Goal: Task Accomplishment & Management: Manage account settings

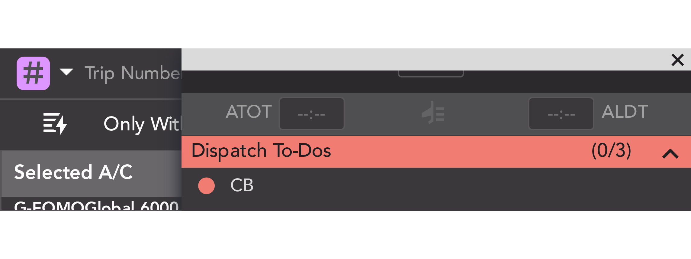
scroll to position [40, 0]
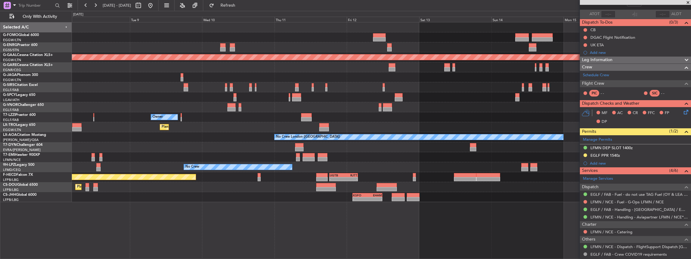
click at [256, 113] on div "Planned Maint London (Luton) Planned Maint Dusseldorf Owner Planned Maint Dusse…" at bounding box center [381, 111] width 619 height 179
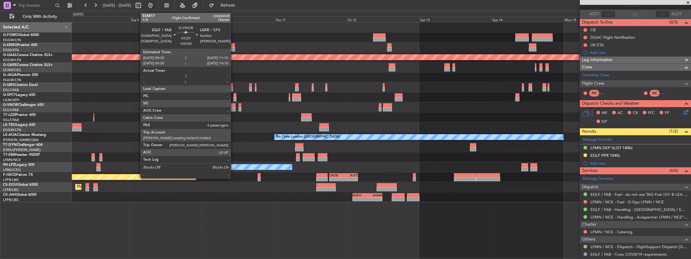
click at [233, 104] on div "Planned Maint London (Luton) Planned Maint Dusseldorf Owner Planned Maint Dusse…" at bounding box center [381, 111] width 619 height 179
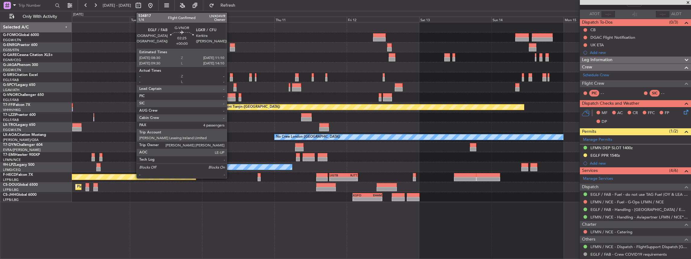
click at [230, 94] on div at bounding box center [231, 95] width 8 height 4
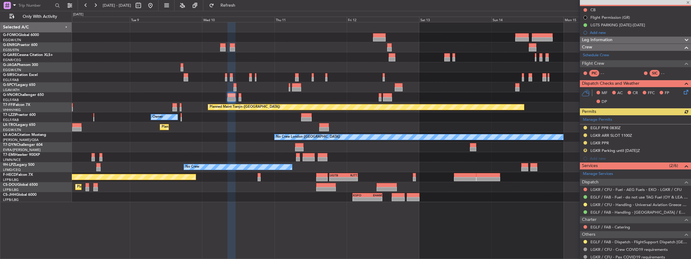
scroll to position [60, 0]
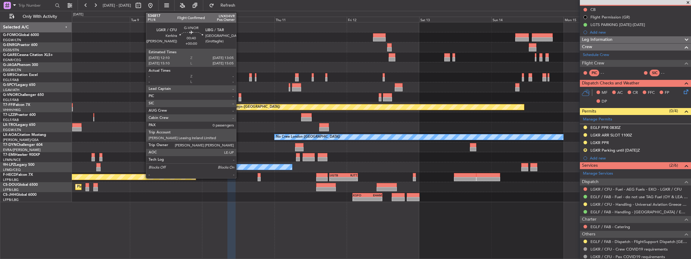
click at [239, 98] on div at bounding box center [240, 99] width 3 height 4
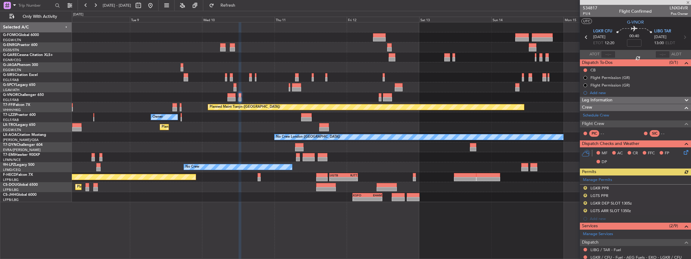
scroll to position [80, 0]
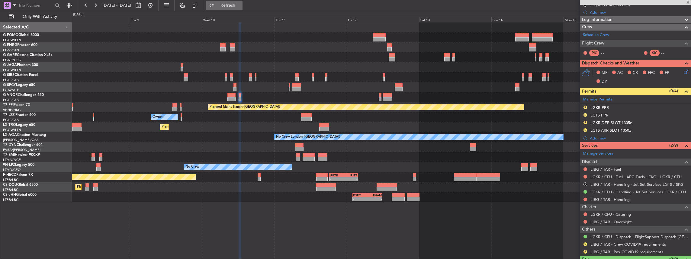
click at [241, 4] on span "Refresh" at bounding box center [227, 5] width 25 height 4
click at [155, 7] on button at bounding box center [151, 6] width 10 height 10
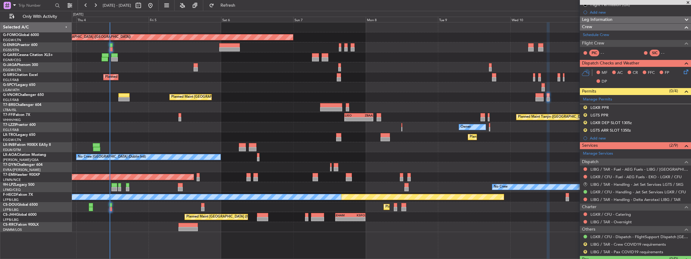
click at [113, 89] on div "Planned Maint London (Luton) Planned Maint London (Farnborough) Planned Maint L…" at bounding box center [381, 126] width 619 height 209
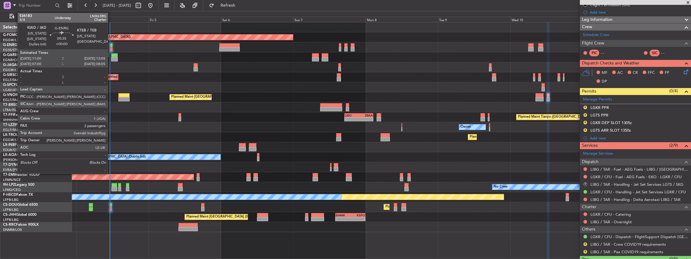
click at [111, 45] on div at bounding box center [110, 45] width 3 height 4
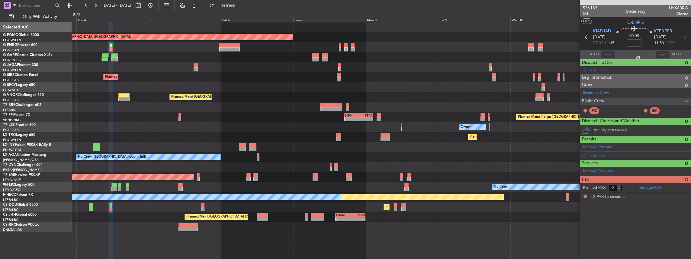
scroll to position [0, 0]
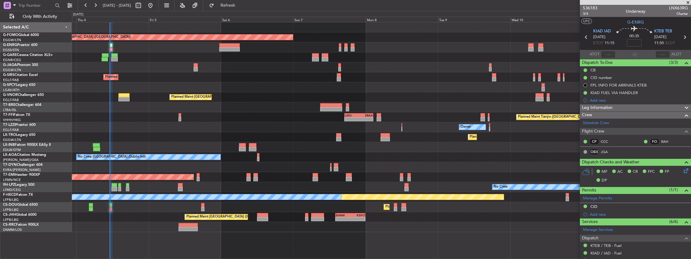
click at [256, 9] on span "LNX63RG" at bounding box center [678, 8] width 19 height 6
copy span "LNX63RG"
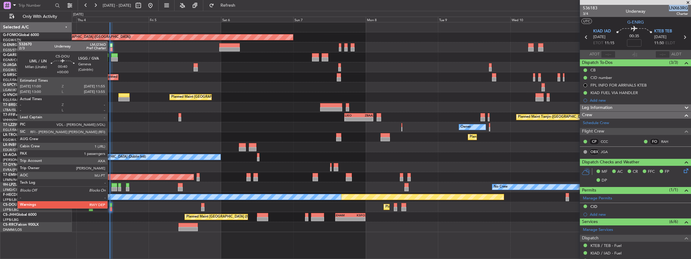
click at [111, 113] on div at bounding box center [110, 209] width 3 height 4
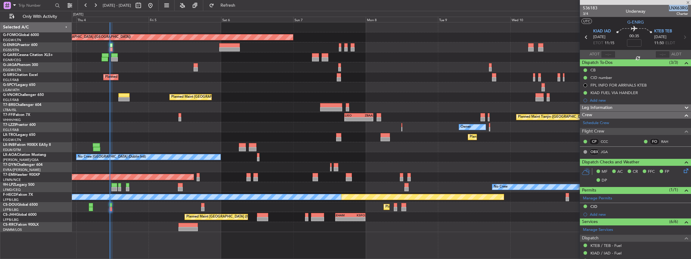
type input "1"
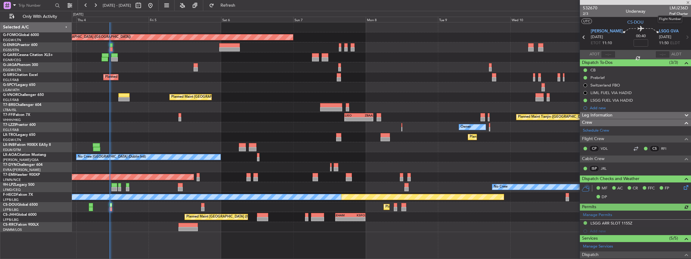
click at [256, 6] on span "LMJ236D" at bounding box center [678, 8] width 19 height 6
copy span "LMJ236D"
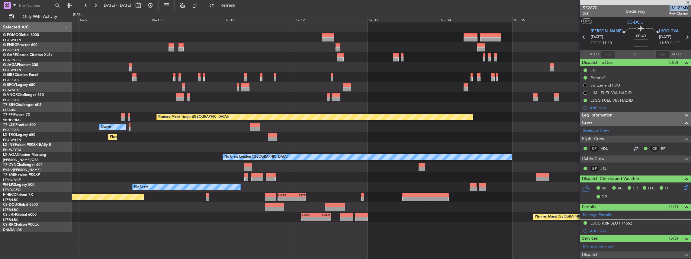
click at [187, 113] on div "Planned Maint London (Luton) Planned Maint Tianjin (Binhai) - - LIEO 17:00 Z ZB…" at bounding box center [381, 126] width 619 height 209
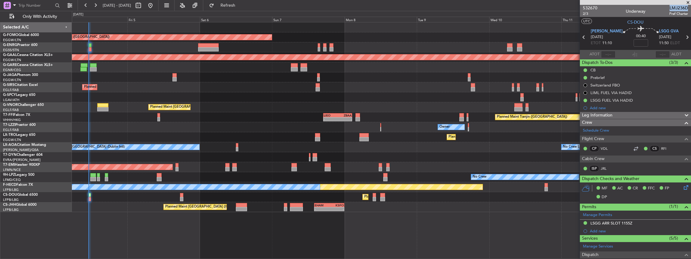
click at [256, 113] on fb-app "08 Sep 2025 - 17 Sep 2025 Refresh Quick Links Only With Activity Planned Maint …" at bounding box center [345, 132] width 691 height 254
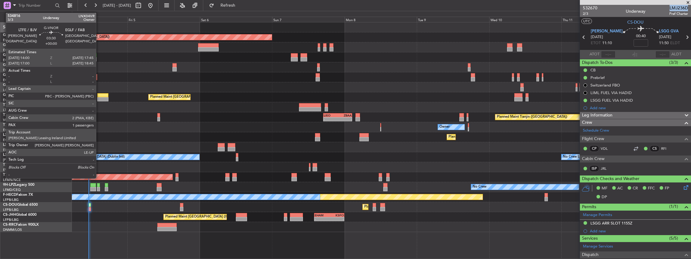
click at [99, 96] on div at bounding box center [102, 95] width 11 height 4
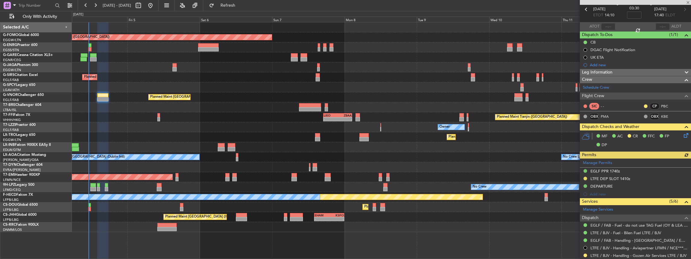
scroll to position [80, 0]
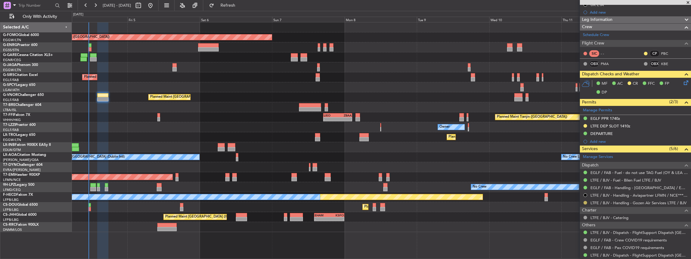
click at [256, 113] on button at bounding box center [586, 203] width 4 height 4
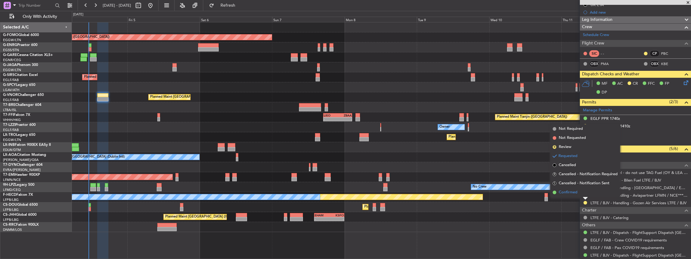
click at [256, 113] on span "Confirmed" at bounding box center [568, 192] width 19 height 6
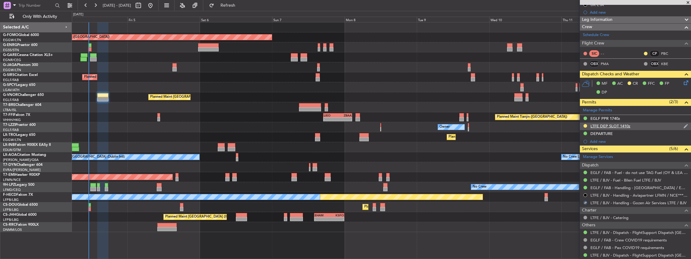
click at [256, 113] on div "LTFE DEP SLOT 1410z" at bounding box center [635, 126] width 111 height 8
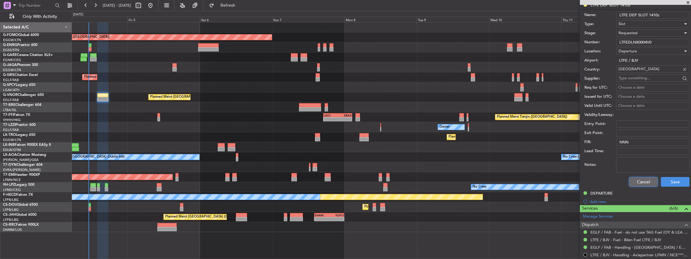
click at [256, 113] on button "Cancel" at bounding box center [643, 182] width 29 height 10
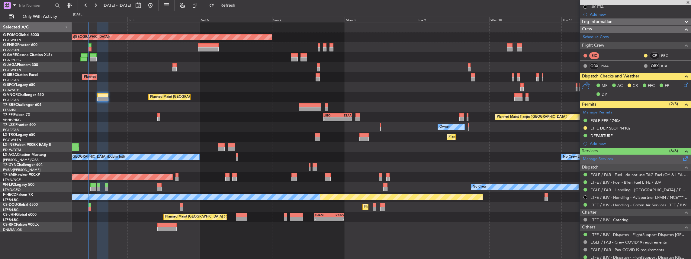
scroll to position [69, 0]
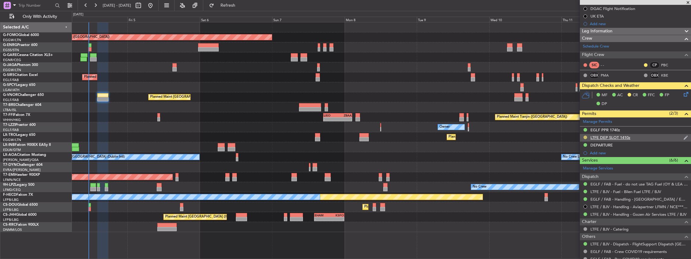
click at [256, 113] on button at bounding box center [586, 137] width 4 height 4
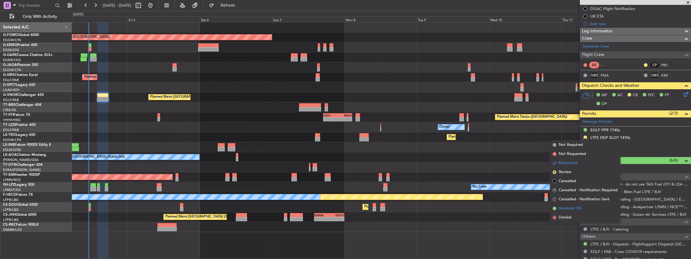
click at [256, 113] on li "Received OK" at bounding box center [585, 208] width 70 height 9
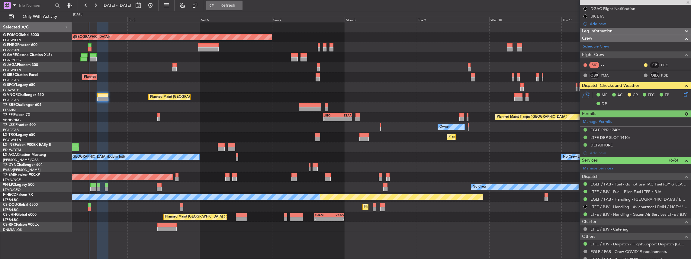
click at [235, 6] on span "Refresh" at bounding box center [227, 5] width 25 height 4
click at [179, 113] on div "Owner" at bounding box center [381, 127] width 619 height 10
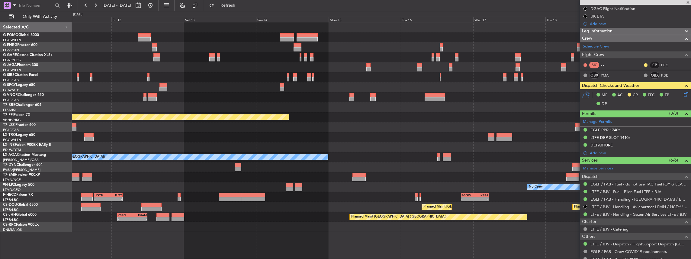
click at [198, 113] on div "Planned Maint Tianjin (Binhai) Owner Planned Maint Dusseldorf No Crew London (F…" at bounding box center [381, 126] width 619 height 209
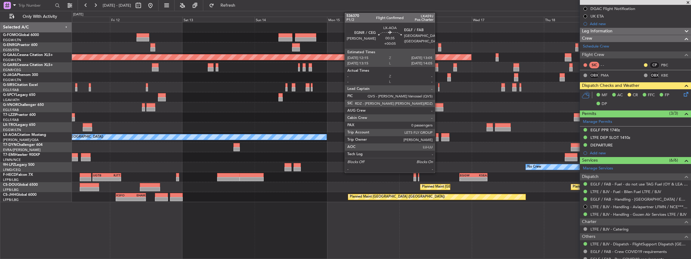
click at [256, 113] on div at bounding box center [437, 139] width 3 height 4
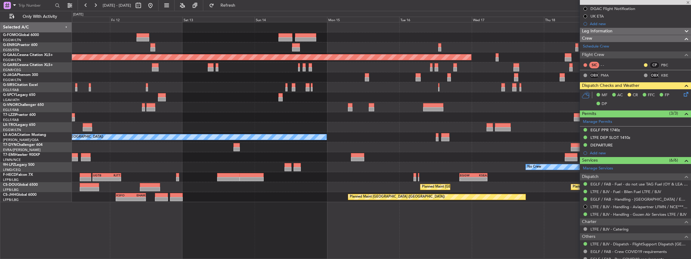
type input "+00:05"
type input "0"
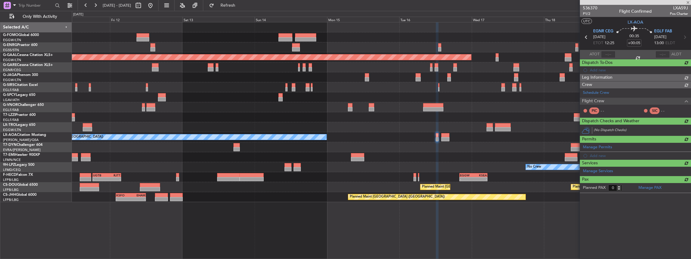
scroll to position [0, 0]
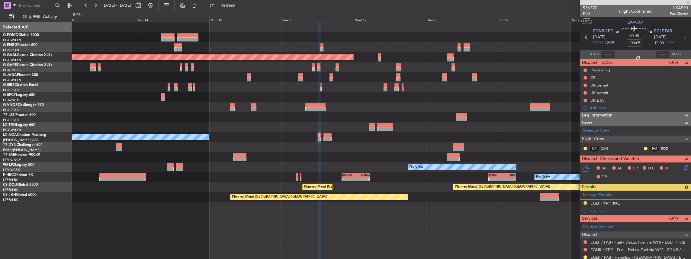
click at [256, 113] on div at bounding box center [381, 147] width 619 height 10
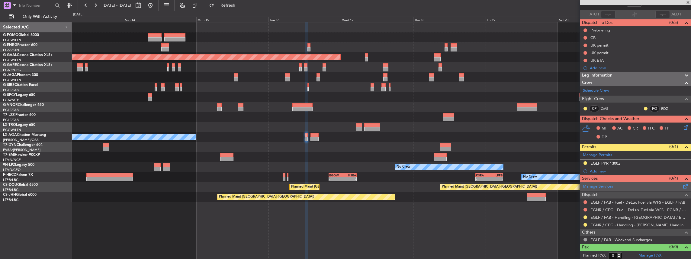
scroll to position [40, 0]
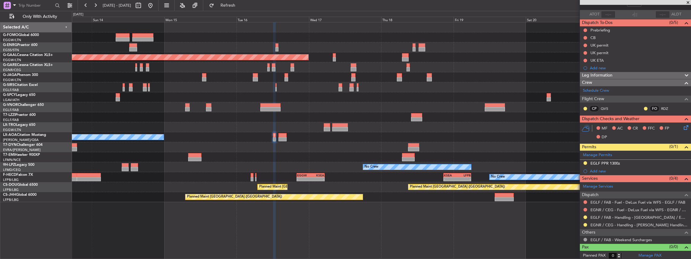
click at [256, 113] on div "Planned Maint Paris (Le Bourget) Planned Maint Paris (Le Bourget) - - EGKK 21:3…" at bounding box center [381, 187] width 619 height 10
click at [256, 113] on button at bounding box center [586, 217] width 4 height 4
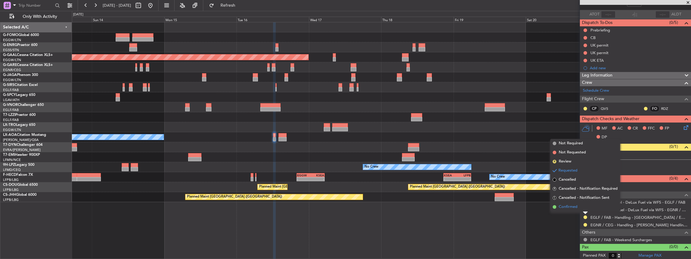
click at [256, 113] on span "Confirmed" at bounding box center [568, 207] width 19 height 6
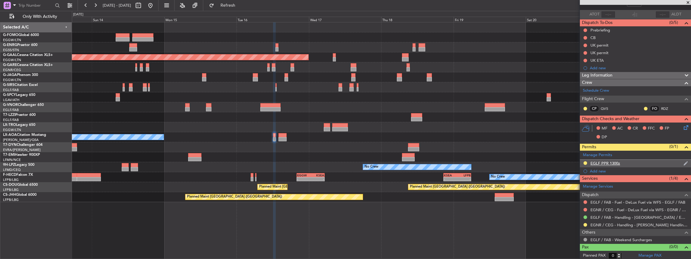
click at [256, 113] on div "EGLF PPR 1300z" at bounding box center [635, 163] width 111 height 8
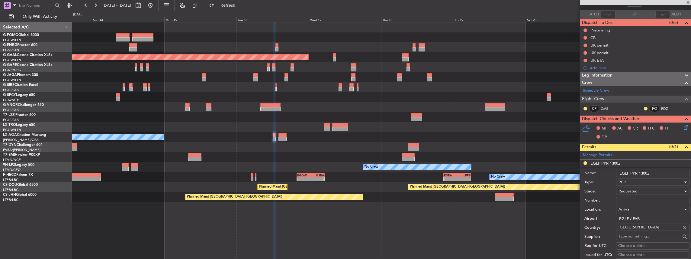
click at [256, 113] on span "Requested" at bounding box center [628, 190] width 19 height 5
click at [256, 113] on span "Received OK" at bounding box center [651, 238] width 65 height 9
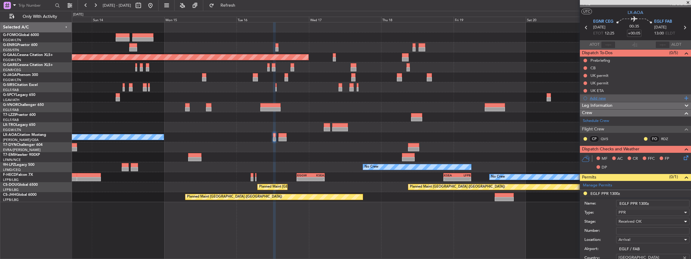
scroll to position [0, 0]
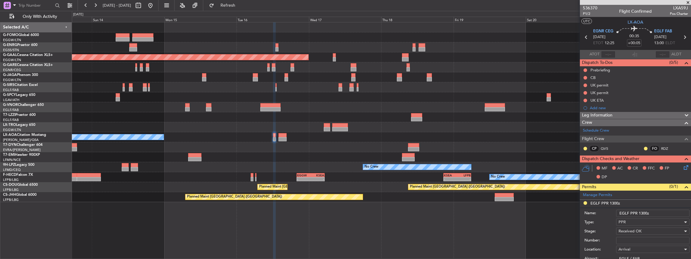
click at [256, 113] on input "Number:" at bounding box center [652, 239] width 73 height 7
paste input "373287"
type input "373287"
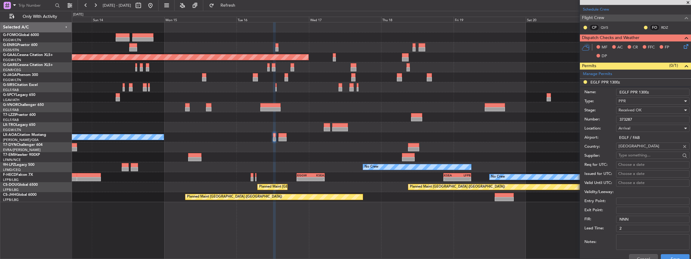
scroll to position [141, 0]
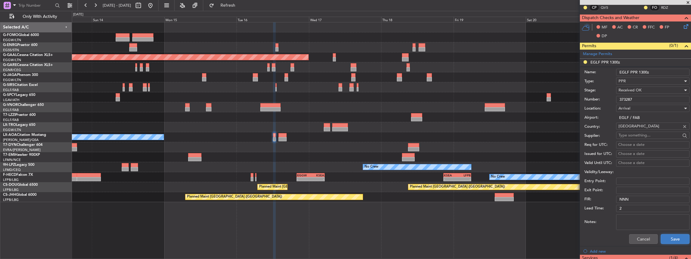
click at [256, 113] on button "Save" at bounding box center [675, 239] width 29 height 10
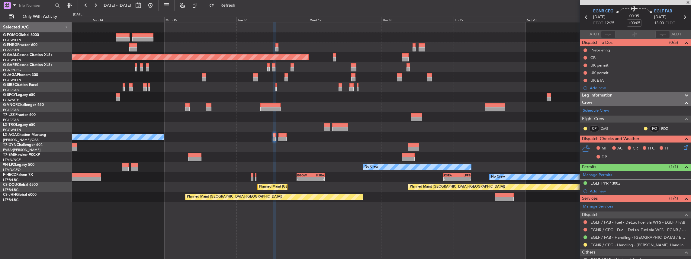
scroll to position [0, 0]
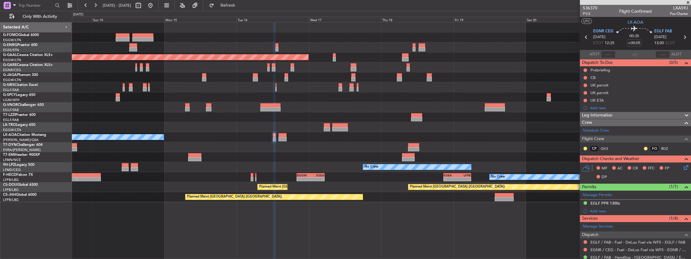
click at [256, 37] on icon at bounding box center [685, 37] width 8 height 8
type input "+00:35"
type input "2"
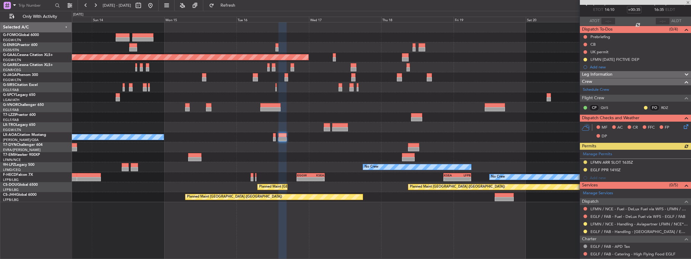
scroll to position [60, 0]
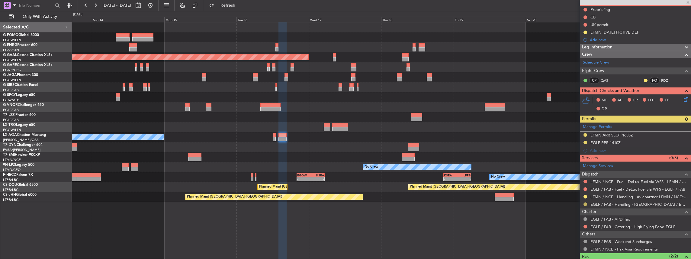
click at [256, 113] on button at bounding box center [586, 204] width 4 height 4
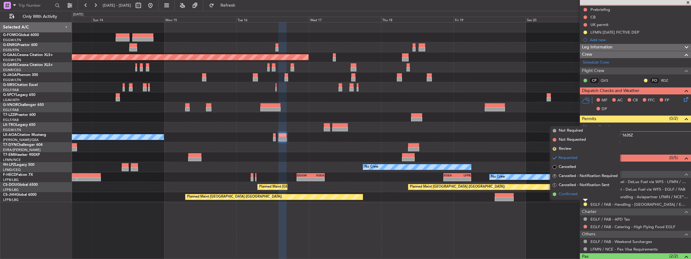
click at [256, 113] on li "Confirmed" at bounding box center [585, 193] width 70 height 9
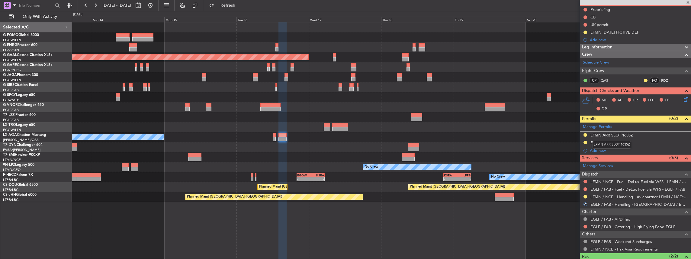
click at [256, 113] on mat-tooltip-component "LFMN ARR SLOT 1635Z" at bounding box center [611, 145] width 47 height 16
click at [256, 113] on div "EGLF PPR 1410Z" at bounding box center [635, 143] width 111 height 8
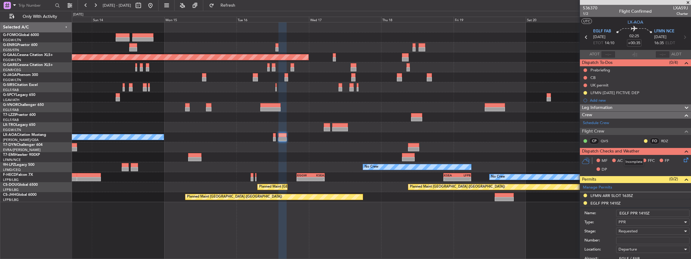
scroll to position [20, 0]
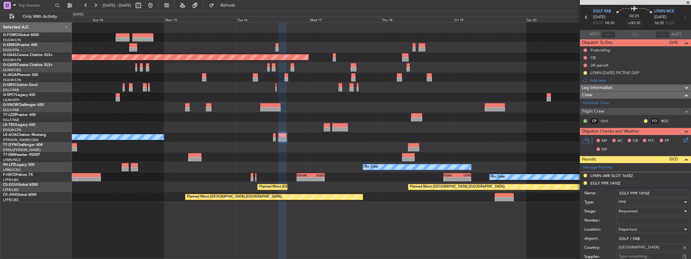
click at [256, 113] on div "Requested" at bounding box center [651, 210] width 64 height 9
click at [256, 113] on span "Received OK" at bounding box center [651, 258] width 65 height 9
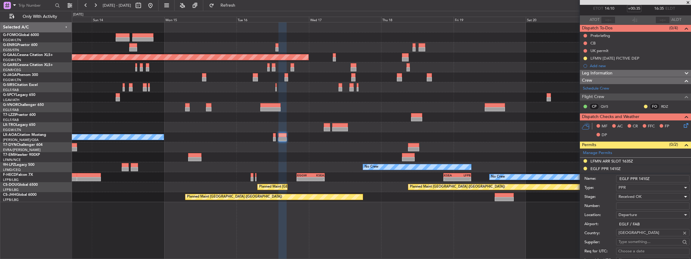
scroll to position [40, 0]
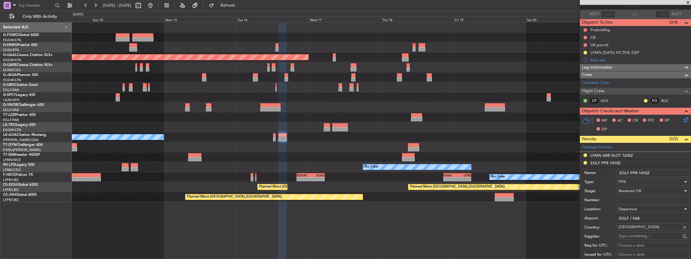
click at [256, 113] on input "Number:" at bounding box center [652, 199] width 73 height 7
paste input "373288"
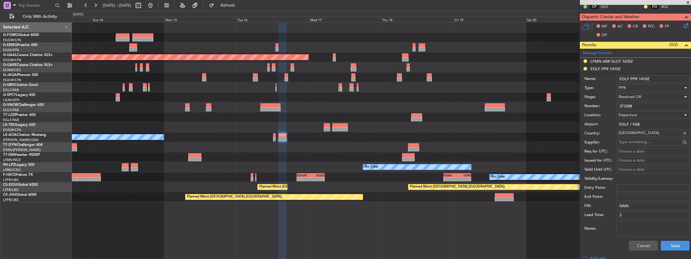
scroll to position [141, 0]
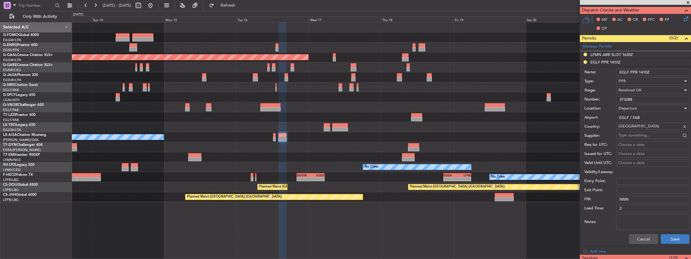
type input "373288"
click at [256, 113] on button "Save" at bounding box center [675, 239] width 29 height 10
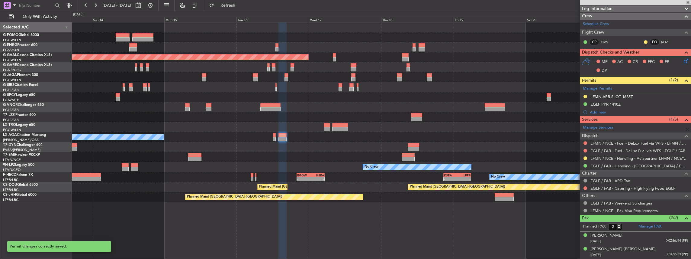
scroll to position [97, 0]
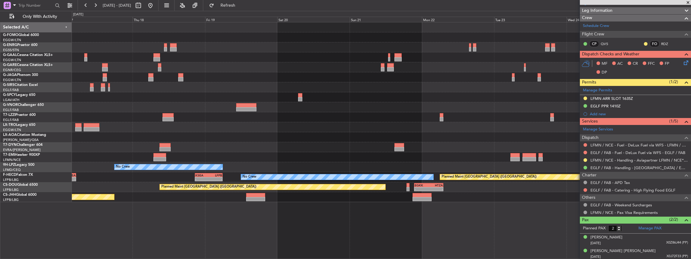
click at [224, 106] on div at bounding box center [381, 107] width 619 height 10
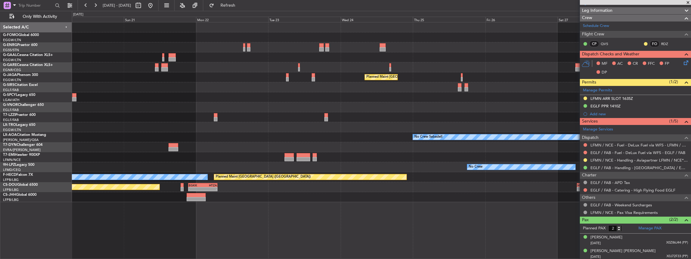
click at [197, 107] on div at bounding box center [381, 107] width 619 height 10
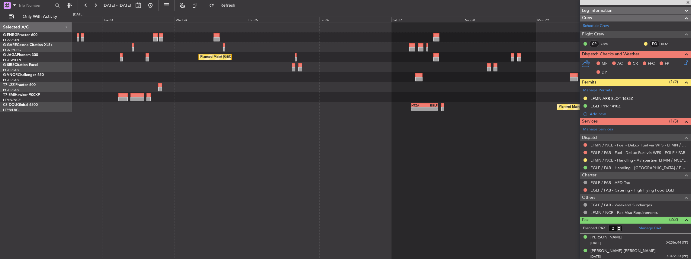
click at [256, 56] on div "Planned Maint [GEOGRAPHIC_DATA] ([GEOGRAPHIC_DATA])" at bounding box center [381, 57] width 619 height 10
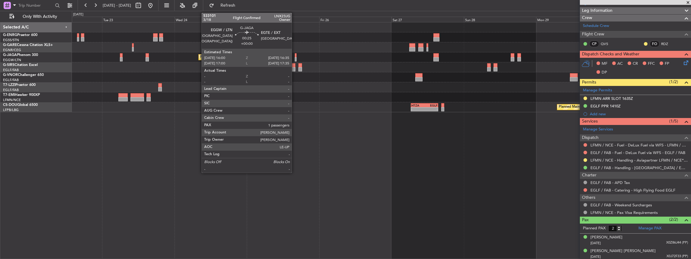
click at [256, 56] on div at bounding box center [296, 55] width 2 height 4
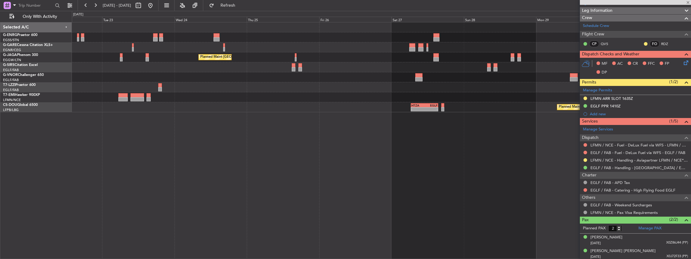
type input "1"
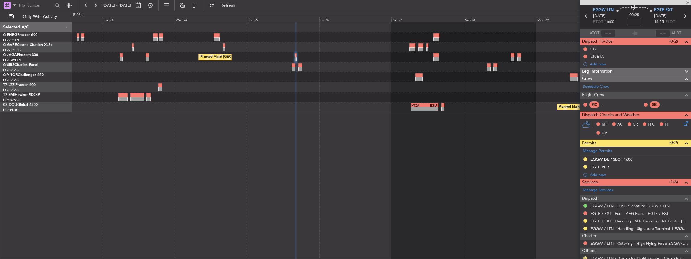
scroll to position [60, 0]
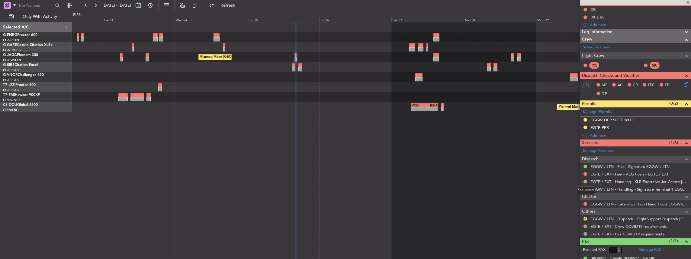
click at [256, 113] on button at bounding box center [586, 181] width 4 height 4
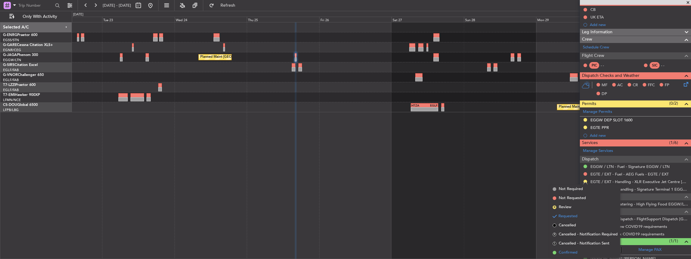
click at [256, 113] on span "Confirmed" at bounding box center [568, 252] width 19 height 6
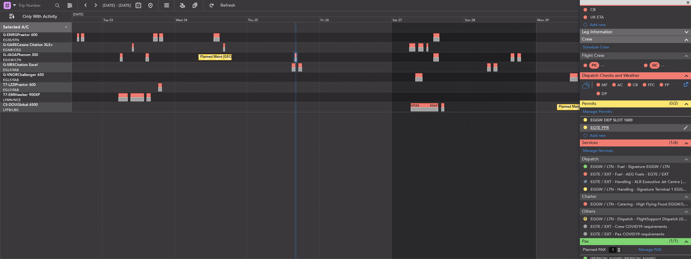
click at [256, 113] on div at bounding box center [585, 127] width 5 height 5
click at [256, 113] on button at bounding box center [586, 127] width 4 height 4
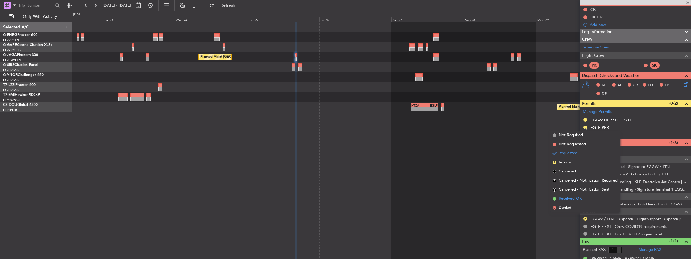
click at [256, 113] on span "Received OK" at bounding box center [570, 198] width 23 height 6
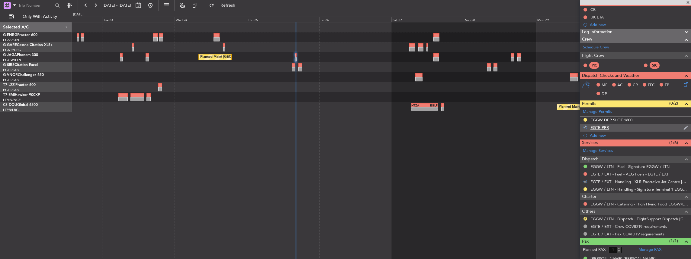
click at [256, 113] on div "EGTE PPR" at bounding box center [635, 128] width 111 height 8
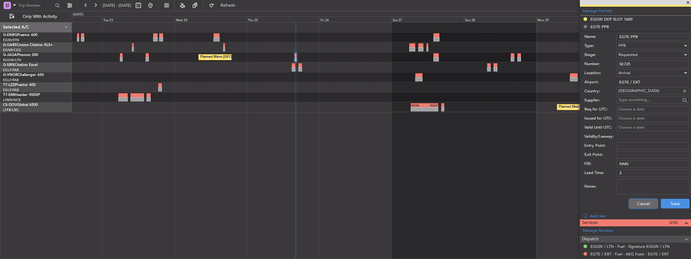
click at [256, 113] on button "Cancel" at bounding box center [643, 203] width 29 height 10
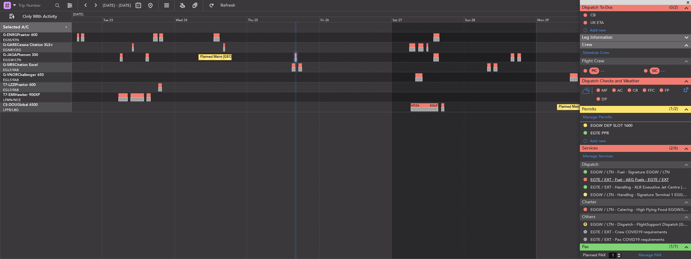
scroll to position [48, 0]
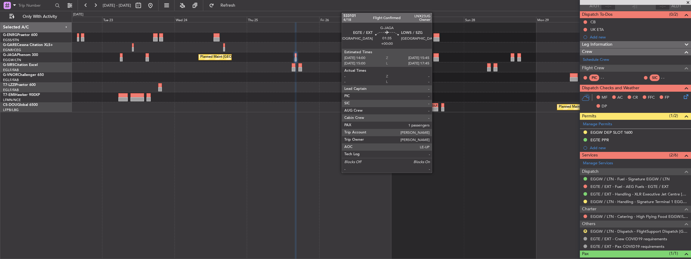
click at [256, 56] on div at bounding box center [435, 55] width 5 height 4
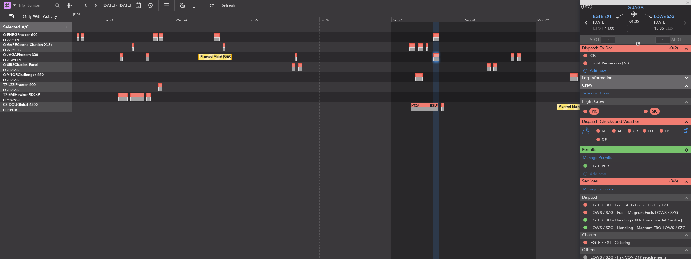
scroll to position [20, 0]
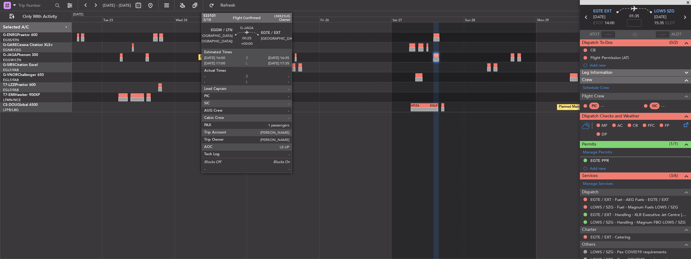
click at [256, 55] on div at bounding box center [296, 55] width 2 height 4
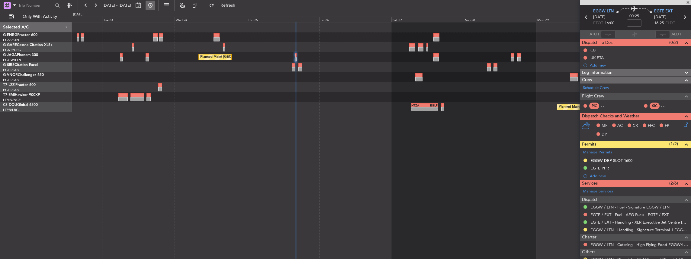
click at [155, 5] on button at bounding box center [151, 6] width 10 height 10
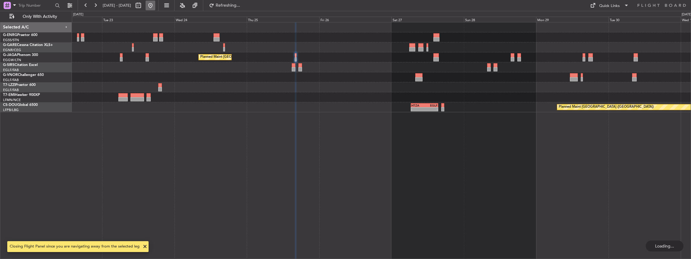
scroll to position [0, 0]
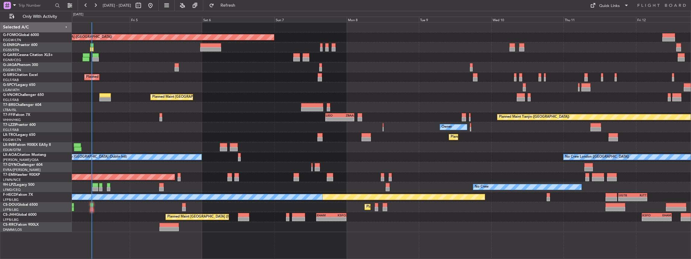
click at [256, 113] on div "Planned Maint Paris (Le Bourget) Planned Maint Paris (Le Bourget) No Crew" at bounding box center [381, 207] width 619 height 10
click at [240, 3] on span "Refresh" at bounding box center [227, 5] width 25 height 4
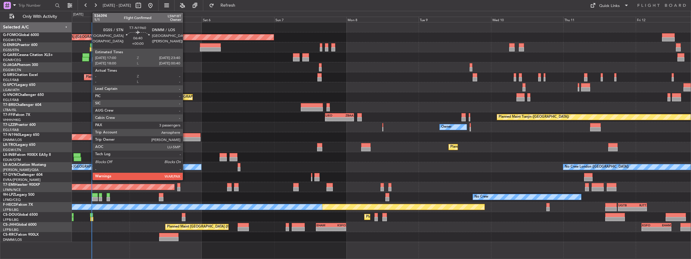
click at [186, 113] on div at bounding box center [190, 139] width 20 height 4
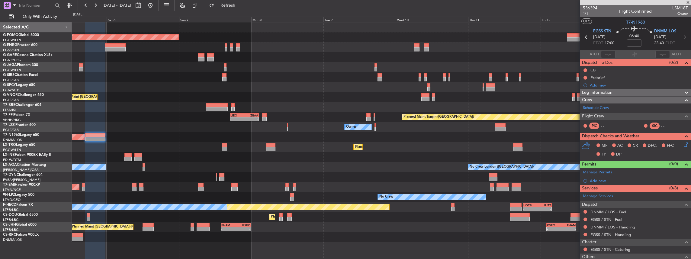
click at [256, 102] on div "Planned Maint London (Luton) Planned Maint London (Farnborough) Planned Maint L…" at bounding box center [381, 131] width 619 height 219
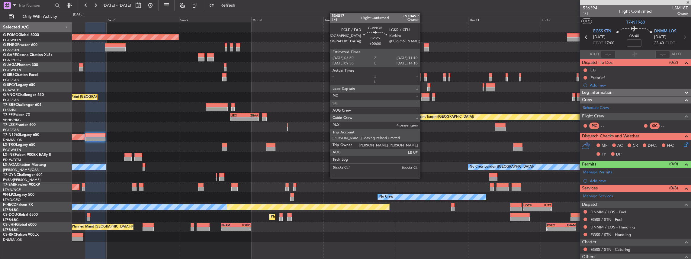
click at [256, 95] on div at bounding box center [425, 95] width 8 height 4
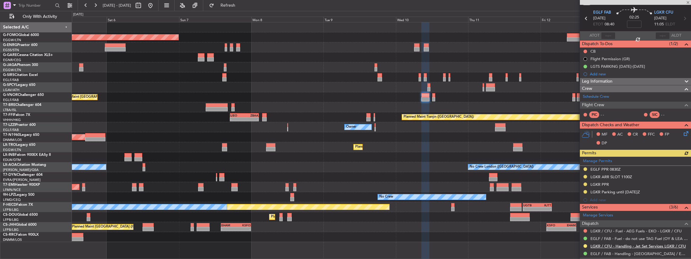
scroll to position [40, 0]
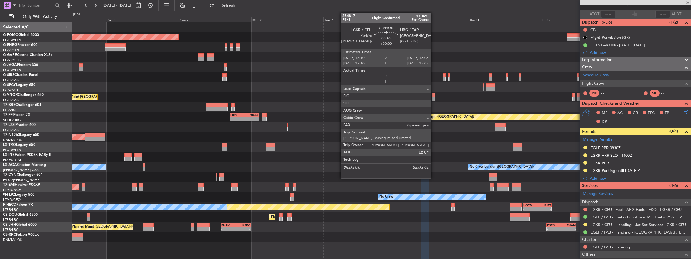
click at [256, 98] on div at bounding box center [433, 99] width 3 height 4
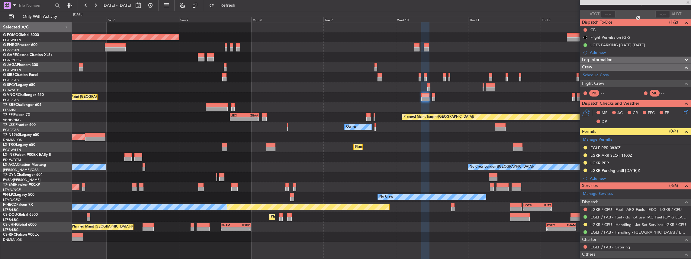
type input "0"
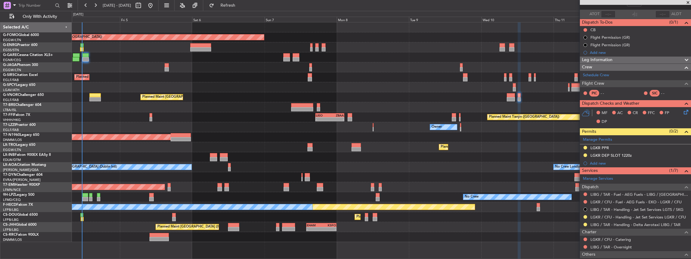
click at [256, 103] on div "Planned Maint London (Luton) Planned Maint London (Farnborough) Planned Maint L…" at bounding box center [381, 131] width 619 height 219
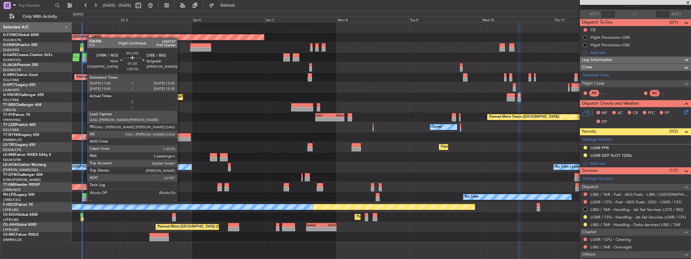
click at [84, 113] on div at bounding box center [85, 199] width 6 height 4
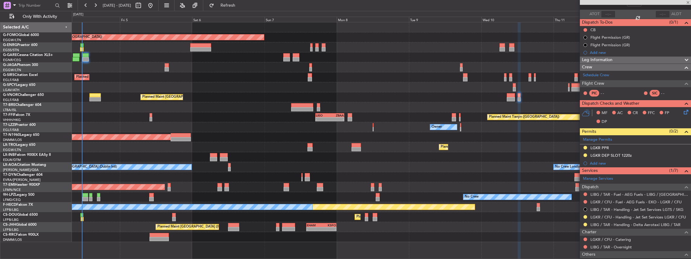
type input "+00:10"
type input "2"
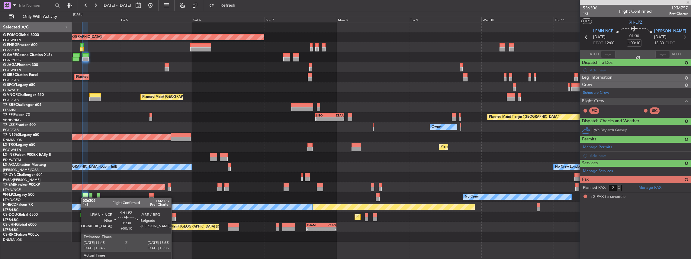
scroll to position [0, 0]
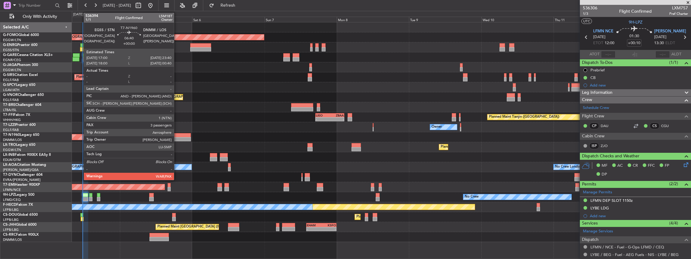
click at [177, 113] on div at bounding box center [181, 139] width 20 height 4
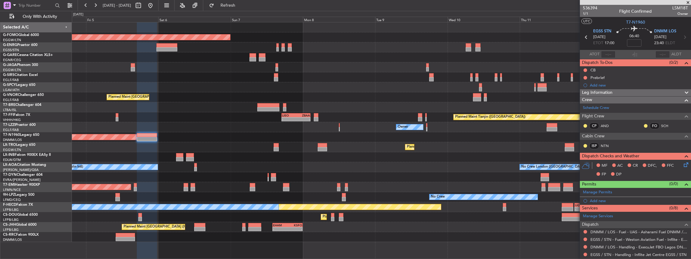
click at [256, 113] on div "Planned Maint London (Luton) Planned Maint London (Farnborough) Planned Maint L…" at bounding box center [381, 131] width 619 height 219
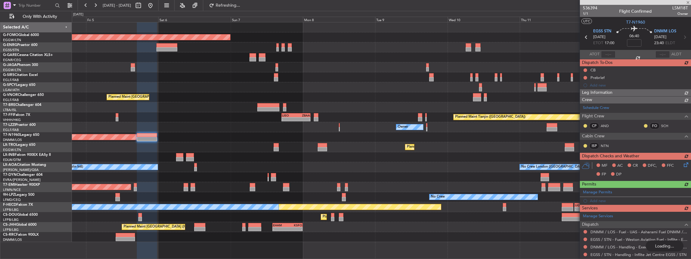
type input "0"
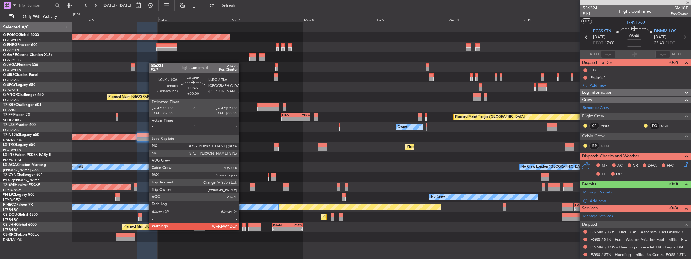
click at [242, 229] on div at bounding box center [243, 229] width 3 height 4
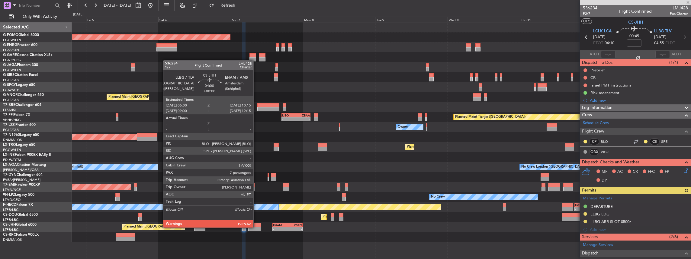
click at [256, 227] on div at bounding box center [254, 229] width 13 height 4
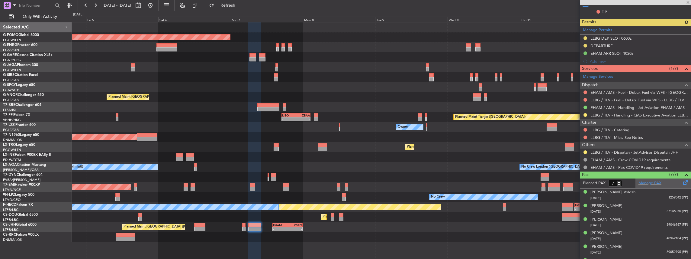
scroll to position [198, 0]
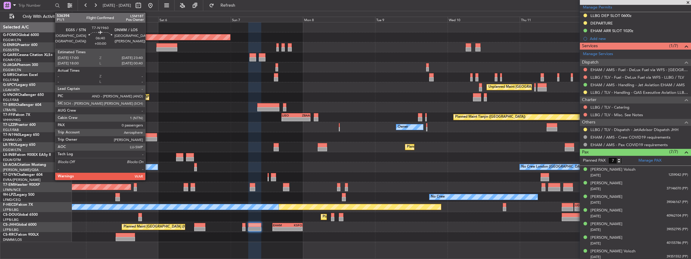
click at [148, 138] on div at bounding box center [147, 139] width 20 height 4
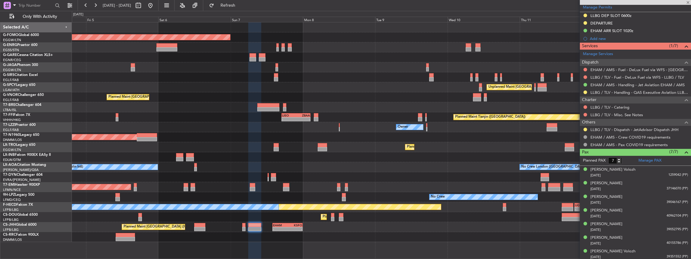
type input "0"
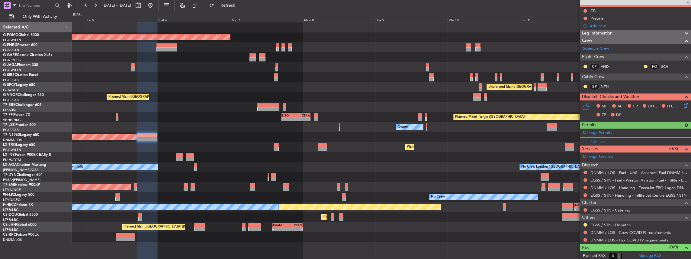
scroll to position [0, 0]
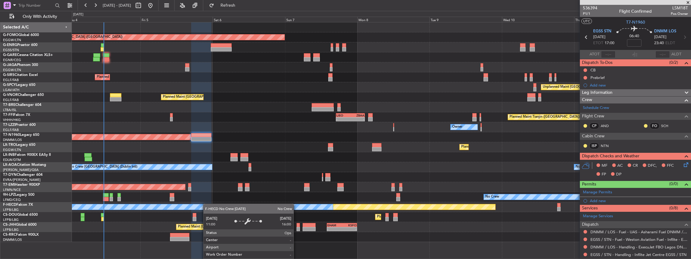
click at [217, 206] on div "Planned Maint London (Luton) Planned Maint London (Farnborough) Unplanned Maint…" at bounding box center [381, 131] width 619 height 219
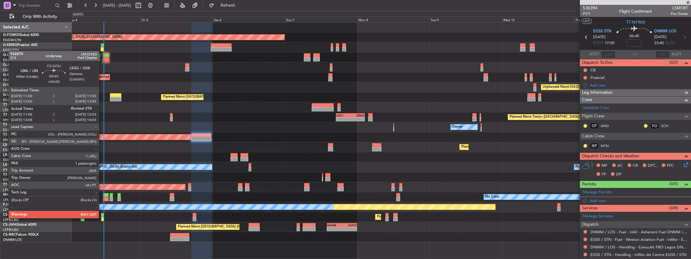
click at [102, 217] on div at bounding box center [102, 219] width 3 height 4
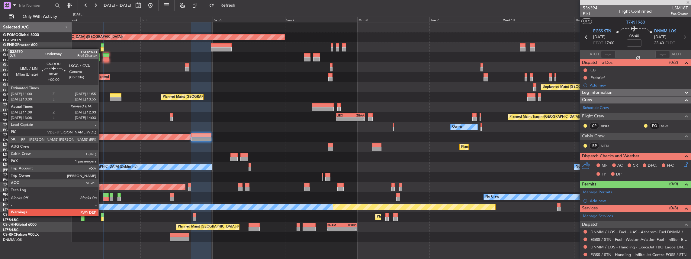
type input "11:18"
type input "1"
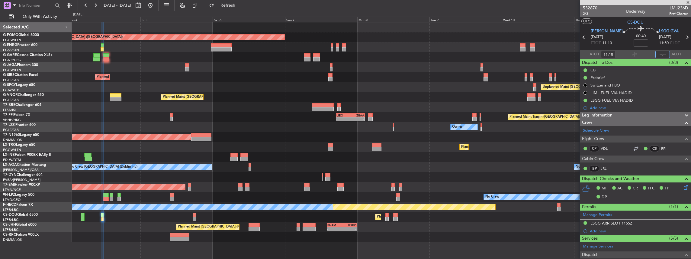
click at [663, 53] on input "text" at bounding box center [662, 54] width 14 height 7
type input "11:52"
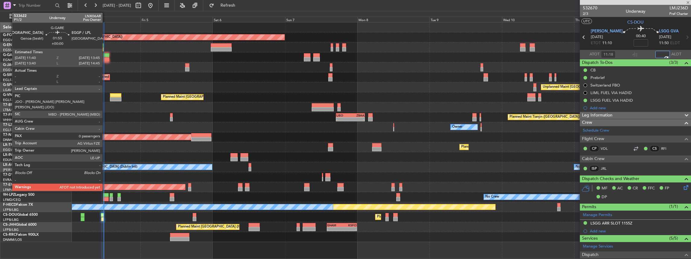
click at [105, 57] on div at bounding box center [106, 59] width 6 height 4
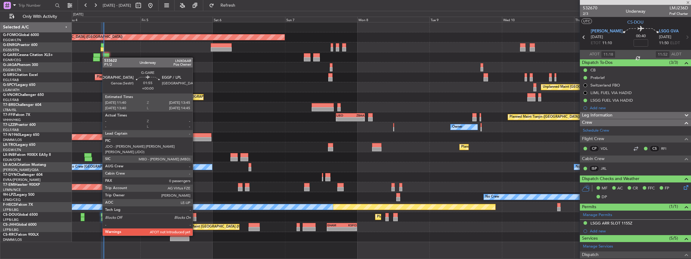
type input "0"
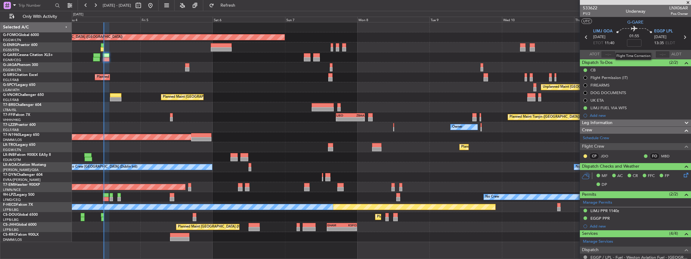
click at [611, 53] on mat-tooltip-component "Flight Time Correction" at bounding box center [633, 56] width 45 height 16
click at [610, 54] on input "text" at bounding box center [608, 54] width 14 height 7
click at [634, 53] on div at bounding box center [634, 54] width 7 height 7
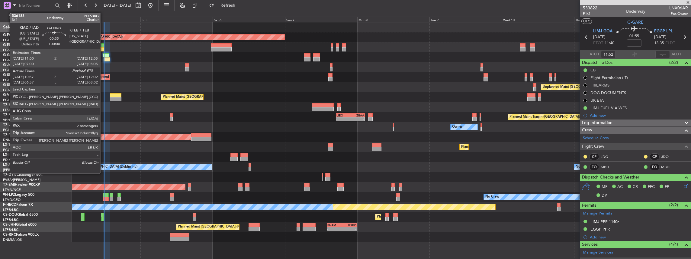
click at [103, 48] on div at bounding box center [102, 49] width 3 height 4
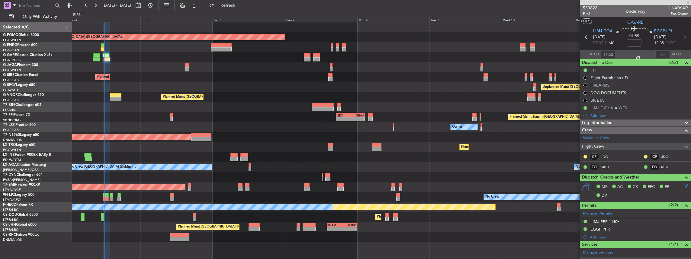
type input "11:12"
type input "2"
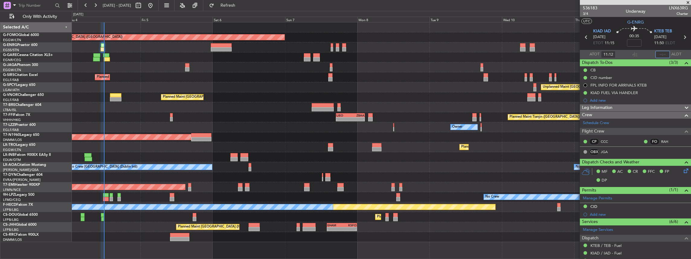
click at [663, 54] on input "text" at bounding box center [662, 54] width 14 height 7
click at [645, 56] on section "ATOT 11:12 1157 ALDT" at bounding box center [635, 54] width 111 height 9
type input "11:57"
type input "07:12"
type input "07:57"
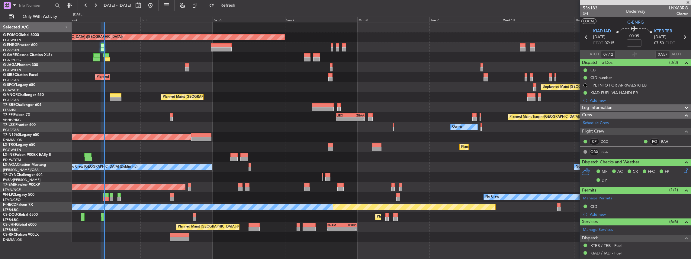
type input "11:12"
type input "11:57"
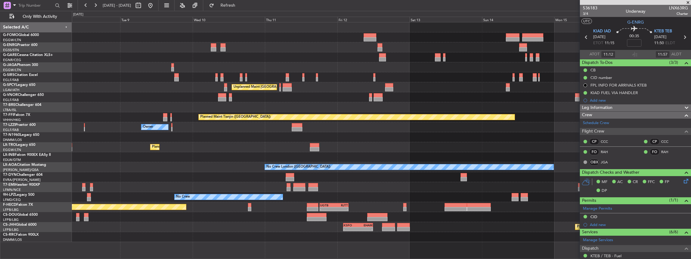
click at [64, 173] on div "Planned Maint [GEOGRAPHIC_DATA] ([GEOGRAPHIC_DATA]) Unplanned Maint [GEOGRAPHIC…" at bounding box center [345, 135] width 691 height 248
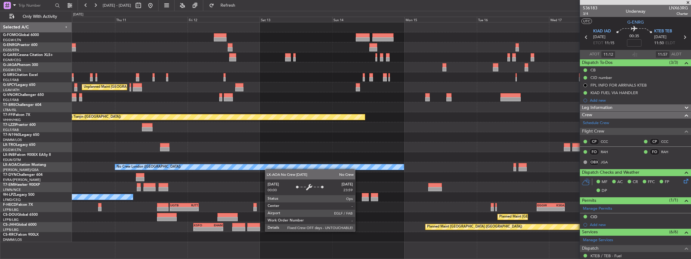
click at [217, 169] on div "No Crew London ([GEOGRAPHIC_DATA])" at bounding box center [381, 167] width 619 height 10
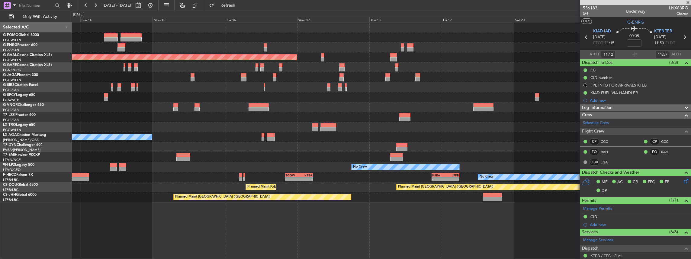
click at [225, 119] on div "Planned Maint Dusseldorf Planned Maint London (Luton) No Crew London (Farnborou…" at bounding box center [381, 111] width 619 height 179
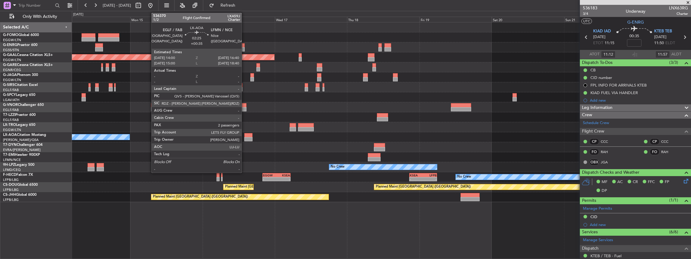
click at [245, 137] on div at bounding box center [248, 139] width 8 height 4
type input "+00:35"
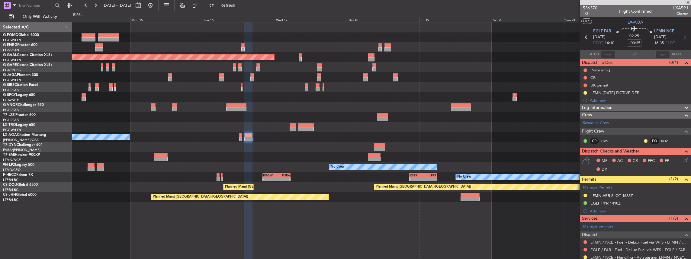
scroll to position [80, 0]
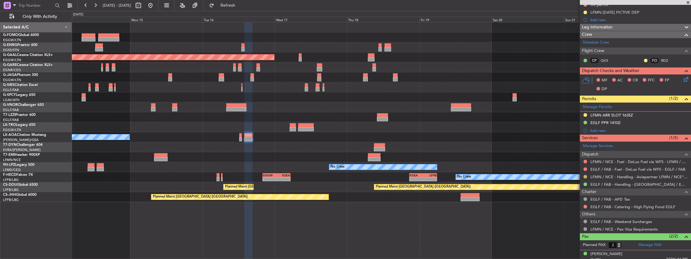
click at [585, 175] on button at bounding box center [586, 177] width 4 height 4
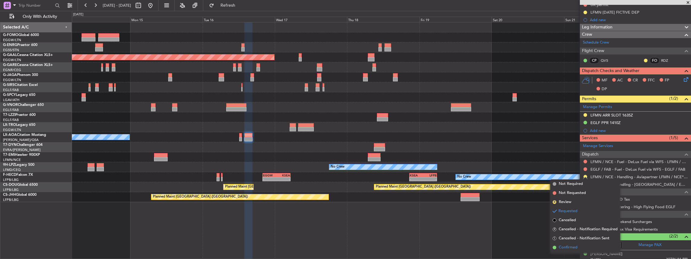
click at [572, 249] on span "Confirmed" at bounding box center [568, 247] width 19 height 6
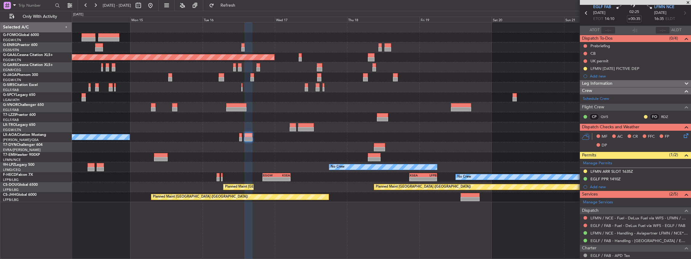
scroll to position [0, 0]
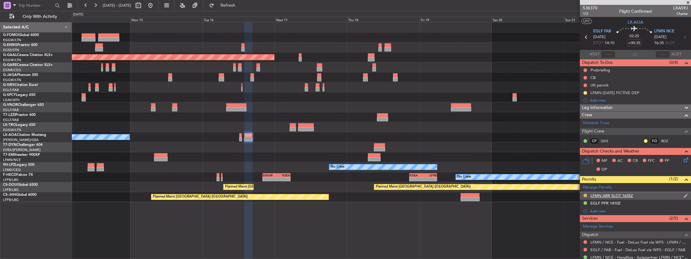
click at [585, 195] on button at bounding box center [586, 195] width 4 height 4
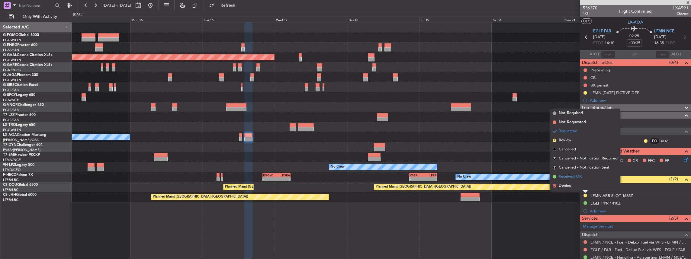
click at [576, 177] on span "Received OK" at bounding box center [570, 176] width 23 height 6
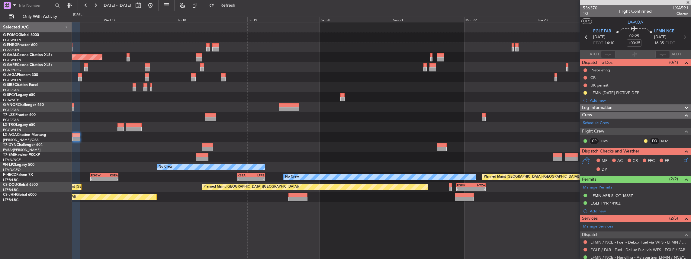
click at [265, 143] on div "Planned Maint Dusseldorf Planned Maint London (Luton) No Crew Sabadell No Crew …" at bounding box center [381, 111] width 619 height 179
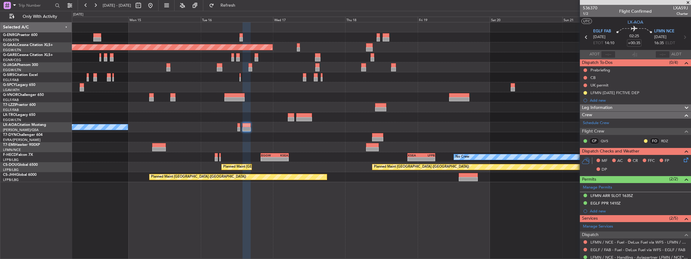
click at [439, 143] on div at bounding box center [381, 147] width 619 height 10
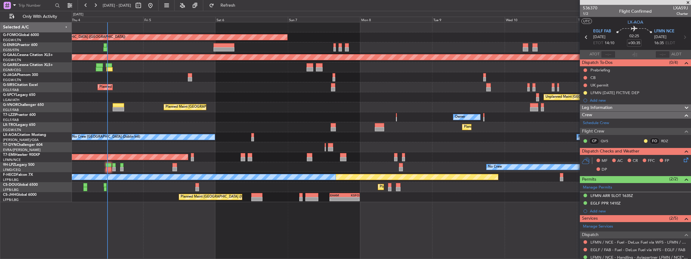
click at [691, 129] on html "14 Sep 2025 - 22 Sep 2025 Refresh Quick Links Only With Activity Planned Maint …" at bounding box center [345, 129] width 691 height 259
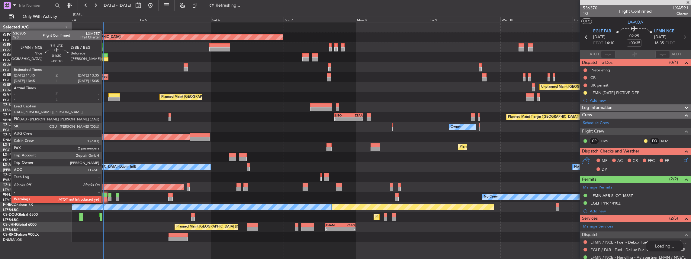
click at [105, 197] on div at bounding box center [104, 199] width 6 height 4
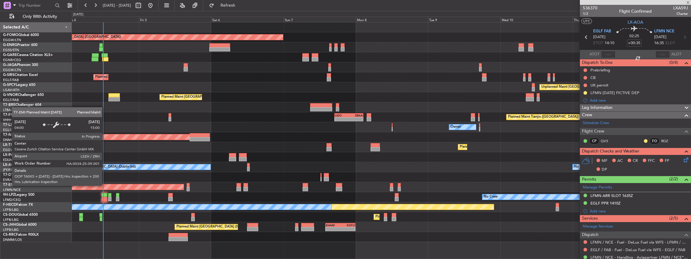
type input "+00:10"
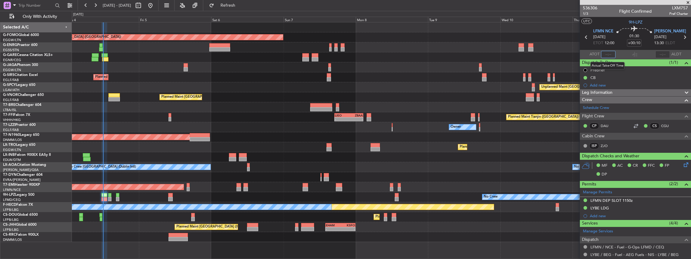
click at [608, 54] on input "text" at bounding box center [608, 54] width 14 height 7
click at [631, 56] on div at bounding box center [634, 54] width 7 height 7
type input "12:05"
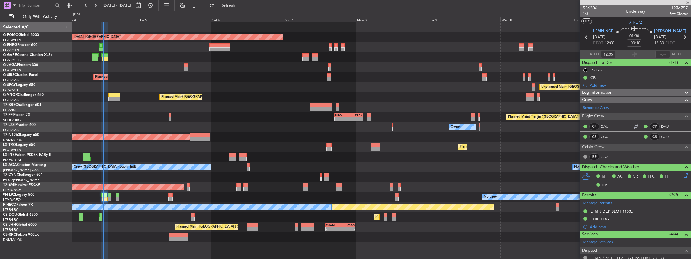
click at [407, 107] on div at bounding box center [381, 107] width 619 height 10
click at [231, 73] on div "Planned Maint [GEOGRAPHIC_DATA] ([GEOGRAPHIC_DATA]) Planned Maint [GEOGRAPHIC_D…" at bounding box center [381, 131] width 619 height 219
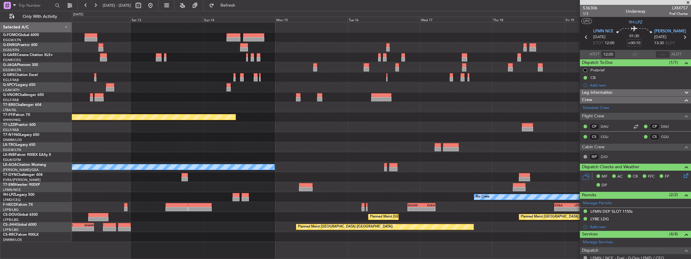
click at [210, 84] on div "Unplanned Maint [GEOGRAPHIC_DATA] ([PERSON_NAME] Intl)" at bounding box center [381, 87] width 619 height 10
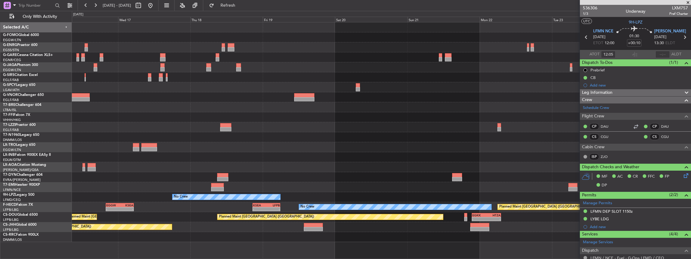
click at [120, 85] on div at bounding box center [381, 87] width 619 height 10
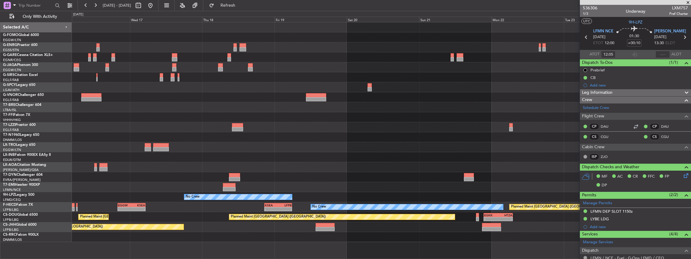
click at [34, 89] on div "Planned Maint London (Luton) Planned Maint Tianjin (Binhai) No Crew Sabadell No…" at bounding box center [345, 135] width 691 height 248
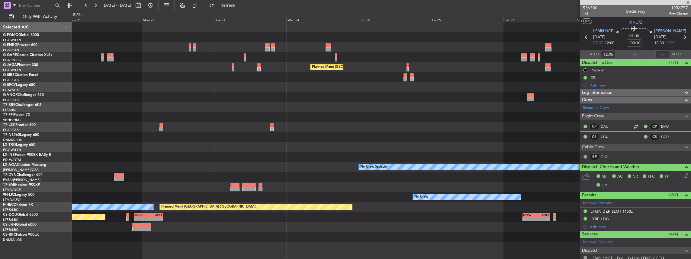
click at [124, 96] on div at bounding box center [381, 97] width 619 height 10
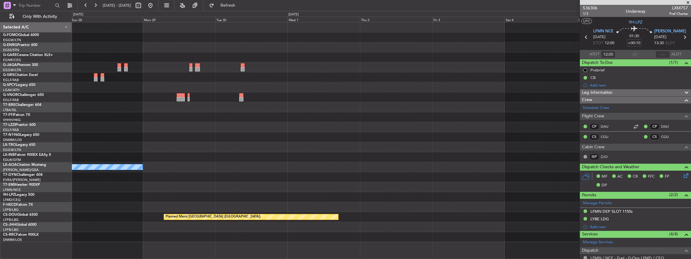
click at [143, 105] on div at bounding box center [381, 107] width 619 height 10
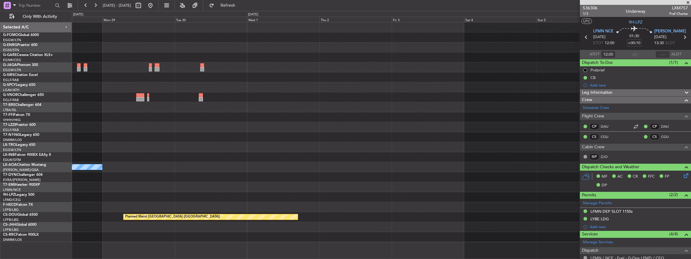
click at [241, 105] on div "No Crew Sabadell No Crew Planned Maint Paris (Le Bourget) HTZA 06:30 Z EGLF 15:…" at bounding box center [381, 131] width 619 height 219
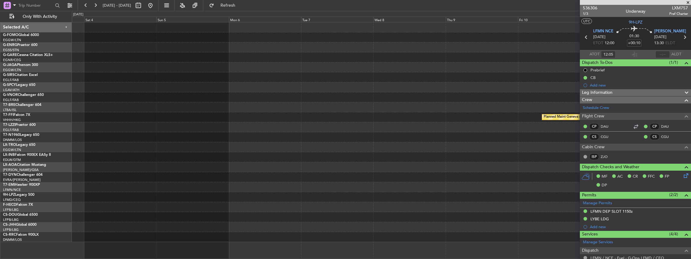
click at [240, 139] on div "Planned Maint Geneva (Cointrin) No Crew Sabadell Planned Maint Paris (Le Bourge…" at bounding box center [381, 131] width 619 height 219
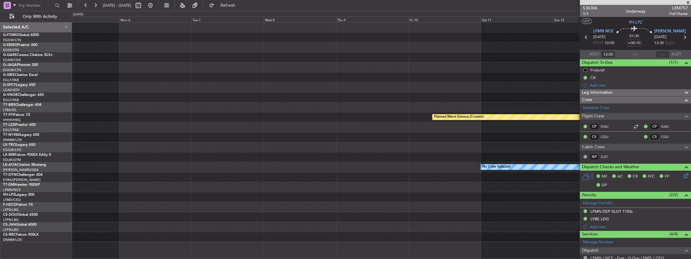
click at [251, 137] on div at bounding box center [381, 137] width 619 height 10
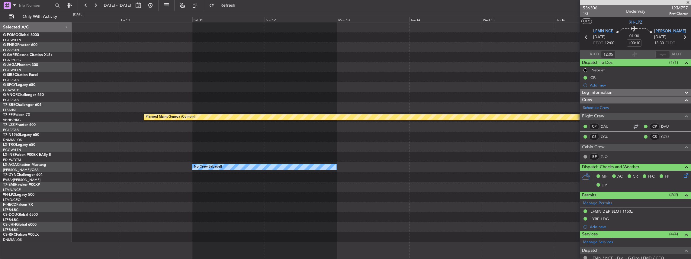
click at [221, 100] on div "Planned Maint Geneva (Cointrin) No Crew Sabadell" at bounding box center [381, 131] width 619 height 219
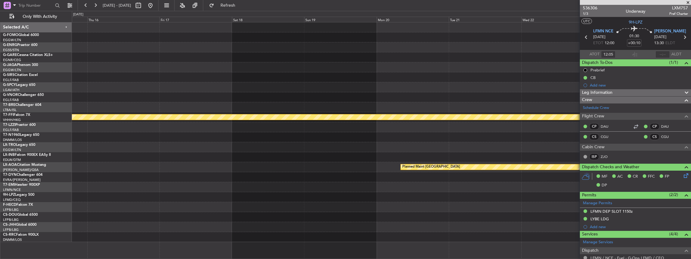
click at [258, 92] on div "Planned Maint Geneva (Cointrin) A/C Unavailable London (Luton) Planned Maint Mo…" at bounding box center [381, 131] width 619 height 219
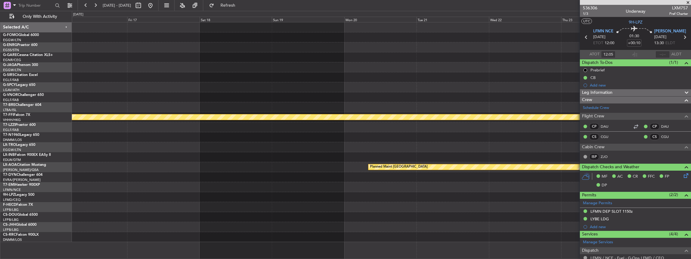
click at [232, 83] on div "Planned Maint Geneva (Cointrin) A/C Unavailable London (Luton) Planned Maint Mo…" at bounding box center [381, 131] width 619 height 219
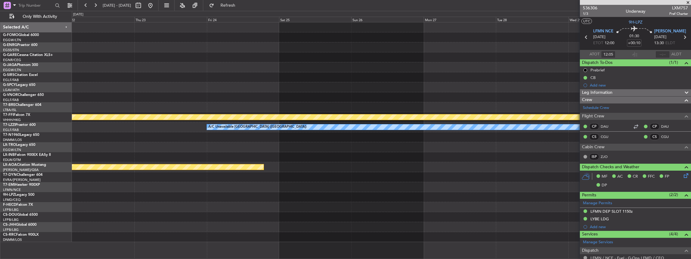
click at [240, 64] on div "Planned Maint Geneva (Cointrin) A/C Unavailable London (Luton) Planned Maint Mo…" at bounding box center [381, 131] width 619 height 219
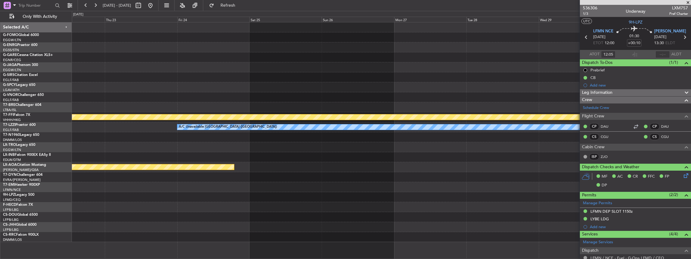
click at [261, 92] on div "Planned Maint Geneva (Cointrin) A/C Unavailable London (Luton) Planned Maint Mo…" at bounding box center [381, 131] width 619 height 219
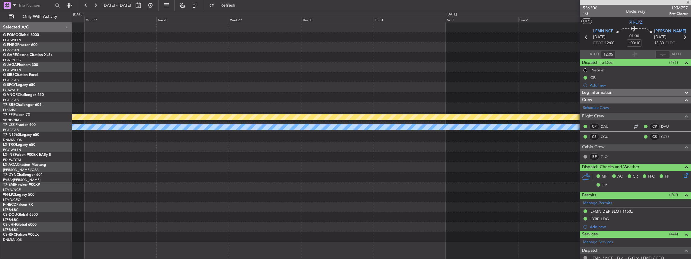
click at [326, 82] on div "Planned Maint Bournemouth Planned Maint Bournemouth Planned Maint Geneva (Coint…" at bounding box center [381, 131] width 619 height 219
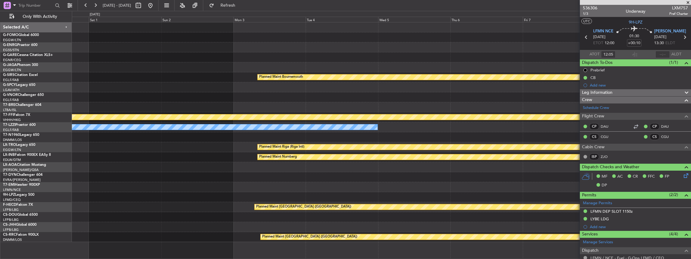
click at [425, 37] on div "Planned Maint Bournemouth Planned Maint Bournemouth Planned Maint Geneva (Coint…" at bounding box center [381, 131] width 619 height 219
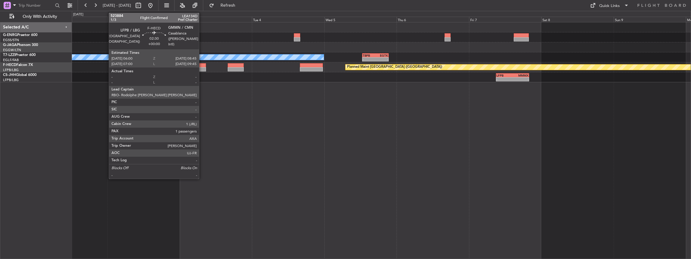
click at [202, 67] on div at bounding box center [202, 69] width 8 height 4
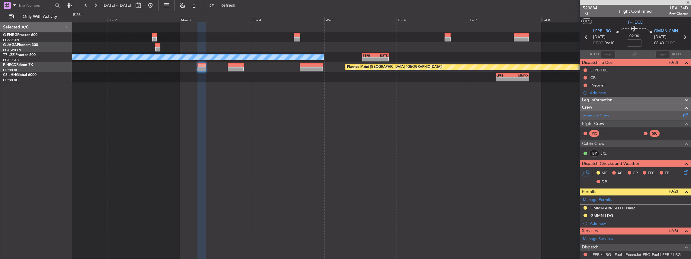
click at [594, 115] on link "Schedule Crew" at bounding box center [596, 115] width 26 height 6
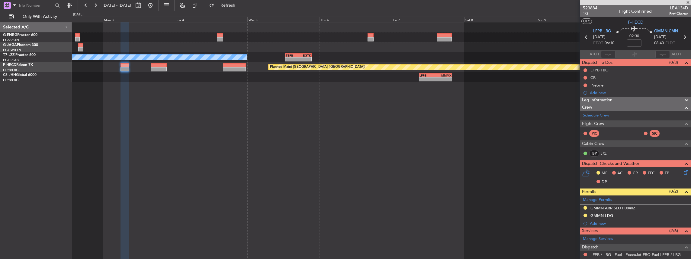
click at [352, 136] on div "A/C Unavailable London (Luton) - - TBPB 12:40 Z EGTK 21:25 Z Planned Maint Pari…" at bounding box center [381, 140] width 619 height 237
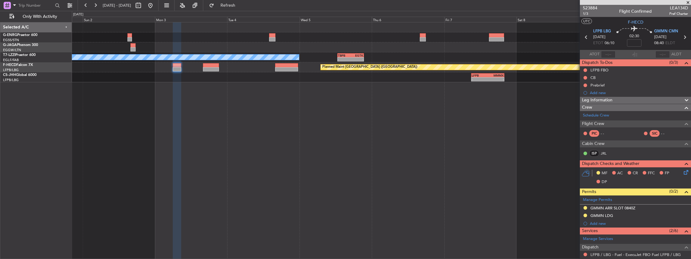
click at [462, 132] on div "- - TBPB 12:40 Z EGTK 21:25 Z A/C Unavailable London (Luton) Planned Maint Pari…" at bounding box center [381, 140] width 619 height 237
click at [604, 114] on link "Schedule Crew" at bounding box center [596, 115] width 26 height 6
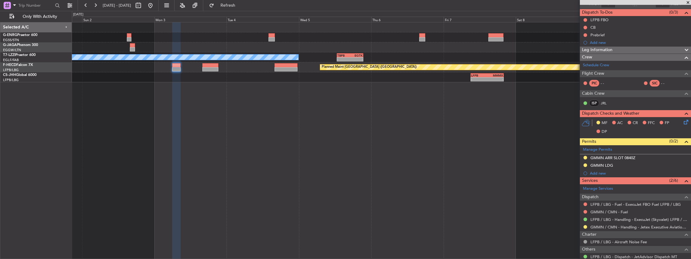
scroll to position [88, 0]
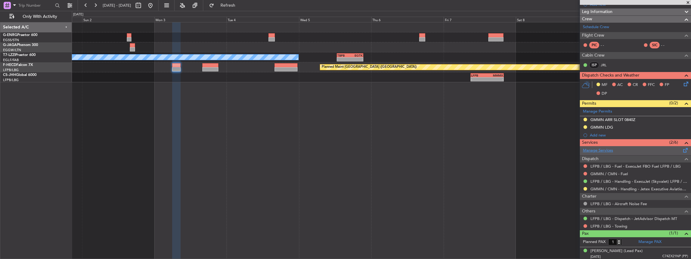
click at [608, 148] on link "Manage Services" at bounding box center [598, 150] width 30 height 6
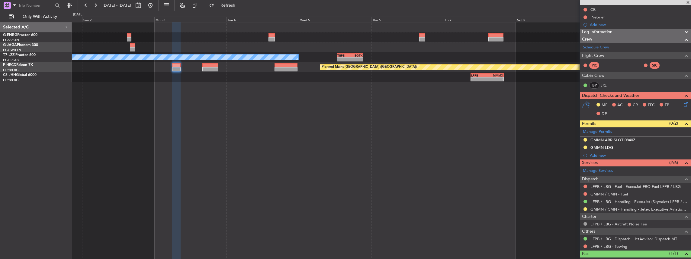
scroll to position [48, 0]
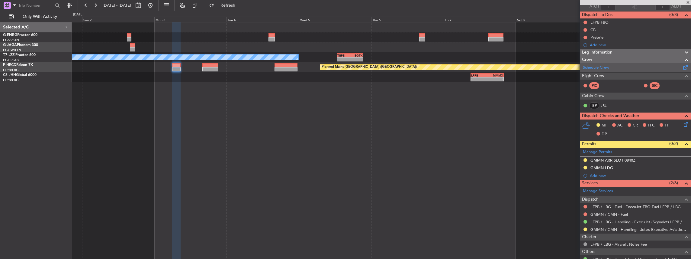
click at [685, 65] on span at bounding box center [685, 66] width 7 height 5
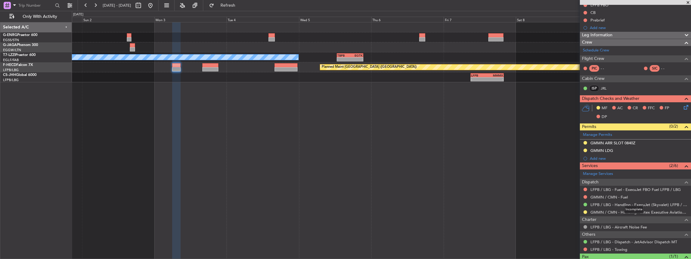
scroll to position [88, 0]
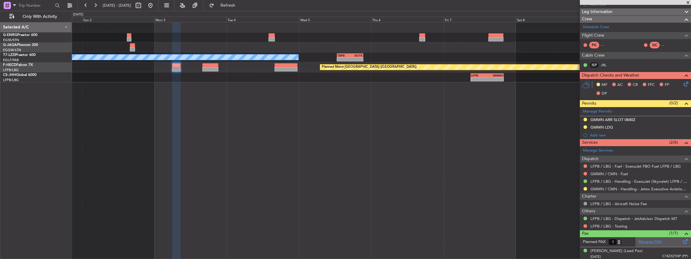
click at [648, 239] on link "Manage PAX" at bounding box center [650, 242] width 23 height 6
click at [155, 4] on button at bounding box center [151, 6] width 10 height 10
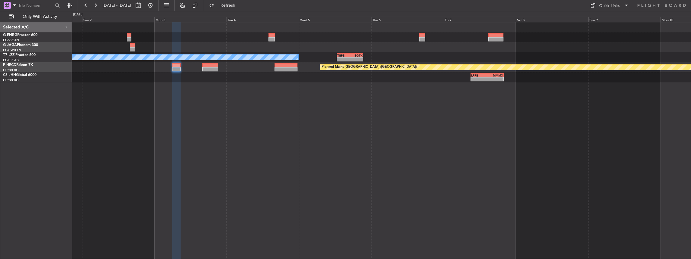
scroll to position [0, 0]
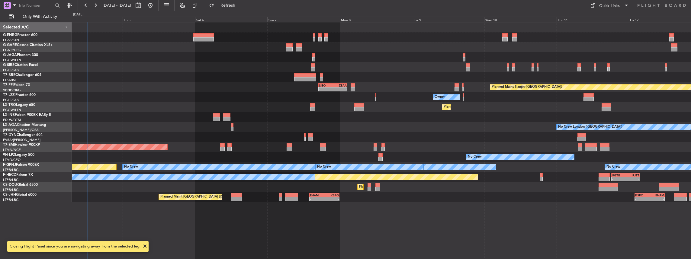
click at [304, 147] on div "Planned Maint Tianjin (Binhai) - - LIEO 17:00 Z ZBAA 02:35 Z Owner Planned Main…" at bounding box center [381, 140] width 619 height 237
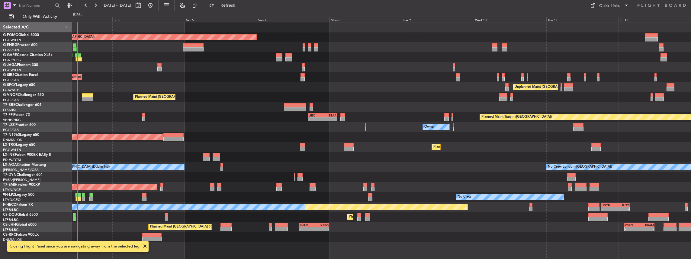
click at [538, 191] on div "Planned Maint [GEOGRAPHIC_DATA] ([GEOGRAPHIC_DATA]) Planned Maint [GEOGRAPHIC_D…" at bounding box center [381, 131] width 619 height 219
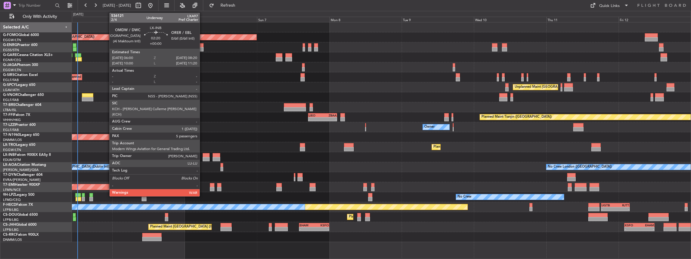
click at [203, 155] on div at bounding box center [206, 155] width 7 height 4
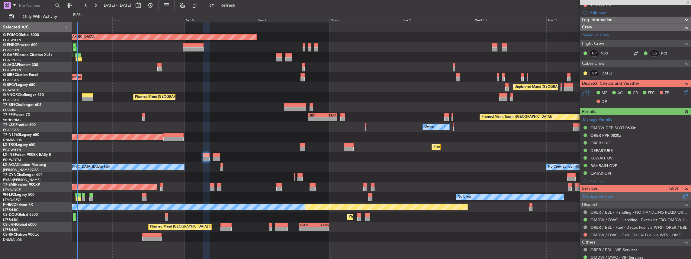
scroll to position [121, 0]
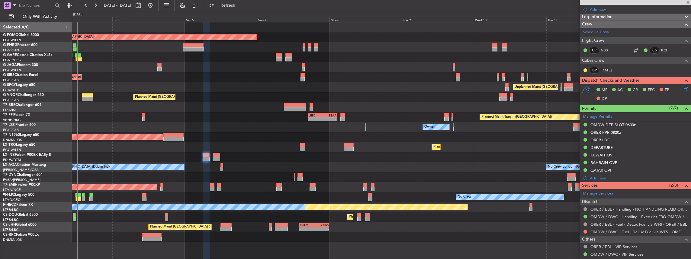
click at [221, 161] on div "Unplanned Maint [GEOGRAPHIC_DATA] (Al Maktoum Intl)" at bounding box center [381, 157] width 619 height 10
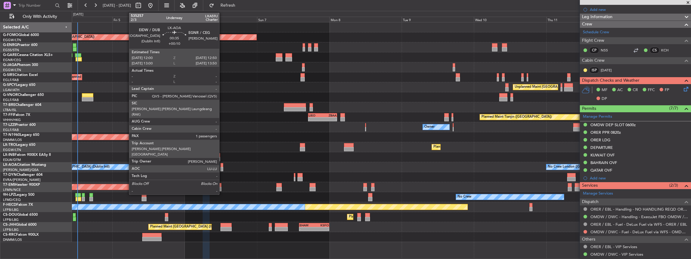
click at [222, 164] on div at bounding box center [221, 165] width 3 height 4
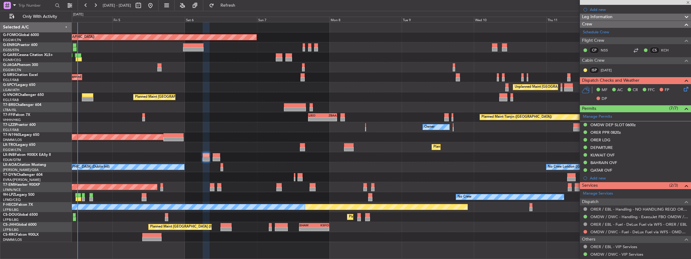
type input "+00:10"
type input "1"
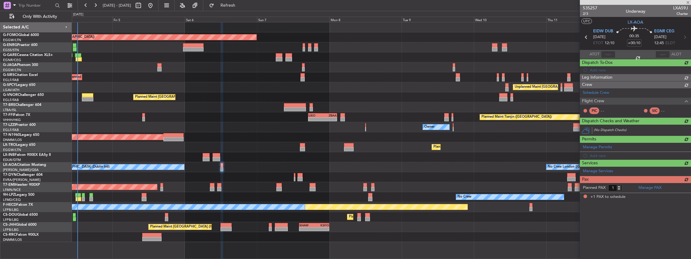
scroll to position [0, 0]
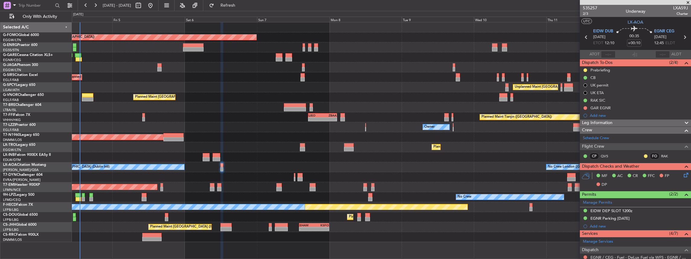
click at [190, 200] on div "Planned Maint [GEOGRAPHIC_DATA] ([GEOGRAPHIC_DATA]) Planned Maint [GEOGRAPHIC_D…" at bounding box center [381, 131] width 619 height 219
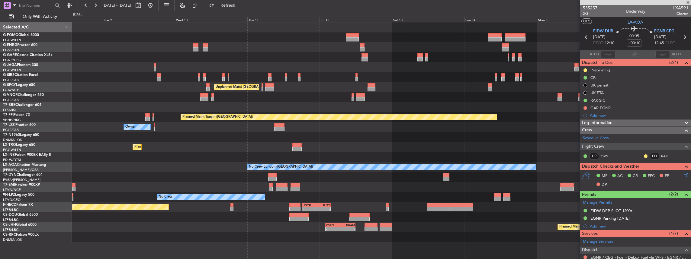
click at [184, 188] on div "Planned Maint [GEOGRAPHIC_DATA] ([GEOGRAPHIC_DATA]) Unplanned Maint [GEOGRAPHIC…" at bounding box center [381, 131] width 619 height 219
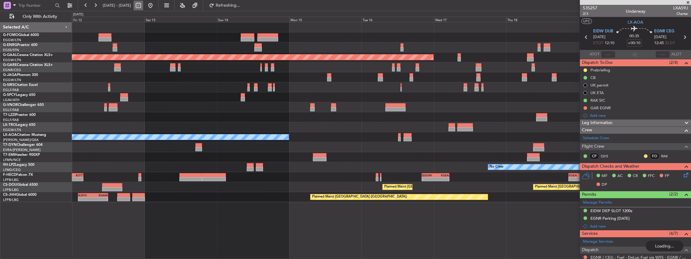
click at [143, 6] on button at bounding box center [139, 6] width 10 height 10
select select "9"
select select "2025"
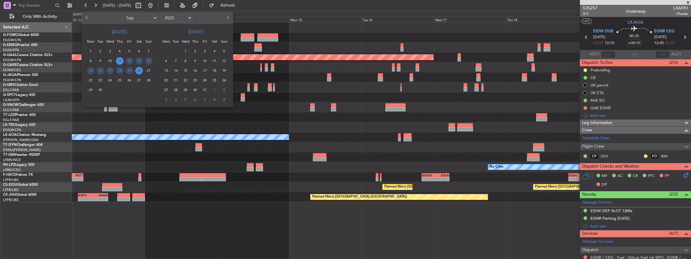
click at [228, 18] on span "Next month" at bounding box center [228, 18] width 4 height 4
select select "10"
click at [107, 90] on span "29" at bounding box center [110, 90] width 8 height 8
click at [208, 61] on span "7" at bounding box center [205, 61] width 8 height 8
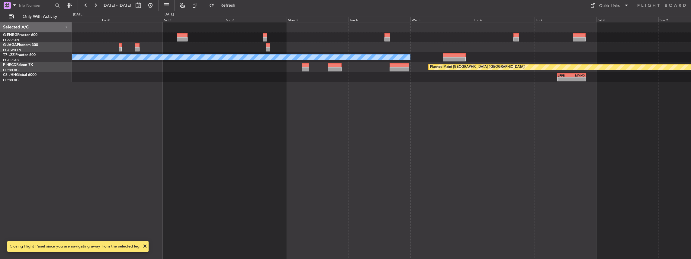
click at [79, 85] on div "A/C Unavailable [GEOGRAPHIC_DATA] ([GEOGRAPHIC_DATA]) Planned Maint [GEOGRAPHIC…" at bounding box center [381, 140] width 619 height 237
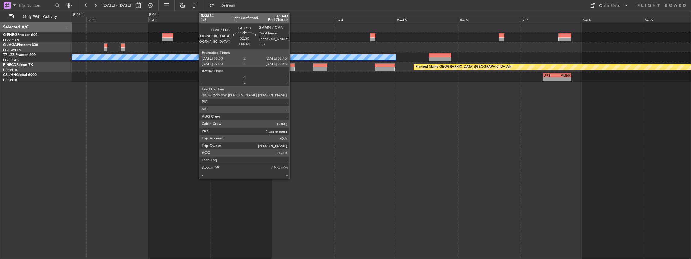
click at [292, 65] on div at bounding box center [291, 65] width 7 height 4
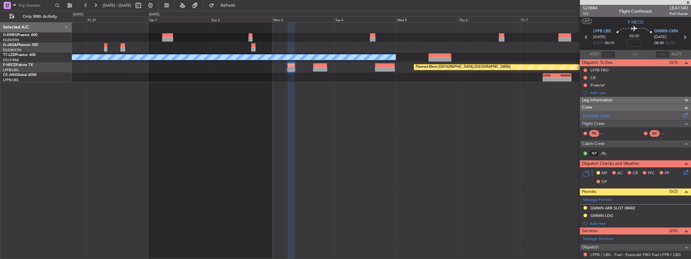
click at [593, 116] on link "Schedule Crew" at bounding box center [596, 115] width 26 height 6
click at [155, 5] on button at bounding box center [151, 6] width 10 height 10
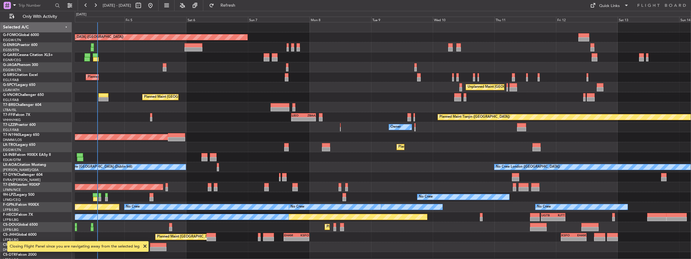
click at [293, 162] on div "Planned Maint [GEOGRAPHIC_DATA] ([GEOGRAPHIC_DATA]) Unplanned Maint [PERSON_NAM…" at bounding box center [383, 140] width 616 height 237
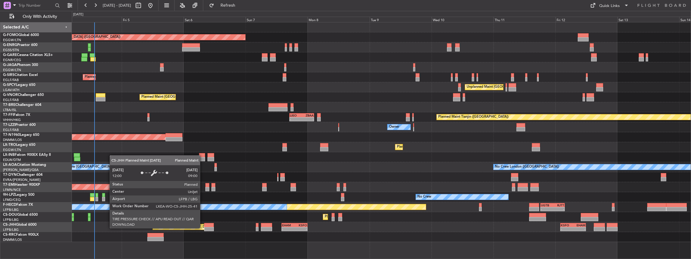
click at [203, 227] on div "Planned Maint [GEOGRAPHIC_DATA] ([GEOGRAPHIC_DATA])" at bounding box center [201, 226] width 95 height 9
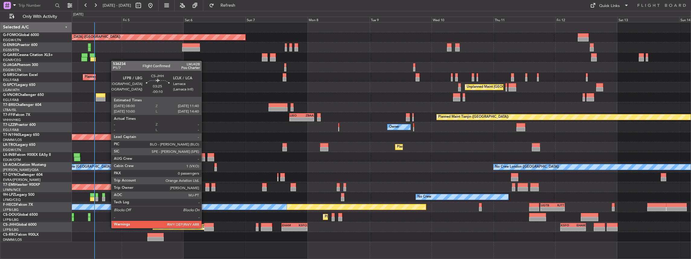
click at [204, 227] on div at bounding box center [209, 229] width 10 height 4
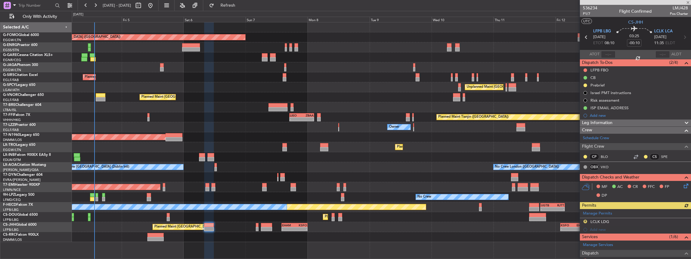
scroll to position [60, 0]
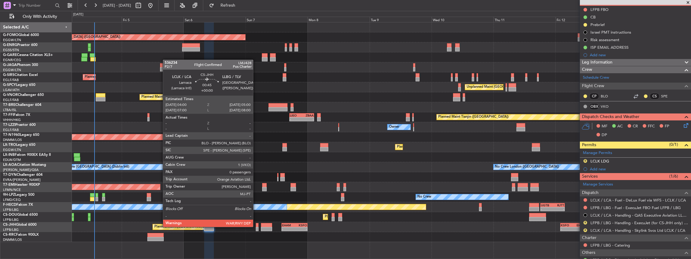
click at [256, 226] on div at bounding box center [257, 225] width 3 height 4
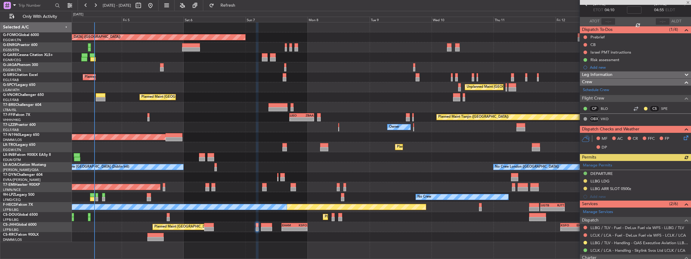
scroll to position [80, 0]
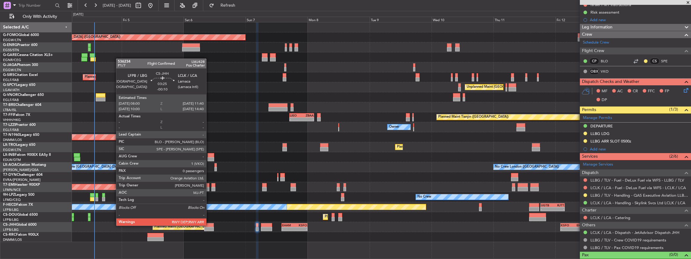
click at [209, 225] on div at bounding box center [209, 225] width 10 height 4
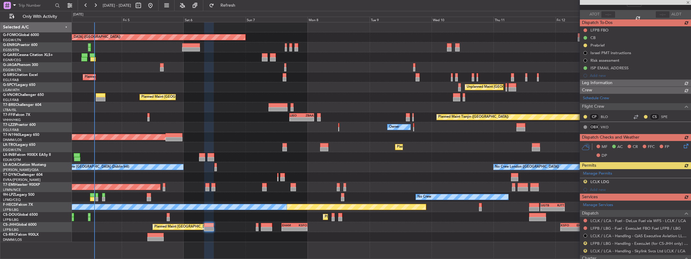
scroll to position [40, 0]
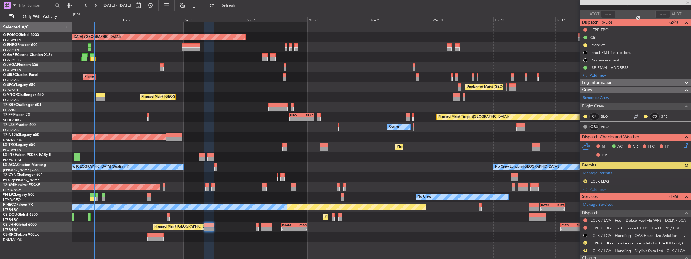
click at [619, 240] on link "LFPB / LBG - Handling - ExecuJet (for CS-JHH only) LFPB / LBG" at bounding box center [639, 242] width 98 height 5
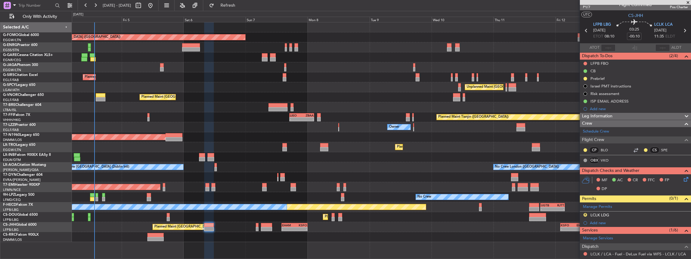
scroll to position [0, 0]
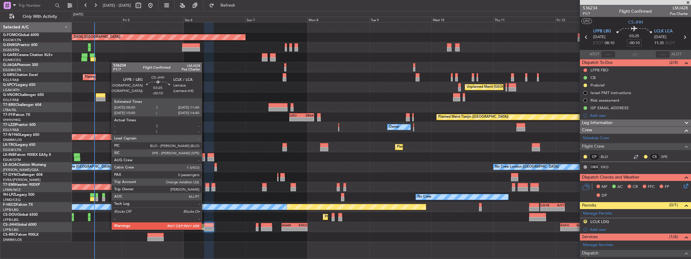
click at [205, 229] on div at bounding box center [209, 229] width 10 height 4
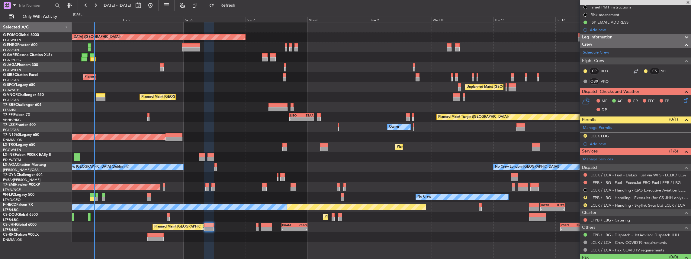
scroll to position [95, 0]
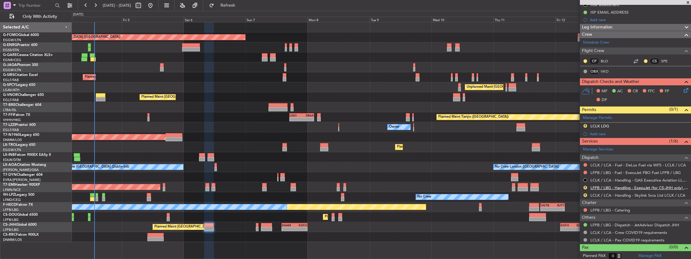
click at [606, 186] on link "LFPB / LBG - Handling - ExecuJet (for CS-JHH only) LFPB / LBG" at bounding box center [639, 187] width 98 height 5
click at [241, 7] on span "Refresh" at bounding box center [227, 5] width 25 height 4
click at [613, 193] on link "LCLK / LCA - Handling - Skylink Svcs Ltd LCLK / LCA" at bounding box center [637, 194] width 95 height 5
click at [239, 7] on span "Refresh" at bounding box center [227, 5] width 25 height 4
click at [584, 124] on button "R" at bounding box center [586, 126] width 4 height 4
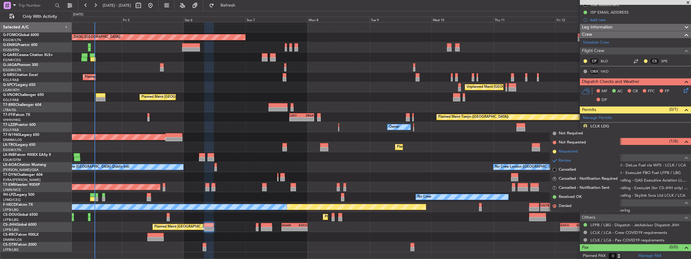
click at [576, 151] on span "Requested" at bounding box center [568, 151] width 19 height 6
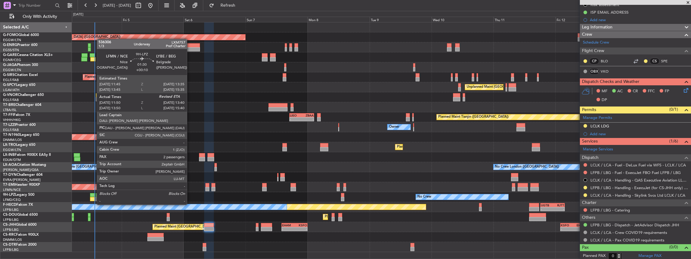
click at [94, 198] on div at bounding box center [92, 199] width 5 height 4
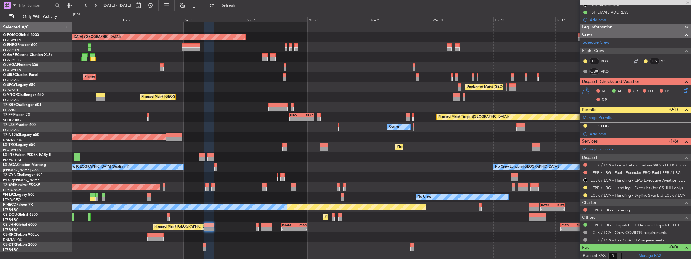
type input "+00:10"
type input "12:05"
type input "2"
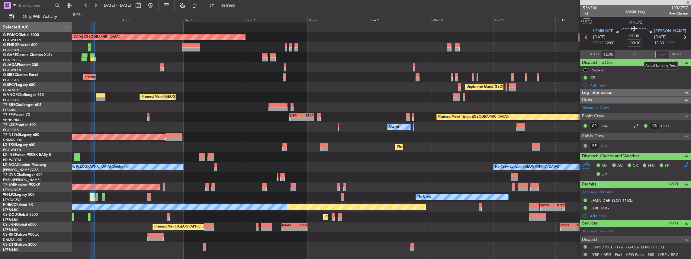
click at [661, 54] on input "text" at bounding box center [662, 54] width 14 height 7
click at [661, 53] on input "text" at bounding box center [662, 54] width 14 height 7
click at [662, 53] on input "text" at bounding box center [662, 54] width 14 height 7
click at [635, 54] on mat-tooltip-component "Flight Time Correction" at bounding box center [633, 56] width 45 height 16
type input "13:28"
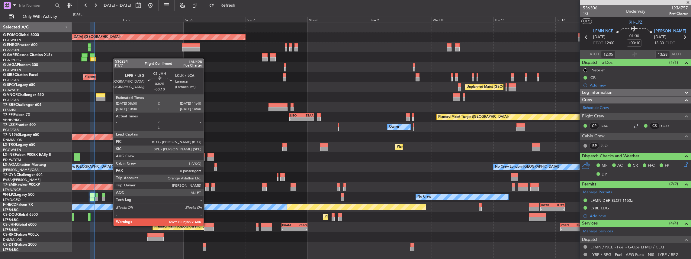
click at [207, 225] on div at bounding box center [209, 225] width 10 height 4
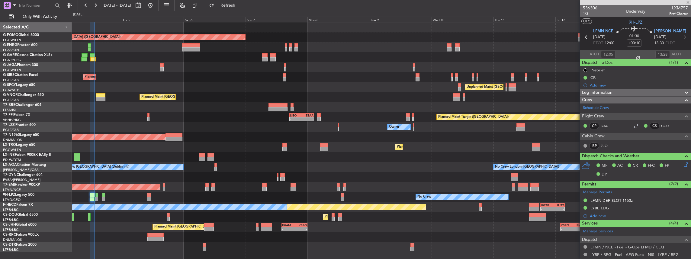
type input "-00:10"
type input "0"
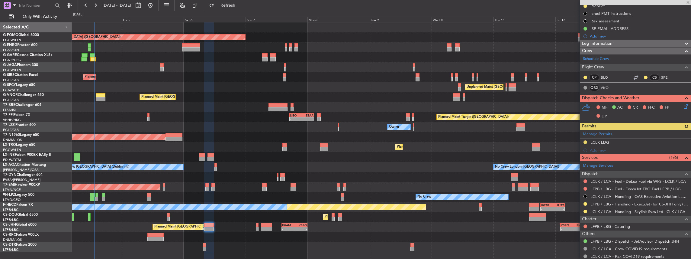
scroll to position [80, 0]
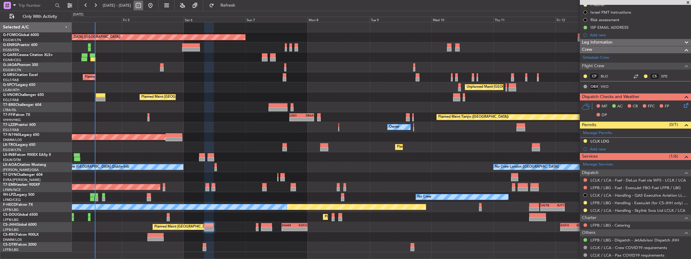
click at [143, 8] on button at bounding box center [139, 6] width 10 height 10
select select "9"
select select "2025"
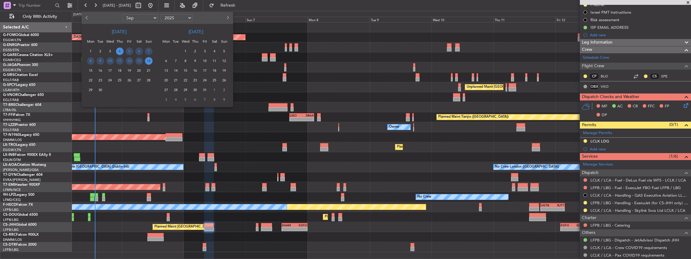
click at [228, 19] on button "Next month" at bounding box center [227, 18] width 7 height 10
select select "10"
click at [120, 91] on span "30" at bounding box center [120, 90] width 8 height 8
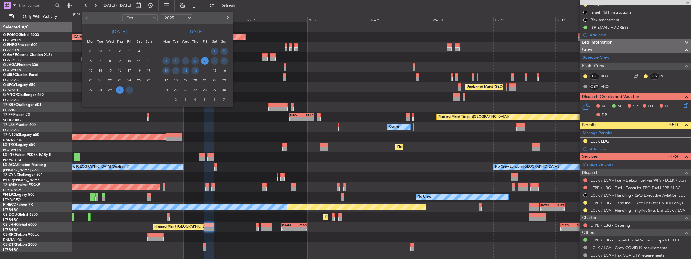
click at [207, 61] on span "7" at bounding box center [205, 61] width 8 height 8
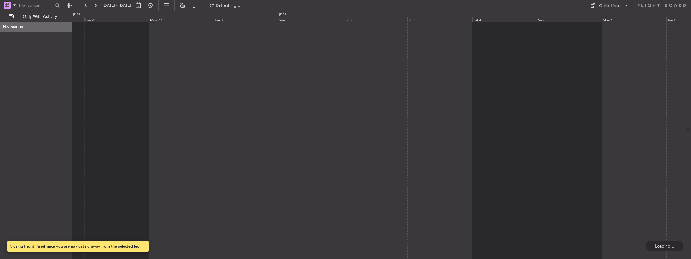
scroll to position [0, 0]
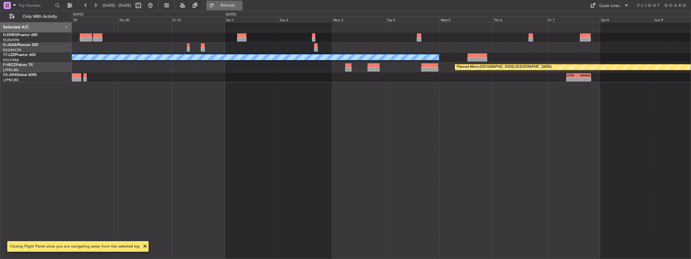
click at [234, 7] on button "Refresh" at bounding box center [224, 6] width 36 height 10
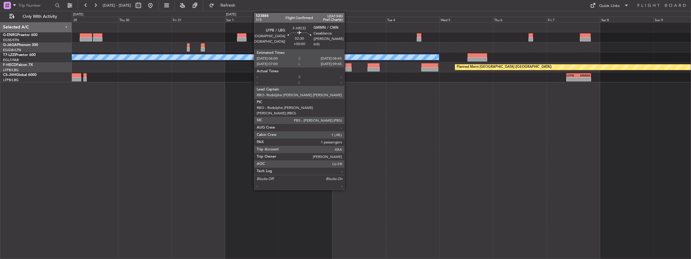
click at [348, 69] on div at bounding box center [348, 69] width 6 height 4
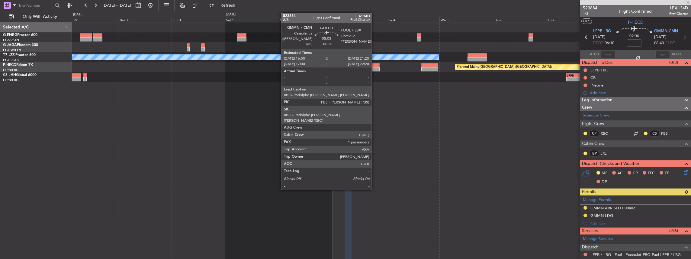
click at [375, 66] on div at bounding box center [374, 65] width 12 height 4
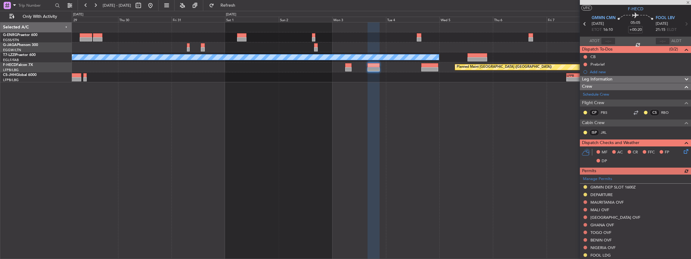
scroll to position [20, 0]
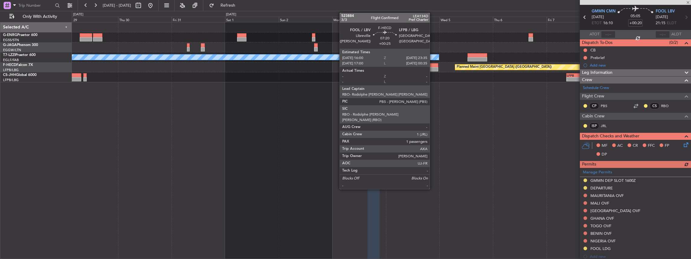
click at [433, 68] on div at bounding box center [429, 69] width 17 height 4
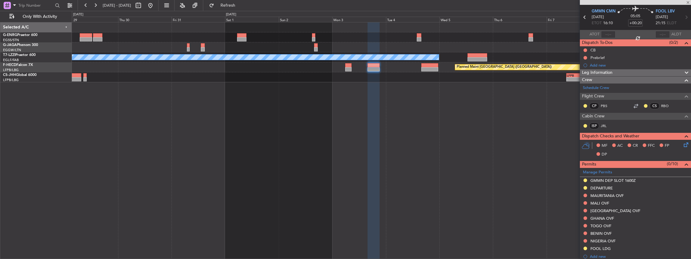
type input "+00:25"
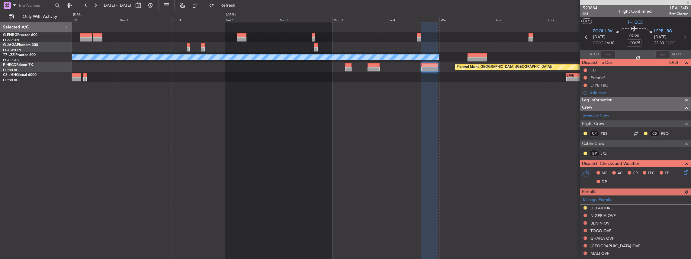
scroll to position [40, 0]
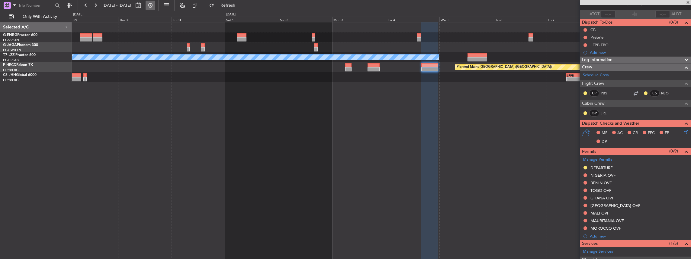
click at [155, 5] on button at bounding box center [151, 6] width 10 height 10
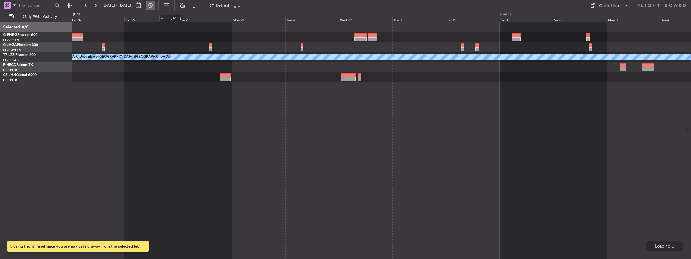
scroll to position [0, 0]
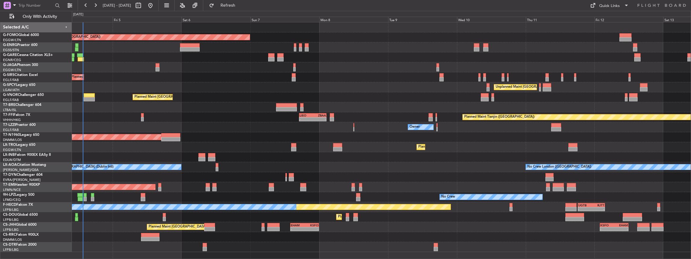
click at [254, 192] on div "No Crew No Crew" at bounding box center [381, 197] width 619 height 10
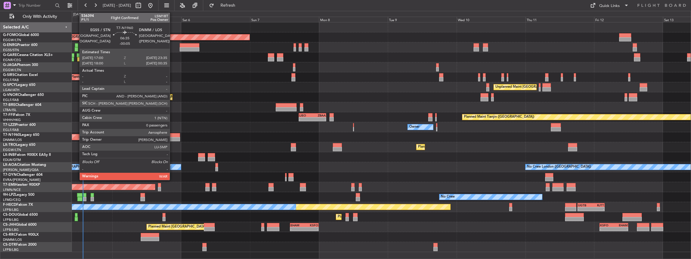
click at [173, 135] on div at bounding box center [170, 135] width 19 height 4
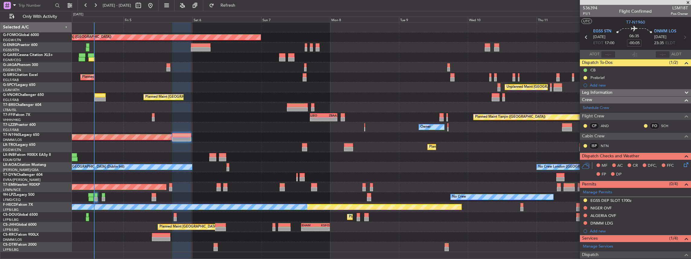
click at [222, 104] on div "Planned Maint London (Luton) Planned Maint London (Farnborough) Unplanned Maint…" at bounding box center [381, 136] width 619 height 229
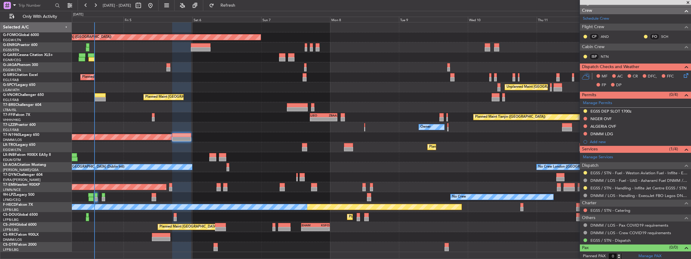
scroll to position [89, 0]
click at [584, 171] on button at bounding box center [586, 172] width 4 height 4
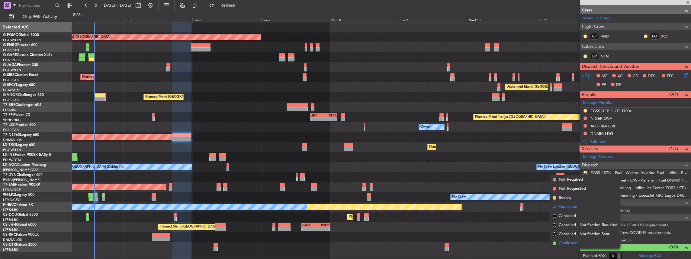
click at [570, 241] on span "Confirmed" at bounding box center [568, 243] width 19 height 6
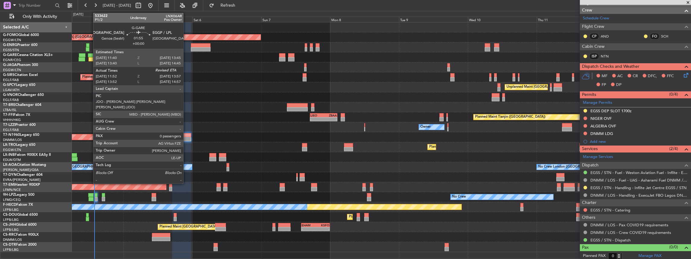
click at [90, 56] on div at bounding box center [91, 55] width 6 height 4
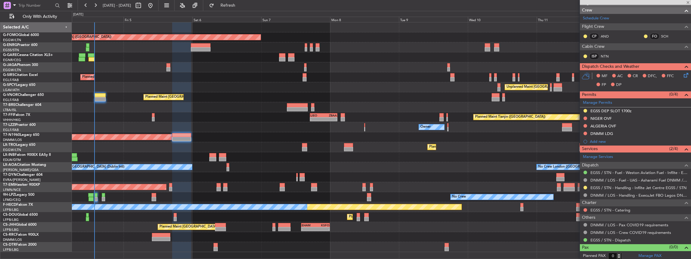
type input "11:52"
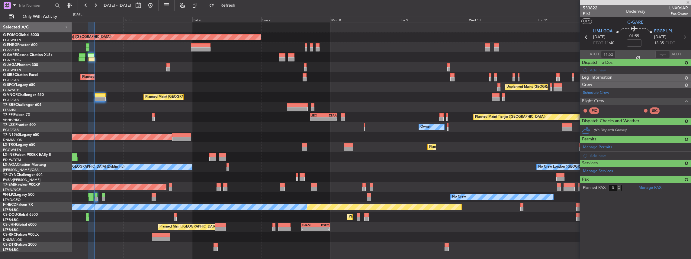
scroll to position [0, 0]
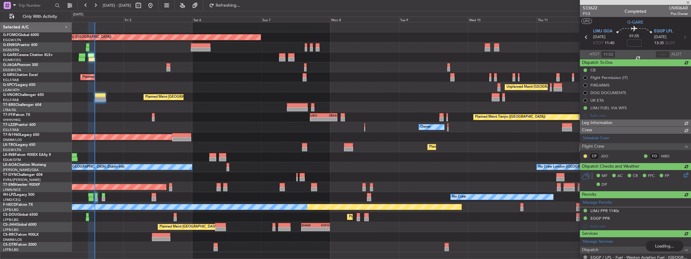
type input "13:49"
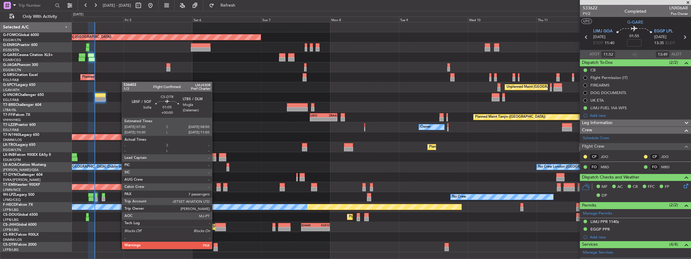
click at [215, 248] on div at bounding box center [216, 248] width 4 height 4
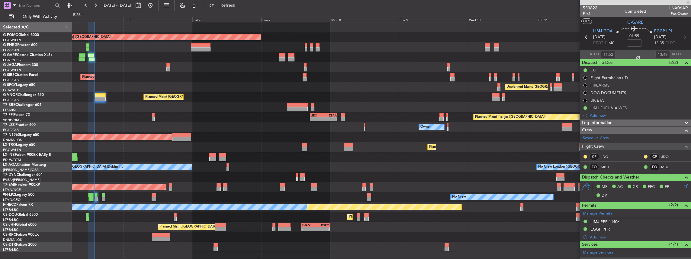
type input "7"
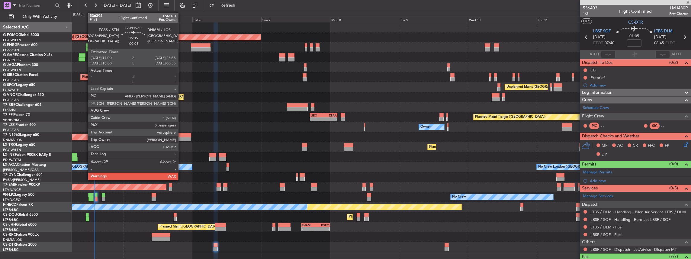
click at [181, 139] on div at bounding box center [181, 139] width 19 height 4
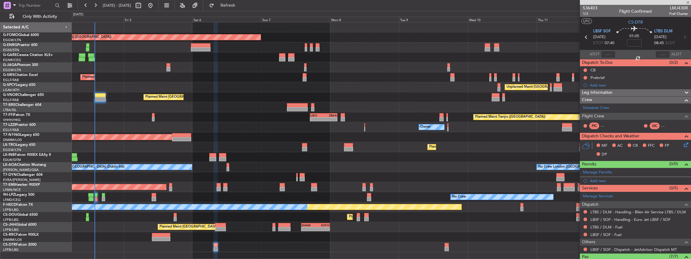
type input "-00:05"
type input "0"
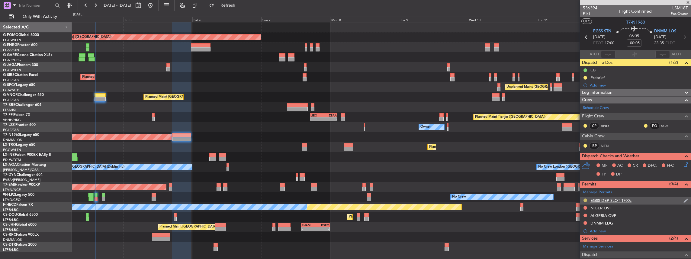
click at [584, 198] on button at bounding box center [586, 200] width 4 height 4
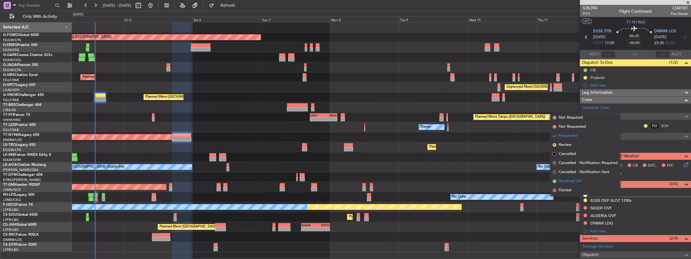
click at [576, 183] on span "Received OK" at bounding box center [570, 181] width 23 height 6
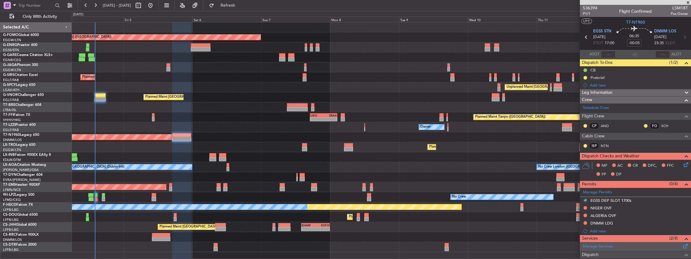
scroll to position [89, 0]
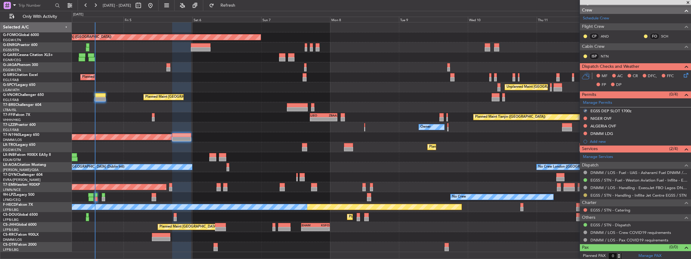
click at [585, 193] on button at bounding box center [586, 195] width 4 height 4
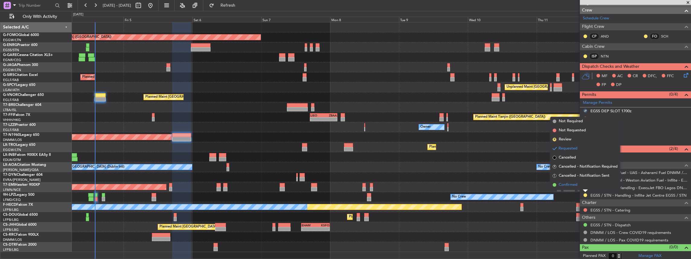
click at [576, 185] on span "Confirmed" at bounding box center [568, 185] width 19 height 6
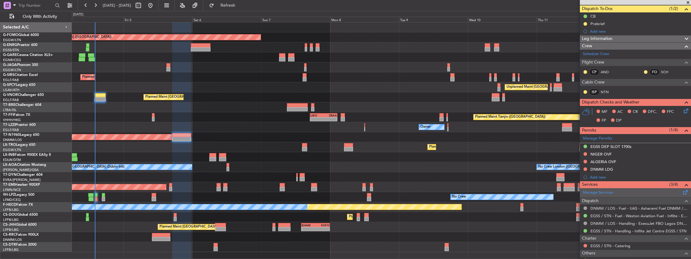
scroll to position [80, 0]
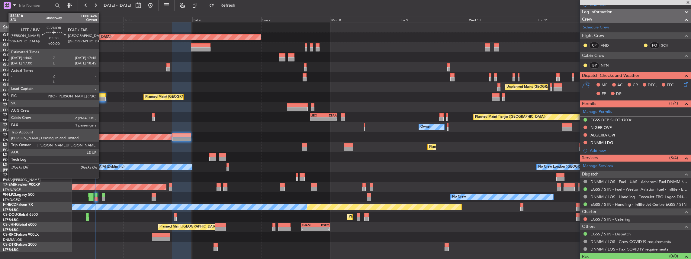
click at [102, 95] on div at bounding box center [100, 95] width 11 height 4
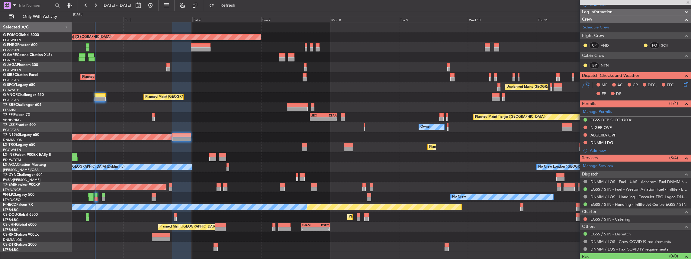
type input "1"
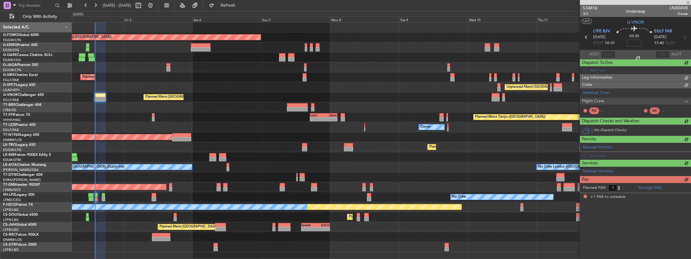
scroll to position [0, 0]
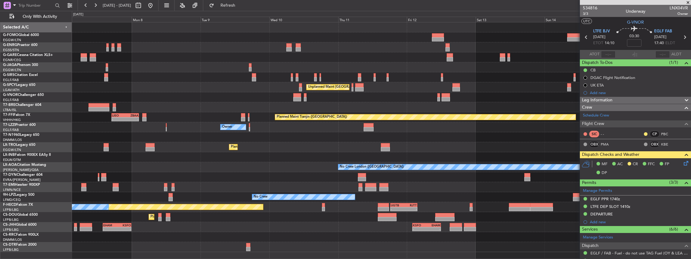
click at [216, 232] on div "Planned Maint [GEOGRAPHIC_DATA] ([GEOGRAPHIC_DATA]) Unplanned Maint [GEOGRAPHIC…" at bounding box center [381, 136] width 619 height 229
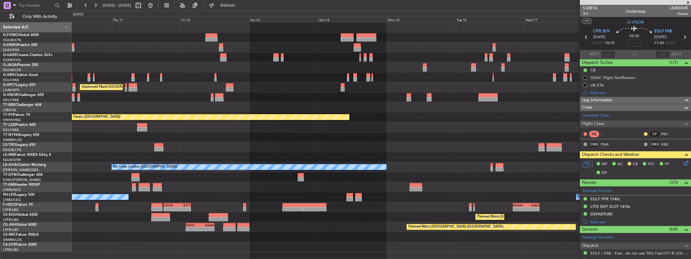
click at [305, 222] on div "Unplanned Maint [GEOGRAPHIC_DATA] ([PERSON_NAME] Intl) Planned Maint Tianjin ([…" at bounding box center [381, 136] width 619 height 229
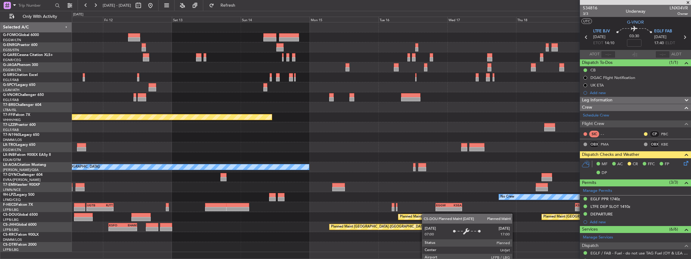
click at [404, 215] on div "Unplanned Maint [GEOGRAPHIC_DATA] ([PERSON_NAME] Intl) Planned Maint Tianjin ([…" at bounding box center [381, 136] width 619 height 229
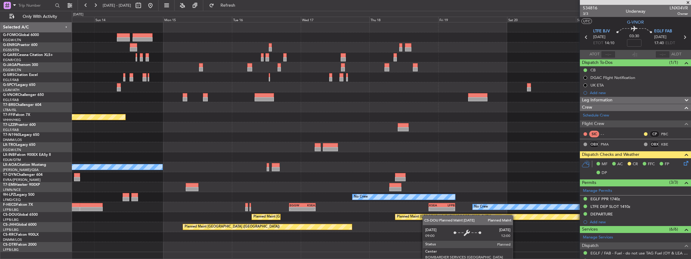
click at [367, 220] on div "Planned Maint Tianjin ([GEOGRAPHIC_DATA]) No Crew [GEOGRAPHIC_DATA] ([GEOGRAPHI…" at bounding box center [381, 136] width 619 height 229
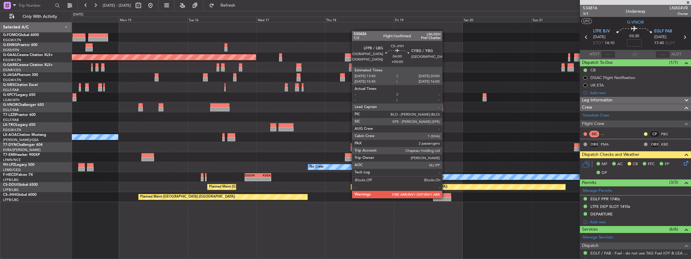
click at [445, 197] on div at bounding box center [442, 199] width 18 height 4
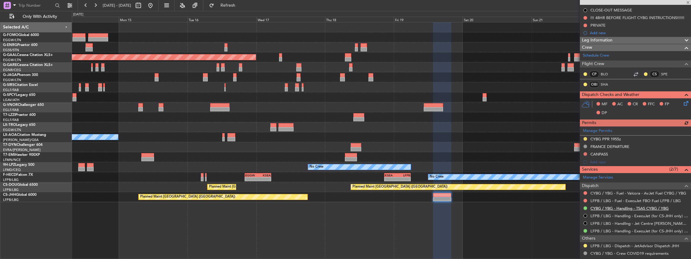
scroll to position [101, 0]
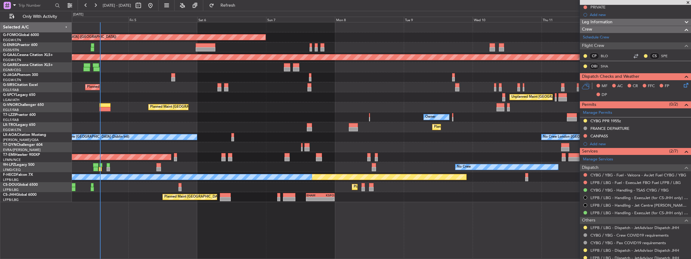
click at [691, 170] on html "[DATE] - [DATE] Refresh Quick Links Only With Activity Planned Maint [GEOGRAPHI…" at bounding box center [345, 129] width 691 height 259
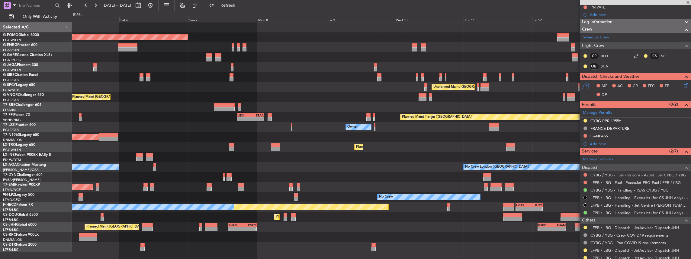
click at [432, 153] on div "Planned Maint London (Luton) Planned Maint London (Farnborough) Unplanned Maint…" at bounding box center [381, 136] width 619 height 229
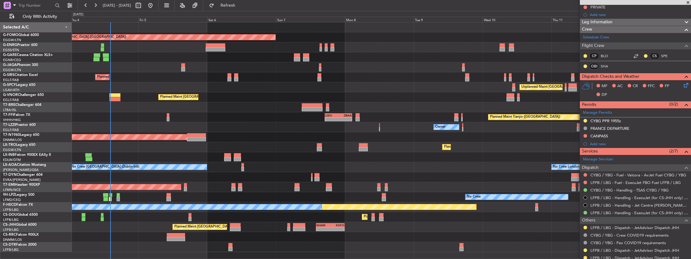
click at [275, 156] on div "Planned Maint London (Luton) Planned Maint London (Farnborough) Unplanned Maint…" at bounding box center [381, 136] width 619 height 229
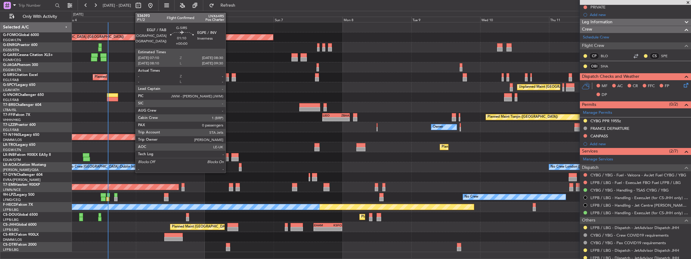
click at [228, 78] on div at bounding box center [227, 79] width 4 height 4
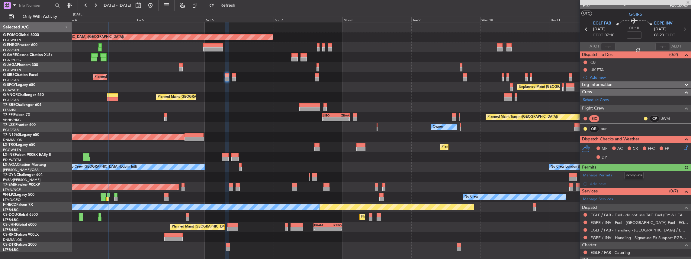
scroll to position [0, 0]
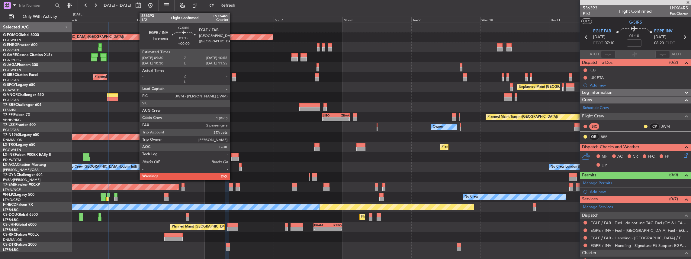
click at [233, 74] on div at bounding box center [234, 75] width 4 height 4
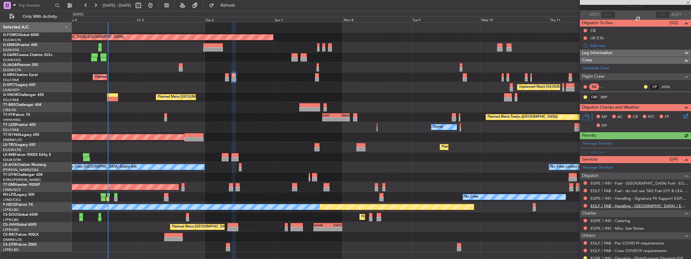
scroll to position [66, 0]
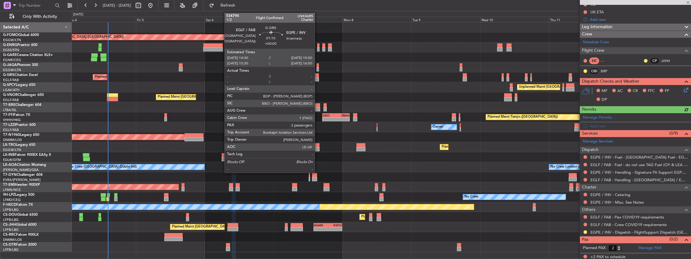
click at [318, 77] on div at bounding box center [317, 79] width 4 height 4
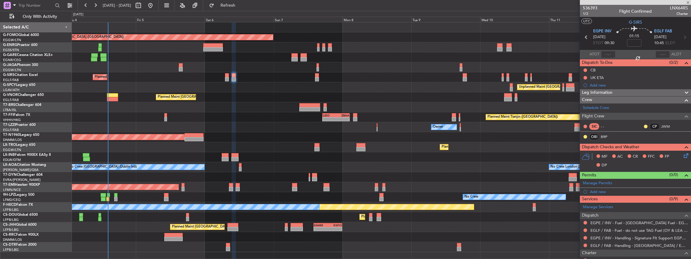
scroll to position [0, 0]
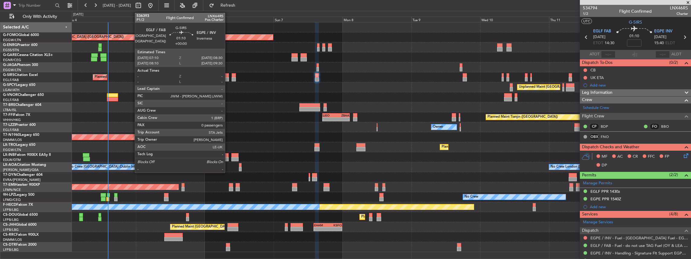
click at [228, 79] on div at bounding box center [227, 79] width 4 height 4
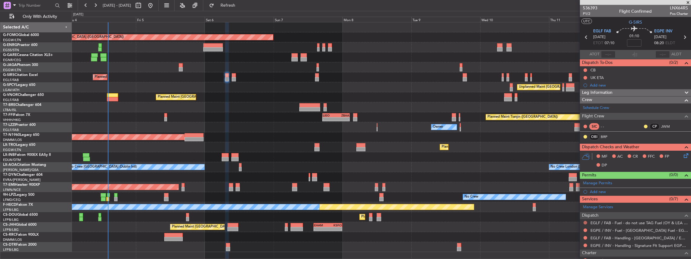
click at [585, 220] on button at bounding box center [586, 222] width 4 height 4
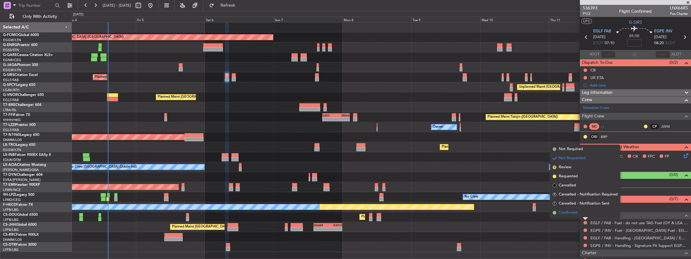
click at [584, 215] on li "Confirmed" at bounding box center [585, 212] width 70 height 9
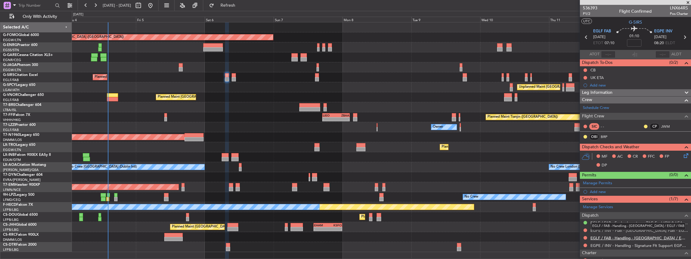
click at [616, 237] on link "EGLF / FAB - Handling - [GEOGRAPHIC_DATA] / EGLF / FAB" at bounding box center [639, 237] width 98 height 5
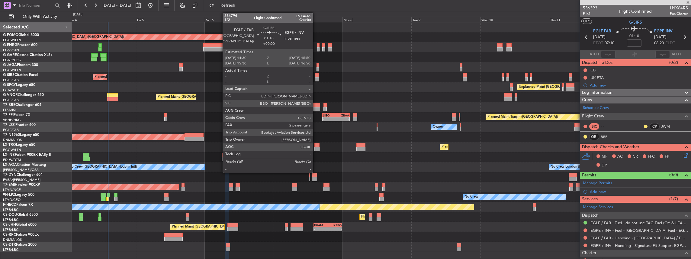
click at [316, 79] on div at bounding box center [317, 79] width 4 height 4
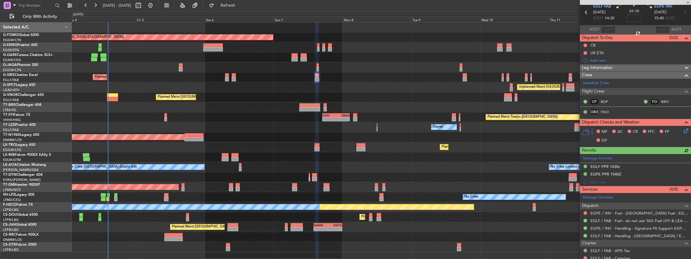
scroll to position [40, 0]
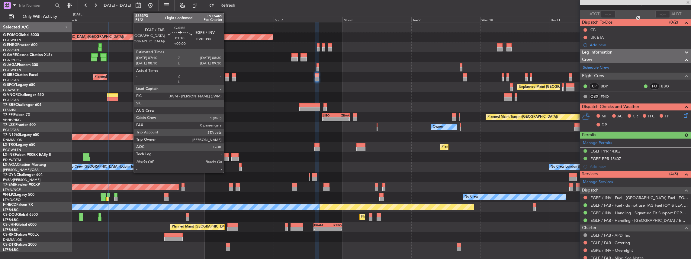
click at [227, 76] on div at bounding box center [227, 75] width 4 height 4
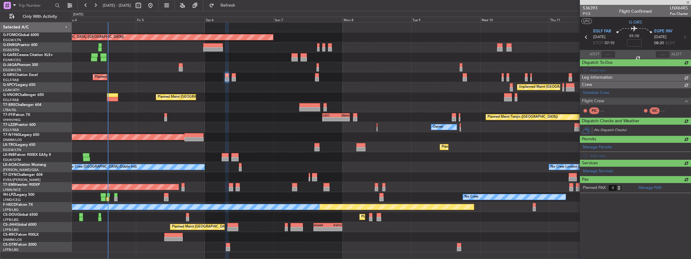
scroll to position [0, 0]
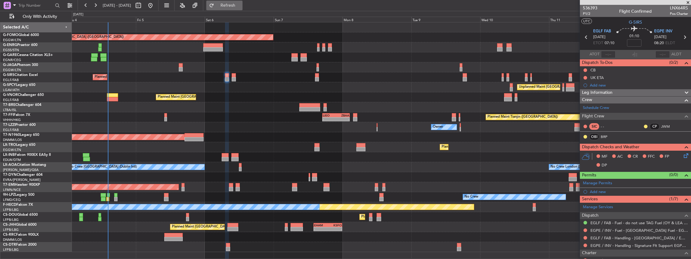
click at [239, 5] on span "Refresh" at bounding box center [227, 5] width 25 height 4
click at [241, 5] on span "Refresh" at bounding box center [227, 5] width 25 height 4
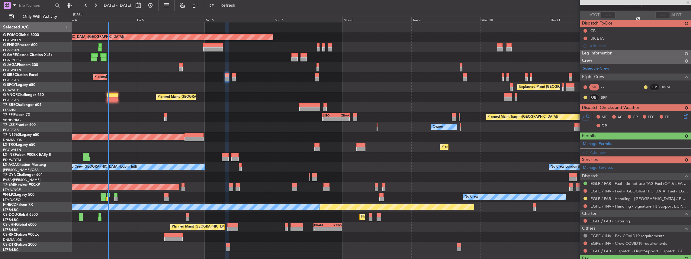
scroll to position [40, 0]
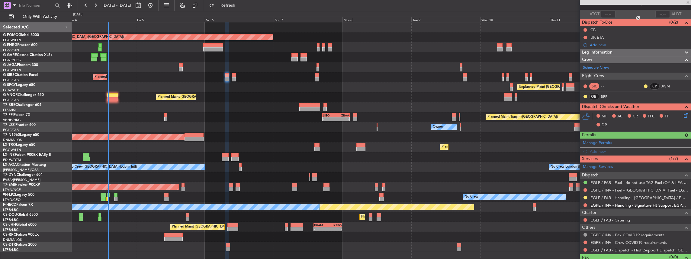
click at [617, 203] on link "EGPE / INV - Handling - Signature Flt Support EGPE / INV" at bounding box center [639, 204] width 98 height 5
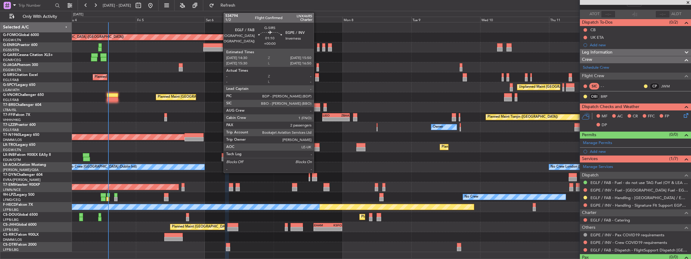
click at [317, 76] on div at bounding box center [317, 75] width 4 height 4
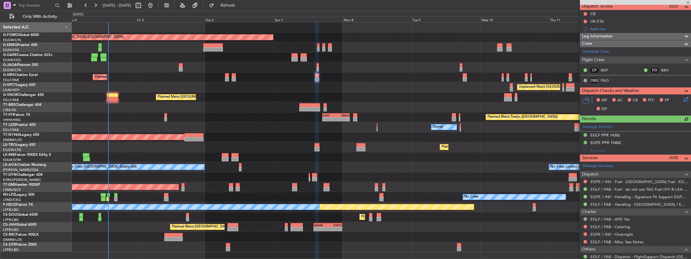
scroll to position [60, 0]
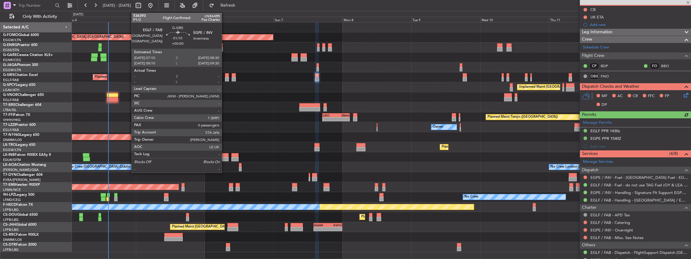
click at [225, 79] on div at bounding box center [227, 79] width 4 height 4
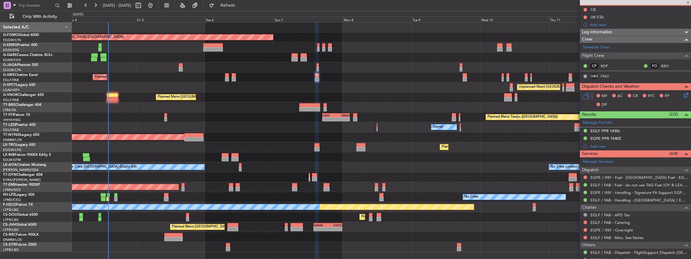
scroll to position [0, 0]
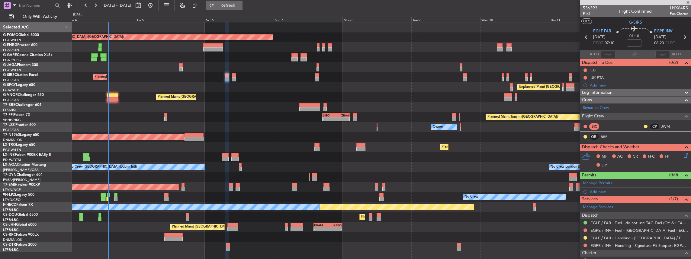
click at [233, 7] on button "Refresh" at bounding box center [224, 6] width 36 height 10
click at [599, 31] on span "EGLF FAB" at bounding box center [602, 31] width 18 height 6
click at [658, 31] on span "EGPE INV" at bounding box center [663, 31] width 18 height 6
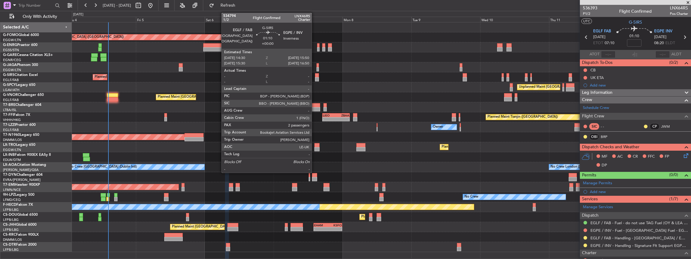
click at [315, 75] on div at bounding box center [317, 75] width 4 height 4
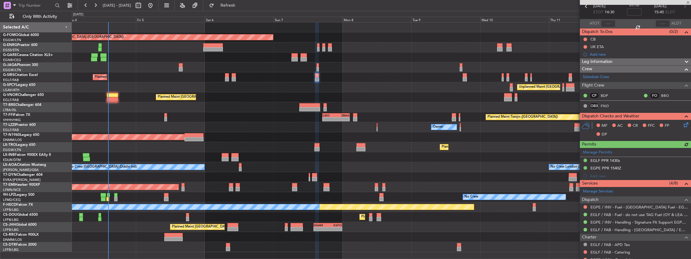
scroll to position [40, 0]
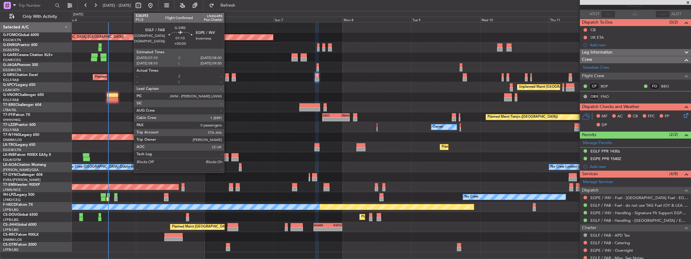
click at [227, 77] on div at bounding box center [227, 79] width 4 height 4
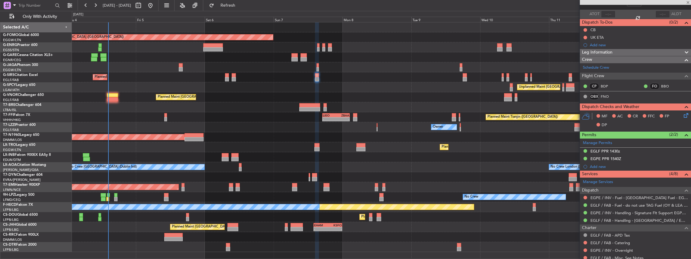
type input "0"
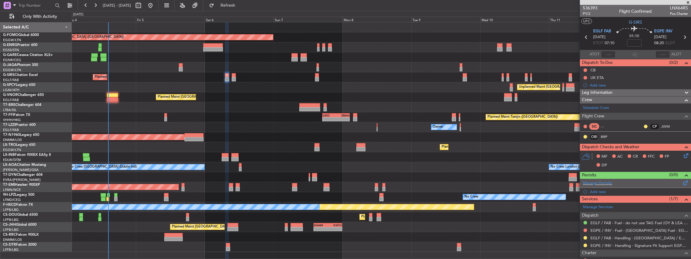
click at [635, 180] on div "Manage Permits" at bounding box center [635, 183] width 111 height 9
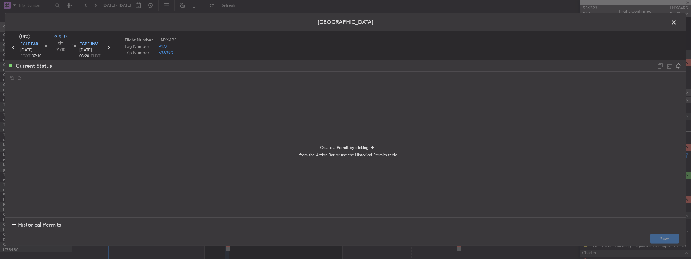
click at [652, 68] on icon at bounding box center [651, 65] width 7 height 7
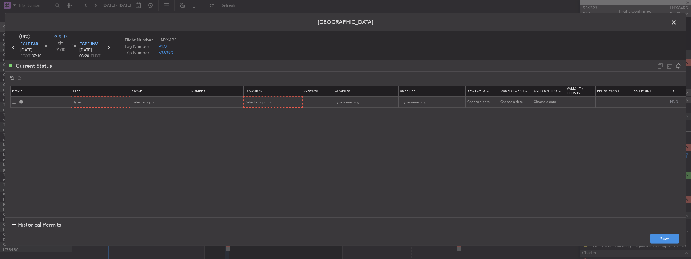
click at [652, 68] on icon at bounding box center [651, 65] width 7 height 7
click at [117, 98] on div "Type" at bounding box center [99, 102] width 50 height 9
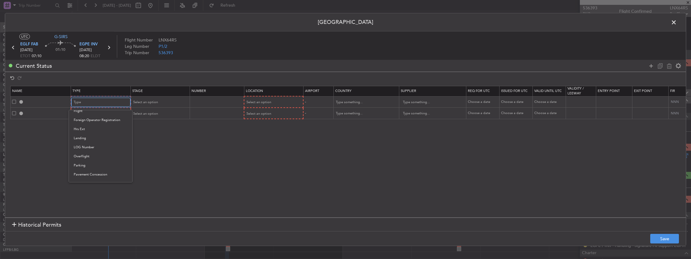
scroll to position [161, 0]
click at [96, 150] on span "PPR" at bounding box center [101, 152] width 54 height 9
click at [97, 111] on div "Type" at bounding box center [99, 113] width 50 height 9
click at [92, 145] on span "PPR" at bounding box center [101, 143] width 54 height 9
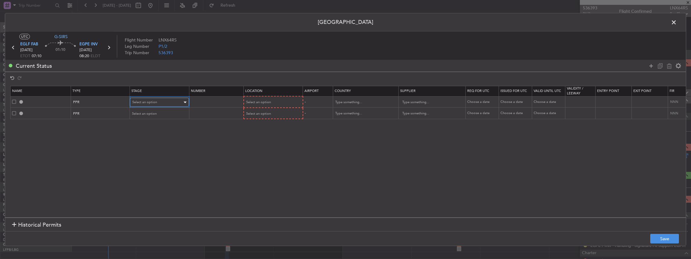
click at [147, 101] on span "Select an option" at bounding box center [144, 102] width 25 height 5
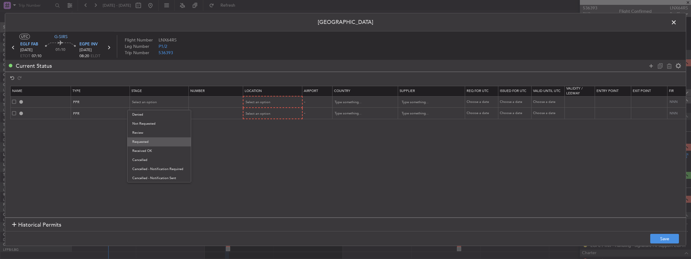
click at [149, 140] on span "Requested" at bounding box center [159, 141] width 54 height 9
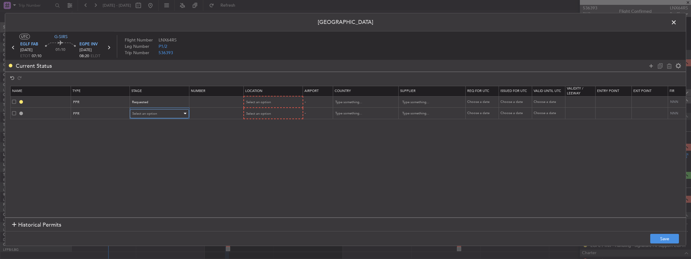
click at [154, 117] on div "Select an option" at bounding box center [157, 113] width 50 height 9
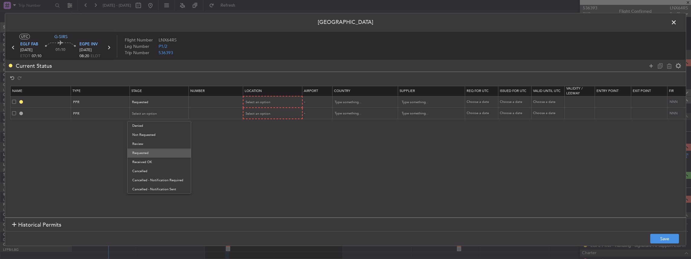
click at [158, 155] on span "Requested" at bounding box center [159, 152] width 54 height 9
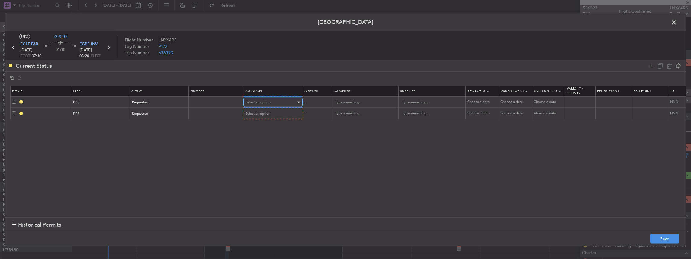
click at [253, 102] on span "Select an option" at bounding box center [258, 102] width 25 height 5
click at [261, 115] on span "Departure" at bounding box center [273, 114] width 54 height 9
click at [259, 109] on div "Select an option" at bounding box center [271, 113] width 50 height 9
click at [260, 142] on span "Arrival" at bounding box center [273, 143] width 54 height 9
click at [668, 236] on button "Save" at bounding box center [664, 238] width 29 height 10
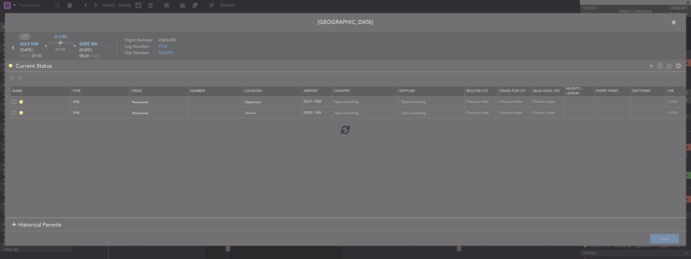
type input "EGLF PPR"
type input "United Kingdom"
type input "NNN"
type input "2"
type input "EGPE PPR"
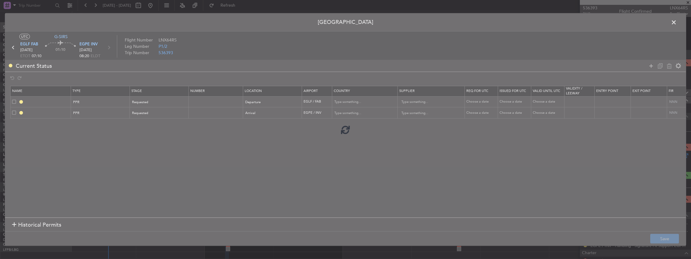
type input "United Kingdom"
type input "NNN"
type input "2"
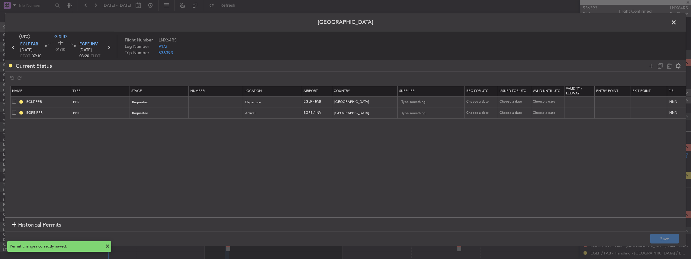
click at [677, 22] on span at bounding box center [677, 24] width 0 height 12
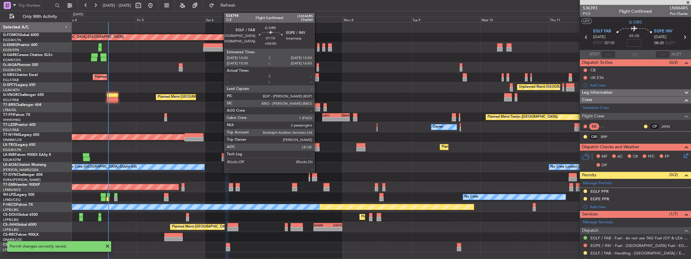
click at [317, 76] on div at bounding box center [317, 75] width 4 height 4
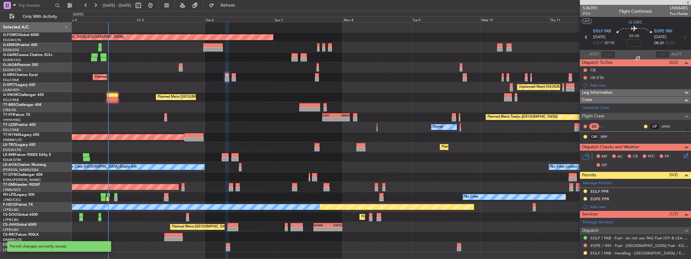
type input "2"
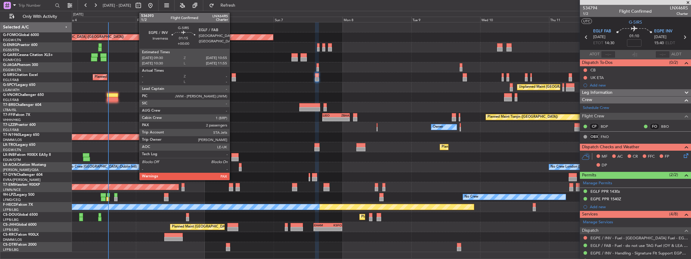
click at [233, 78] on div at bounding box center [234, 79] width 4 height 4
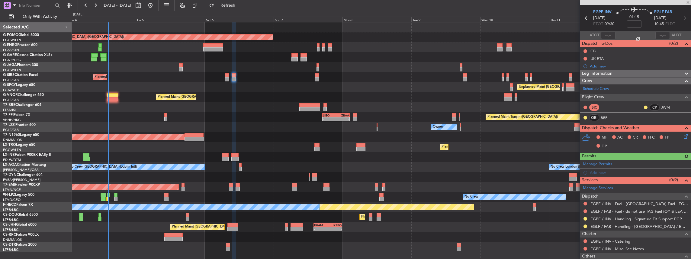
scroll to position [40, 0]
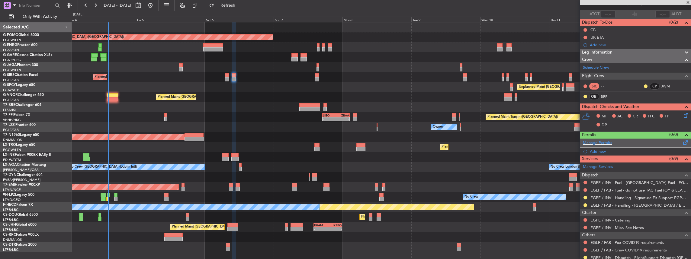
click at [682, 142] on span at bounding box center [685, 141] width 7 height 5
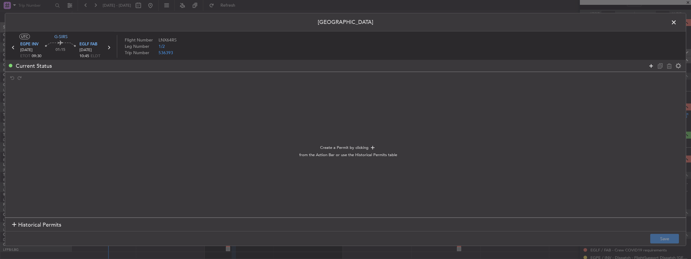
click at [650, 66] on icon at bounding box center [651, 65] width 7 height 7
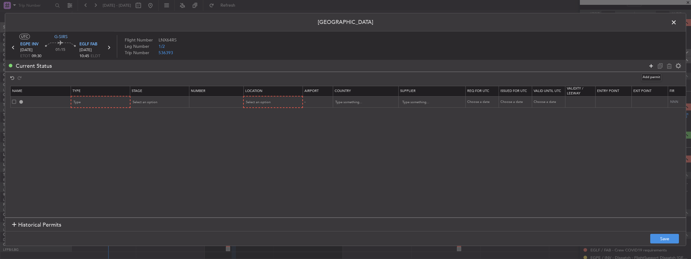
click at [650, 66] on icon at bounding box center [651, 65] width 7 height 7
click at [91, 103] on div "Type" at bounding box center [99, 102] width 50 height 9
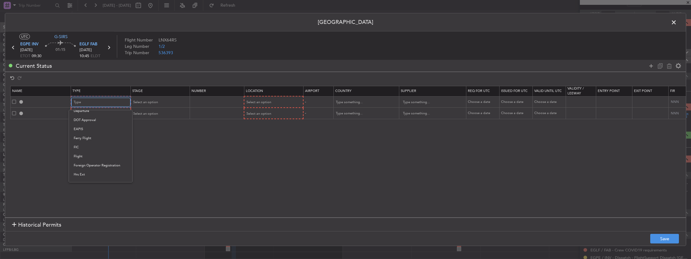
scroll to position [161, 0]
click at [81, 156] on span "PPR" at bounding box center [101, 152] width 54 height 9
click at [83, 115] on div "Type" at bounding box center [99, 113] width 50 height 9
click at [79, 186] on span "PPR" at bounding box center [101, 184] width 54 height 9
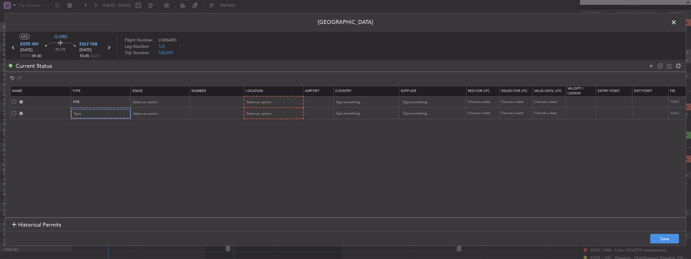
scroll to position [152, 0]
click at [164, 98] on div "Select an option" at bounding box center [157, 102] width 50 height 9
click at [142, 140] on span "Requested" at bounding box center [159, 141] width 54 height 9
click at [149, 113] on span "Select an option" at bounding box center [144, 113] width 25 height 5
click at [142, 154] on span "Requested" at bounding box center [159, 152] width 54 height 9
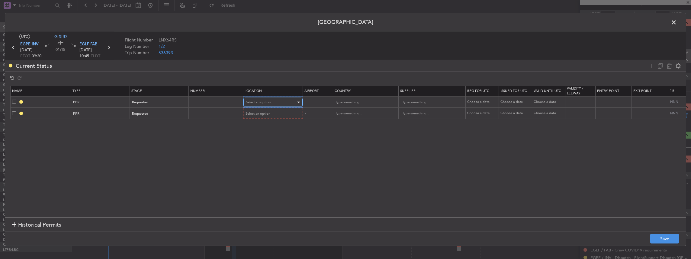
click at [265, 101] on span "Select an option" at bounding box center [258, 102] width 25 height 5
click at [259, 114] on span "Departure" at bounding box center [273, 114] width 54 height 9
click at [257, 111] on span "Select an option" at bounding box center [258, 113] width 25 height 5
click at [256, 143] on span "Arrival" at bounding box center [273, 143] width 54 height 9
click at [664, 236] on button "Save" at bounding box center [664, 238] width 29 height 10
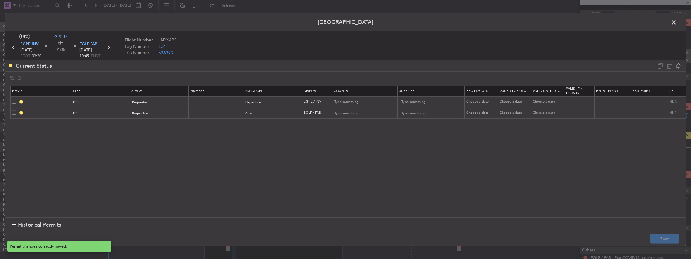
type input "EGPE PPR"
type input "United Kingdom"
type input "NNN"
type input "2"
type input "EGLF PPR"
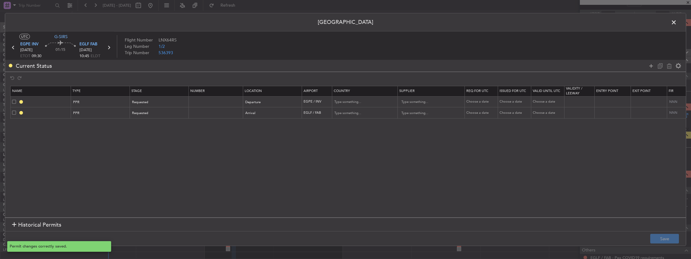
type input "United Kingdom"
type input "NNN"
type input "2"
click at [677, 23] on span at bounding box center [677, 24] width 0 height 12
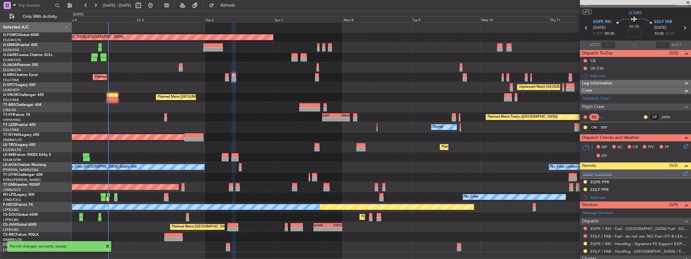
scroll to position [0, 0]
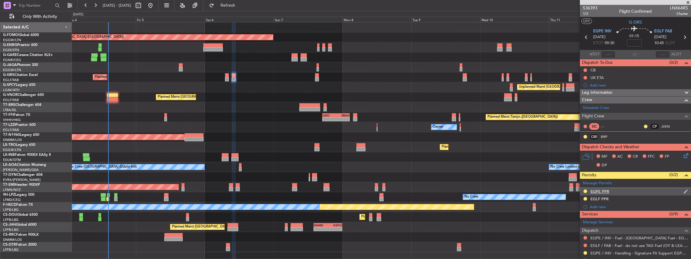
click at [623, 189] on div "EGPE PPR" at bounding box center [635, 192] width 111 height 8
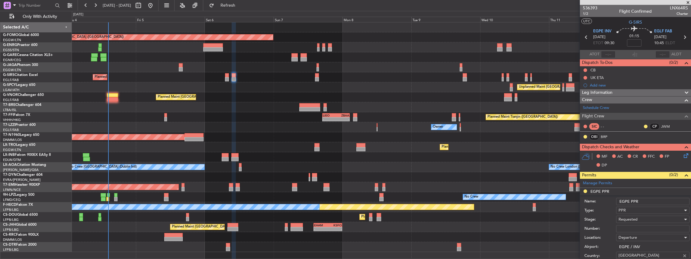
click at [642, 199] on input "EGPE PPR" at bounding box center [652, 201] width 73 height 7
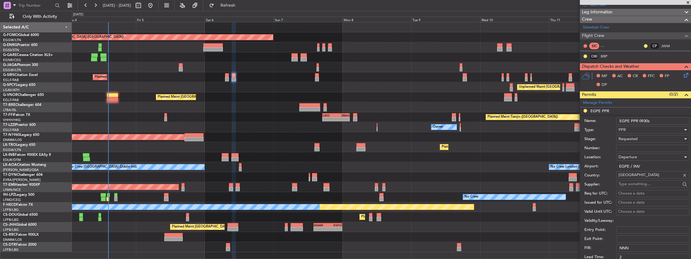
scroll to position [141, 0]
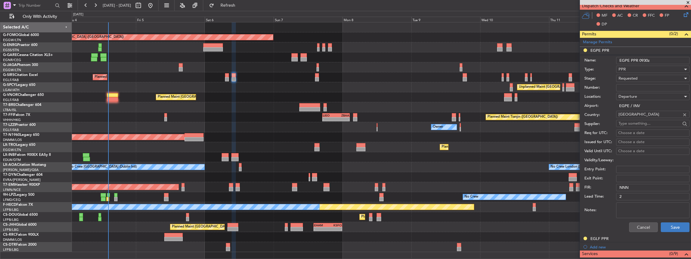
type input "EGPE PPR 0930z"
click at [677, 227] on button "Save" at bounding box center [675, 227] width 29 height 10
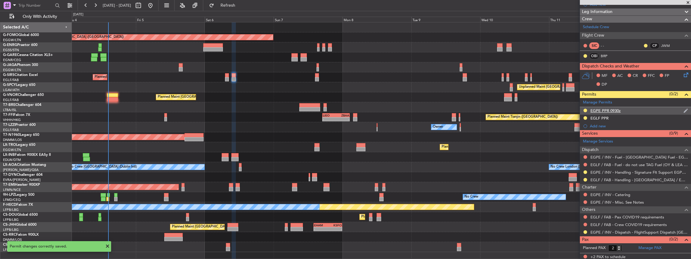
scroll to position [0, 0]
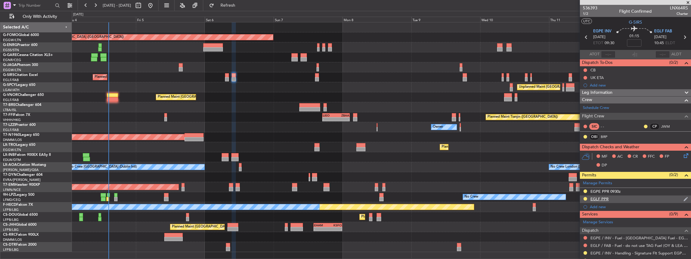
click at [630, 200] on div "EGLF PPR" at bounding box center [635, 199] width 111 height 8
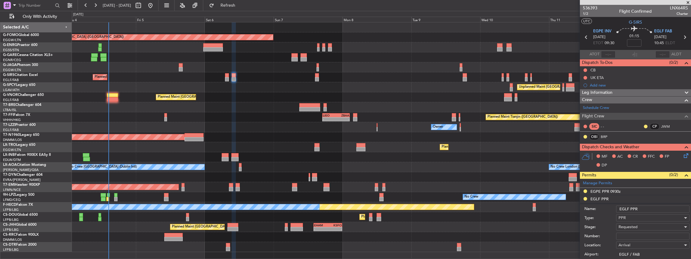
click at [648, 207] on input "EGLF PPR" at bounding box center [652, 208] width 73 height 7
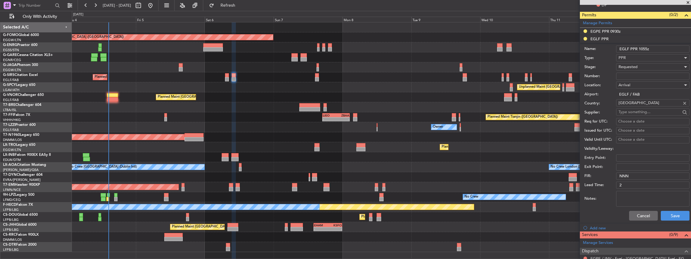
scroll to position [161, 0]
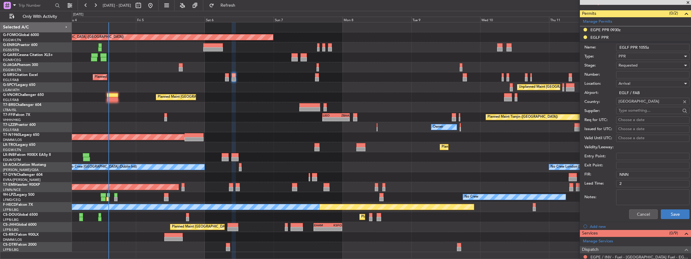
type input "EGLF PPR 1055z"
click at [671, 216] on button "Save" at bounding box center [675, 214] width 29 height 10
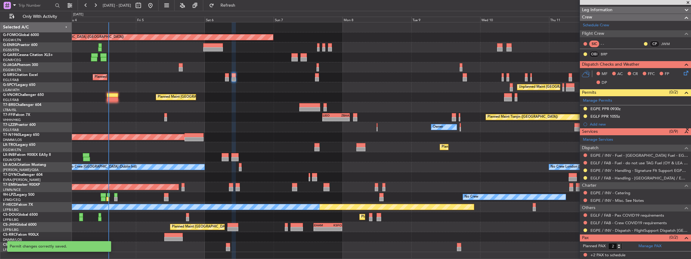
scroll to position [81, 0]
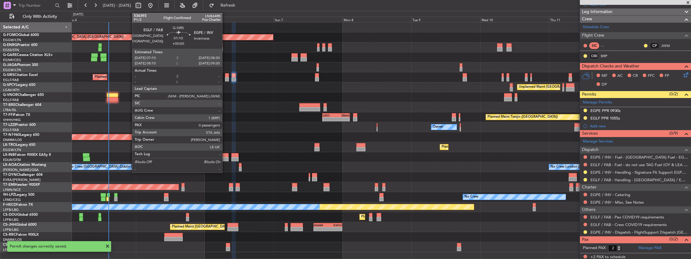
click at [225, 78] on div at bounding box center [227, 79] width 4 height 4
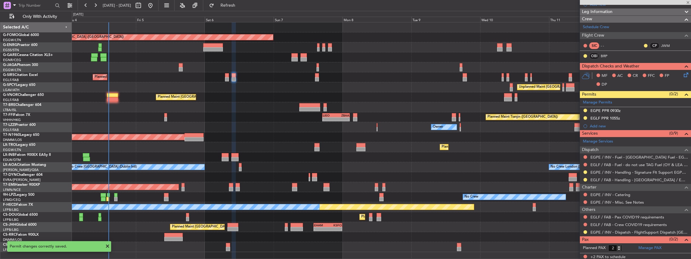
type input "0"
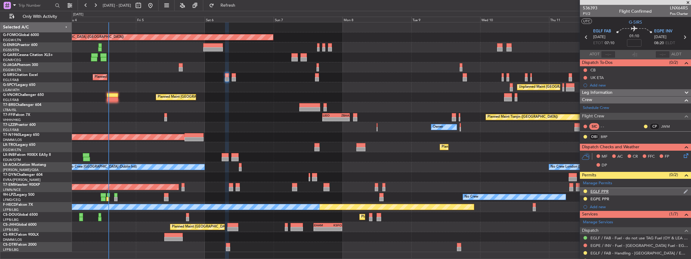
click at [616, 188] on div "EGLF PPR" at bounding box center [635, 192] width 111 height 8
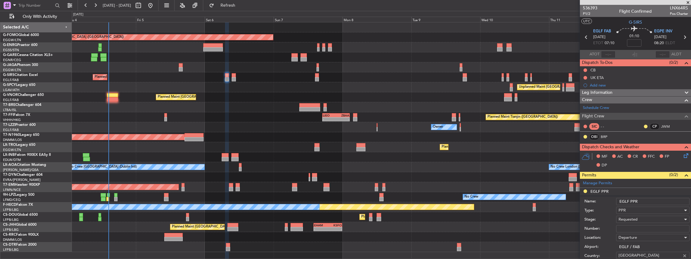
click at [649, 201] on input "EGLF PPR" at bounding box center [652, 201] width 73 height 7
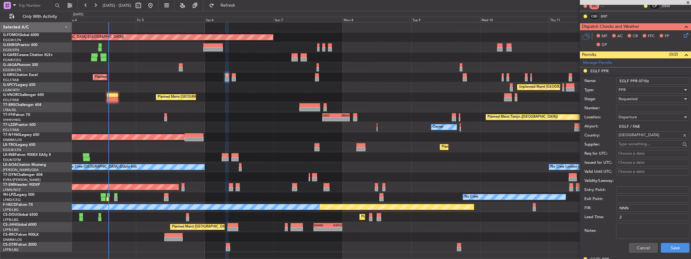
scroll to position [121, 0]
type input "EGLF PPR 0710z"
click at [670, 246] on button "Save" at bounding box center [675, 247] width 29 height 10
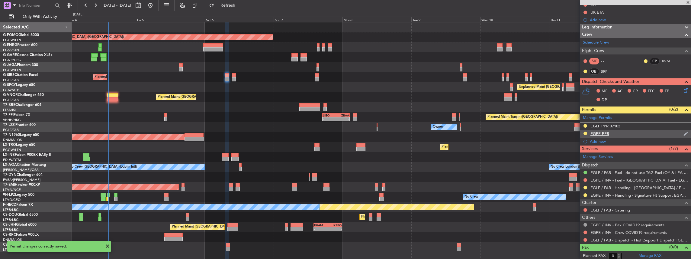
scroll to position [0, 0]
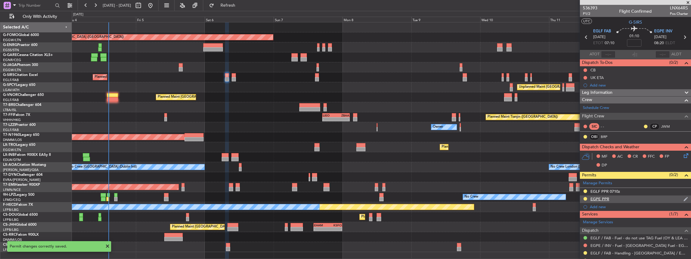
click at [630, 200] on div "EGPE PPR" at bounding box center [635, 199] width 111 height 8
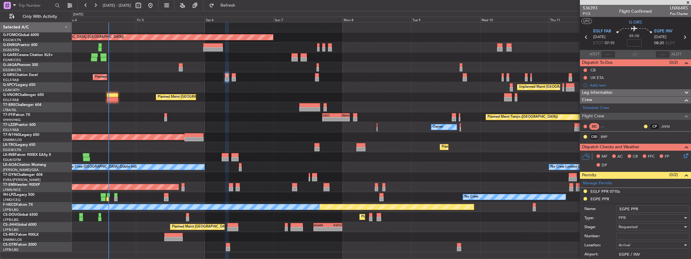
click at [661, 211] on input "EGPE PPR" at bounding box center [652, 208] width 73 height 7
type input "EGPE PPR 0830z"
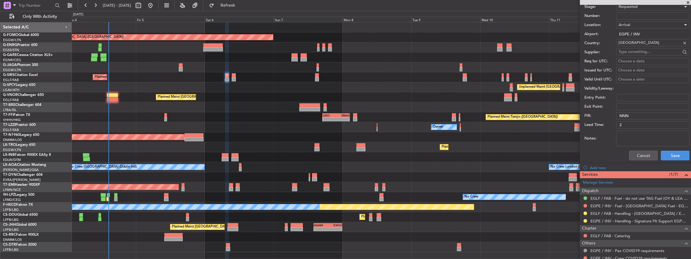
scroll to position [221, 0]
click at [670, 153] on button "Save" at bounding box center [675, 154] width 29 height 10
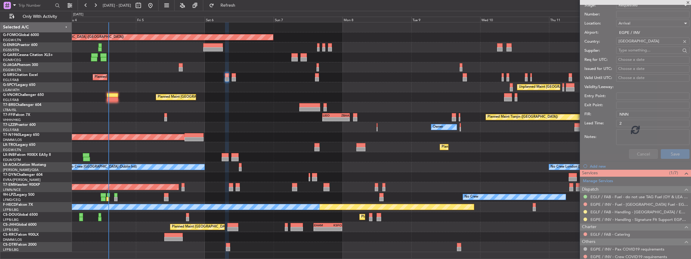
scroll to position [41, 0]
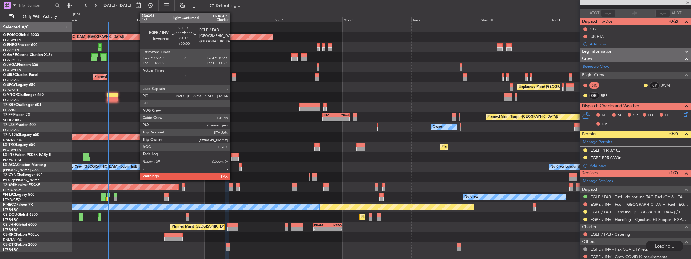
click at [233, 76] on div at bounding box center [234, 75] width 4 height 4
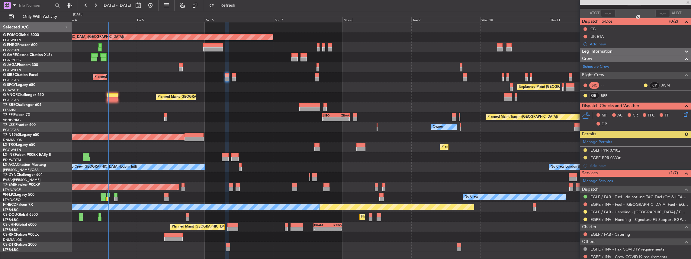
type input "2"
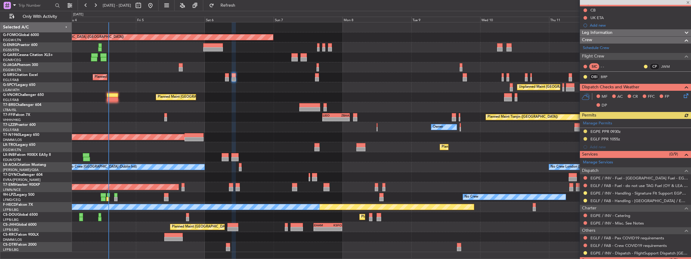
scroll to position [60, 0]
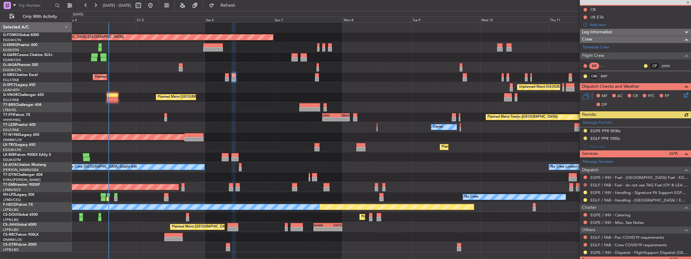
click at [585, 183] on button at bounding box center [586, 185] width 4 height 4
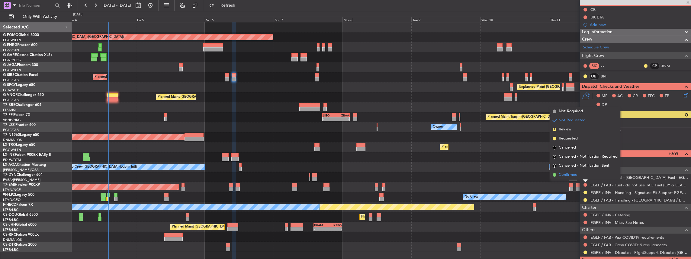
click at [569, 173] on span "Confirmed" at bounding box center [568, 175] width 19 height 6
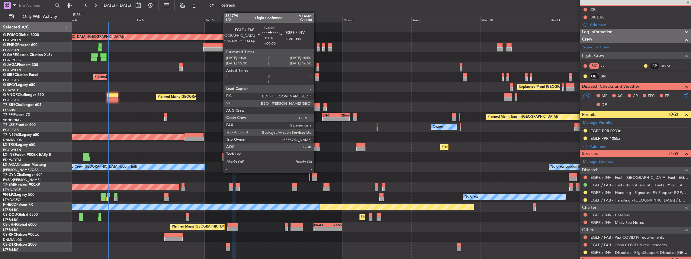
click at [317, 77] on div at bounding box center [317, 79] width 4 height 4
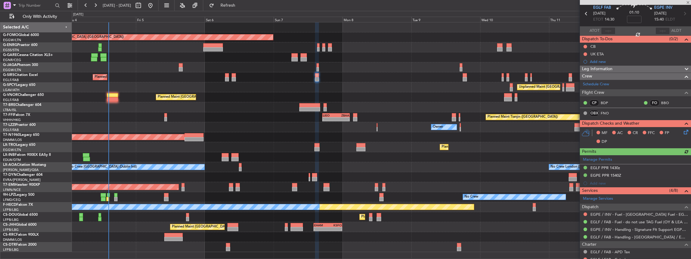
scroll to position [80, 0]
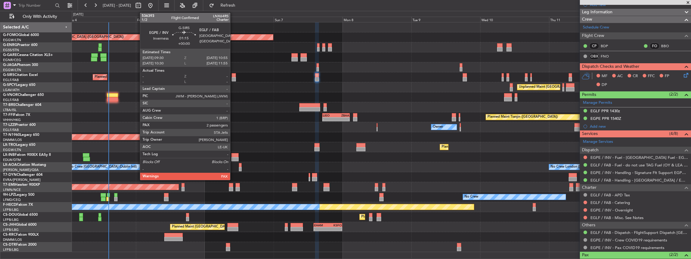
click at [233, 78] on div at bounding box center [234, 79] width 4 height 4
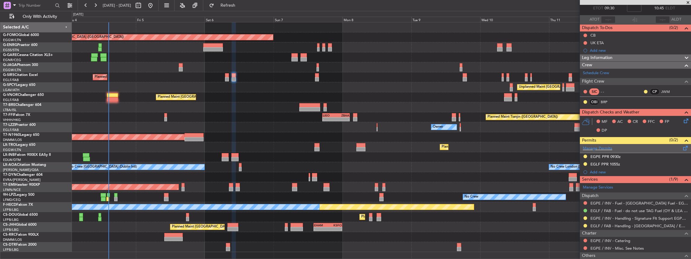
scroll to position [60, 0]
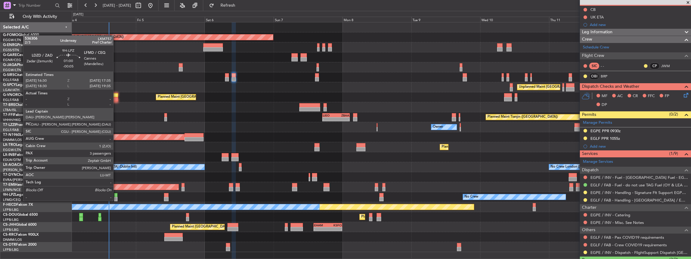
click at [116, 195] on div at bounding box center [115, 195] width 3 height 4
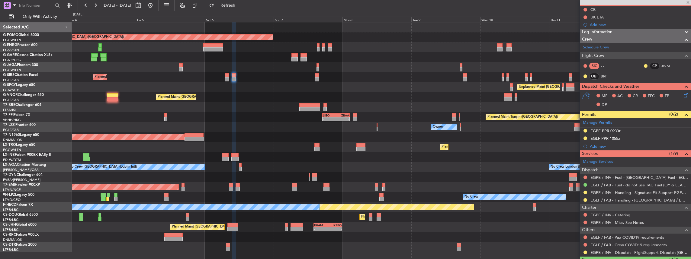
type input "-00:05"
type input "3"
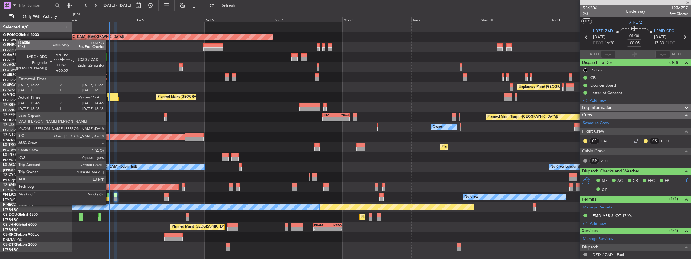
click at [109, 199] on div at bounding box center [107, 199] width 3 height 4
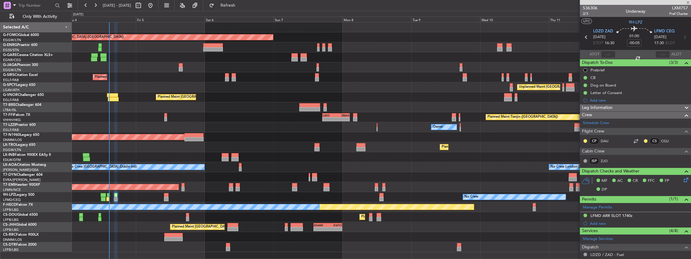
type input "+00:05"
type input "13:56"
type input "0"
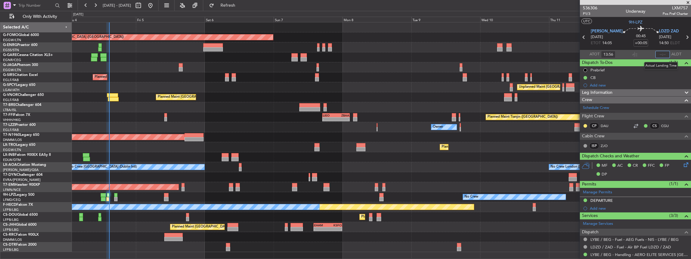
click at [660, 53] on input "text" at bounding box center [662, 54] width 14 height 7
click at [643, 52] on section "ATOT 13:56 1436 ALDT" at bounding box center [635, 54] width 111 height 9
type input "14:36"
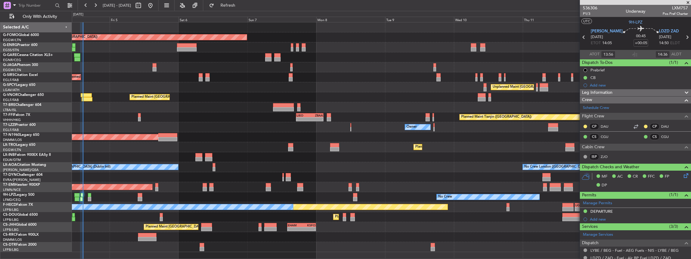
click at [463, 158] on div "Unplanned Maint [GEOGRAPHIC_DATA] (Al Maktoum Intl)" at bounding box center [381, 157] width 619 height 10
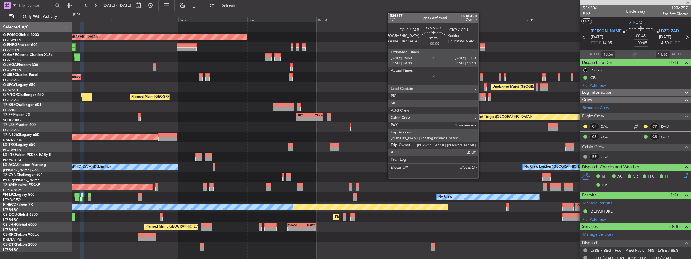
click at [481, 99] on div at bounding box center [482, 99] width 8 height 4
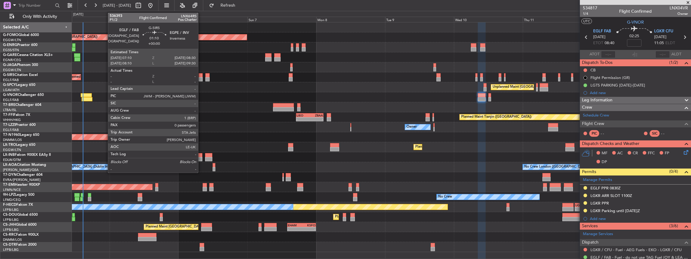
click at [201, 77] on div at bounding box center [201, 79] width 4 height 4
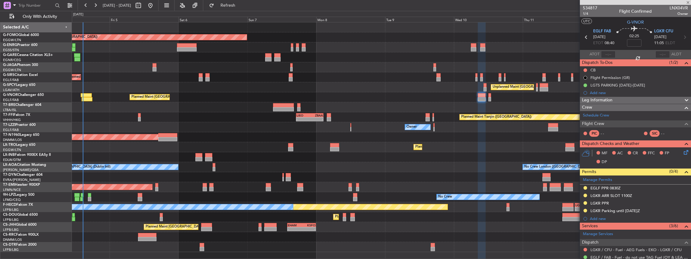
type input "0"
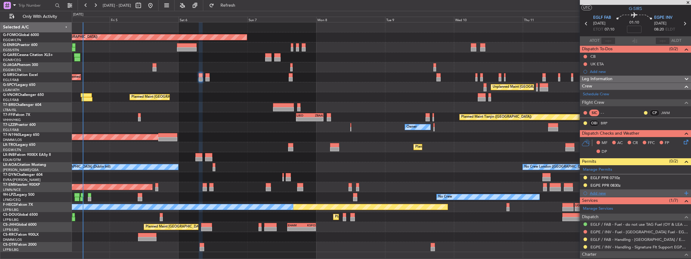
scroll to position [20, 0]
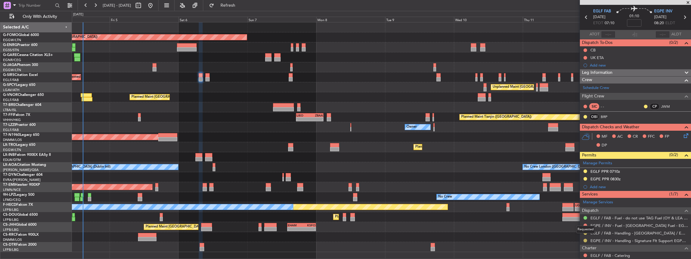
click at [585, 239] on button at bounding box center [586, 240] width 4 height 4
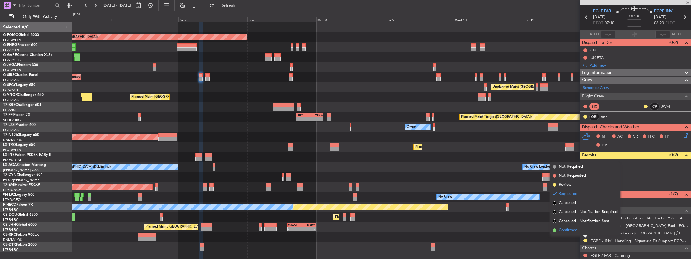
click at [577, 229] on span "Confirmed" at bounding box center [568, 230] width 19 height 6
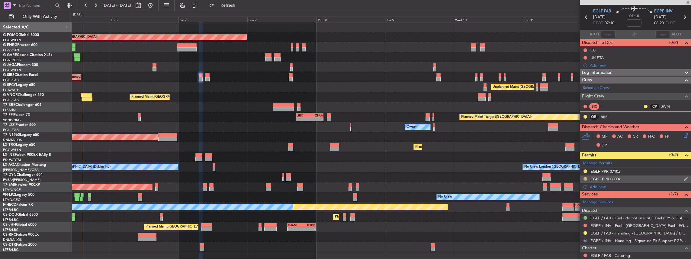
click at [585, 178] on button at bounding box center [586, 179] width 4 height 4
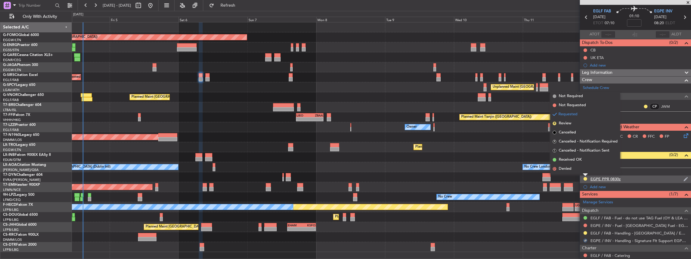
click at [657, 178] on div "EGPE PPR 0830z" at bounding box center [635, 179] width 111 height 8
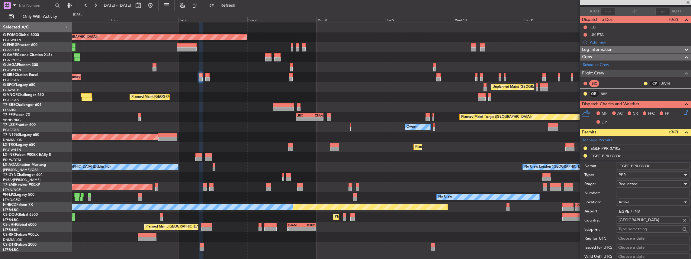
scroll to position [60, 0]
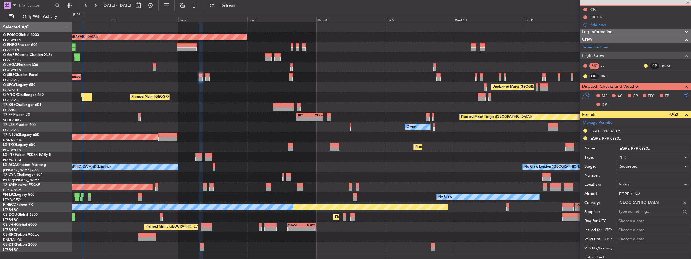
click at [626, 174] on input "Number:" at bounding box center [652, 175] width 73 height 7
paste input "1287"
type input "1287"
click at [636, 166] on span "Requested" at bounding box center [628, 165] width 19 height 5
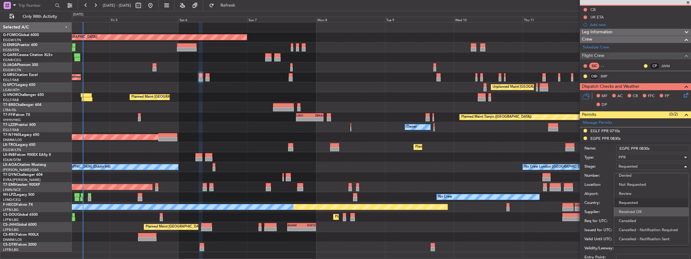
click at [644, 208] on span "Received OK" at bounding box center [651, 211] width 65 height 9
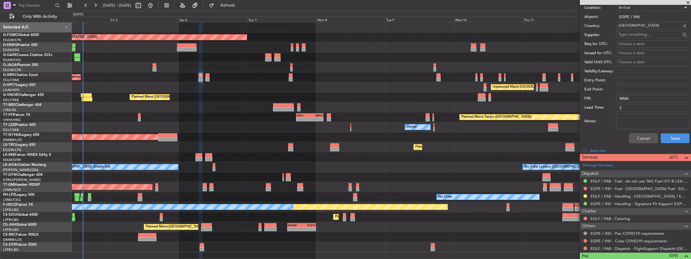
scroll to position [242, 0]
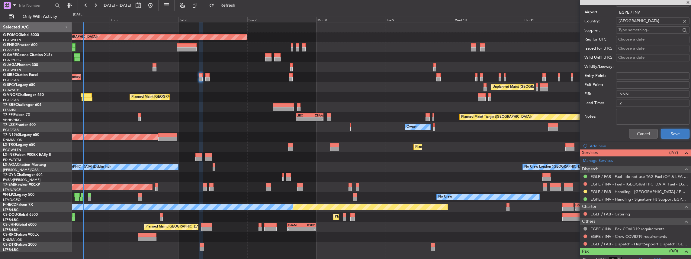
click at [676, 135] on button "Save" at bounding box center [675, 134] width 29 height 10
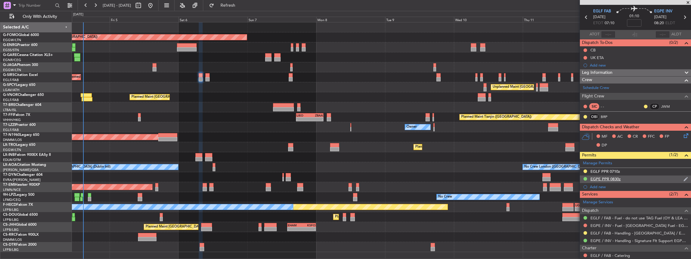
scroll to position [0, 0]
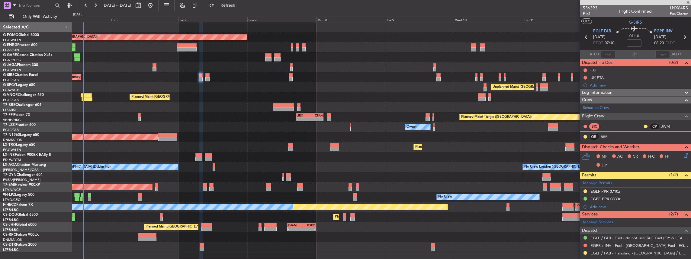
click at [683, 37] on icon at bounding box center [685, 37] width 8 height 8
type input "2"
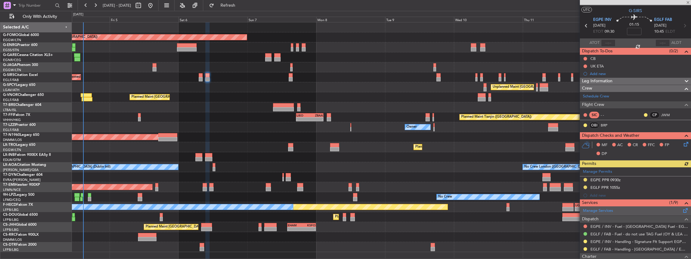
scroll to position [20, 0]
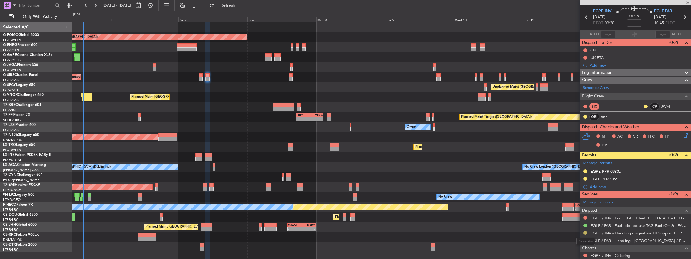
click at [585, 232] on button at bounding box center [586, 233] width 4 height 4
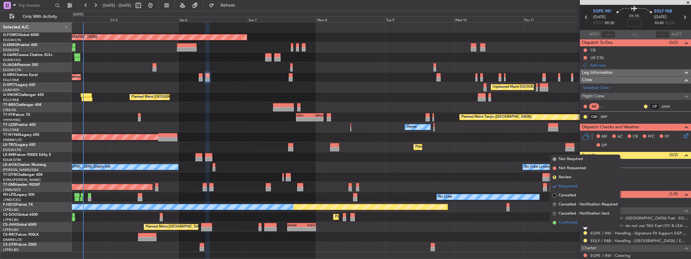
click at [579, 221] on li "Confirmed" at bounding box center [585, 222] width 70 height 9
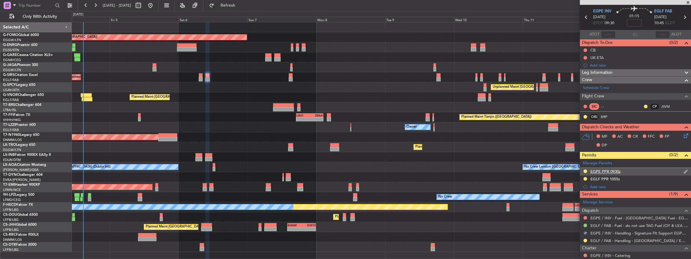
click at [637, 172] on div "EGPE PPR 0930z" at bounding box center [635, 172] width 111 height 8
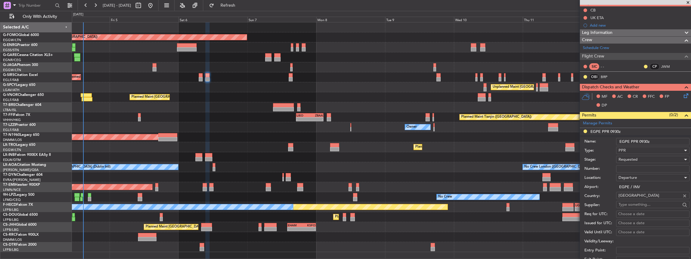
scroll to position [60, 0]
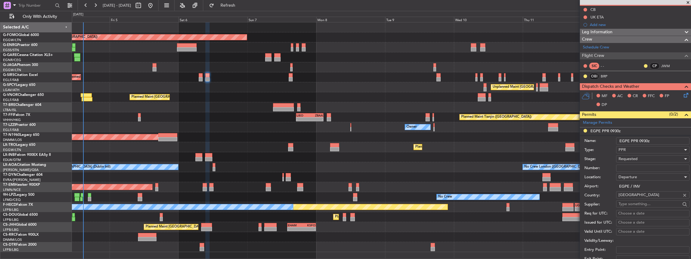
click at [637, 163] on div "Number:" at bounding box center [636, 167] width 105 height 9
click at [635, 166] on input "Number:" at bounding box center [652, 167] width 73 height 7
paste input "1287"
type input "1287"
click at [628, 154] on div "Requested" at bounding box center [651, 158] width 64 height 9
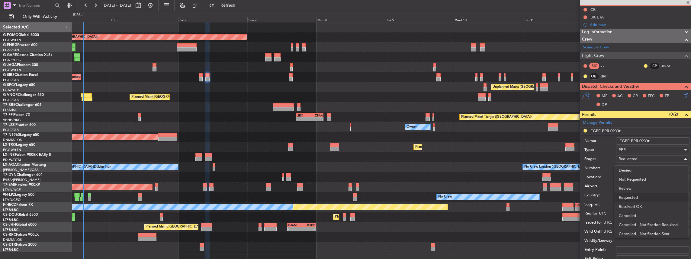
scroll to position [2, 0]
click at [636, 206] on span "Received OK" at bounding box center [651, 203] width 65 height 9
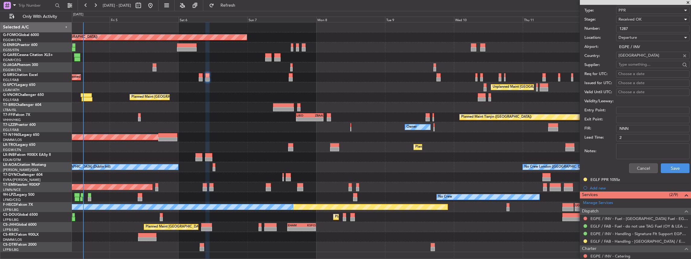
scroll to position [201, 0]
click at [673, 165] on button "Save" at bounding box center [675, 167] width 29 height 10
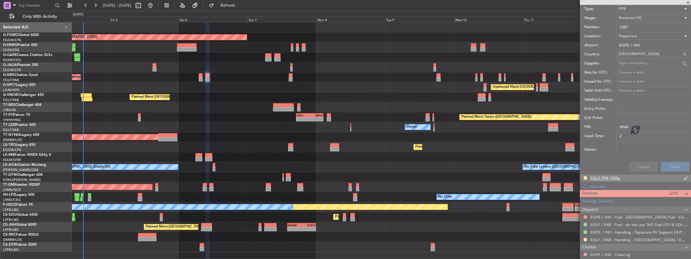
scroll to position [21, 0]
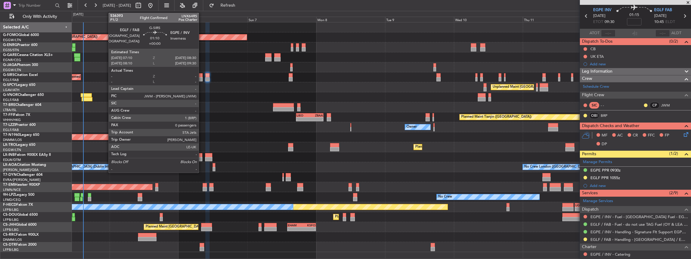
click at [202, 78] on div at bounding box center [201, 79] width 4 height 4
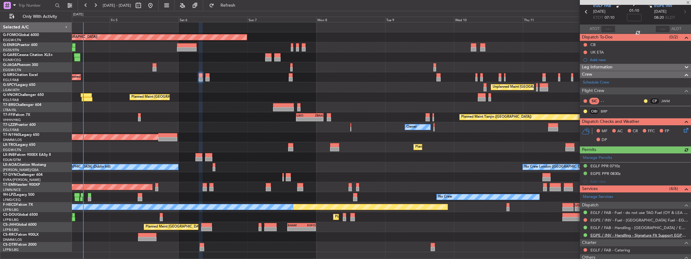
scroll to position [40, 0]
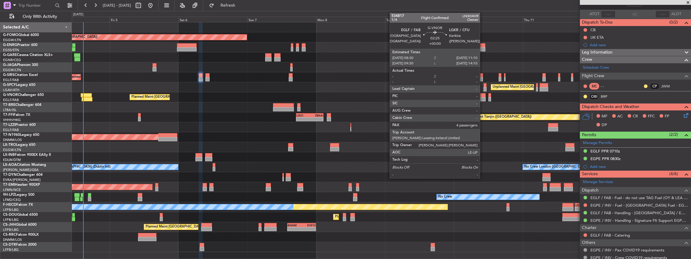
click at [483, 96] on div at bounding box center [482, 95] width 8 height 4
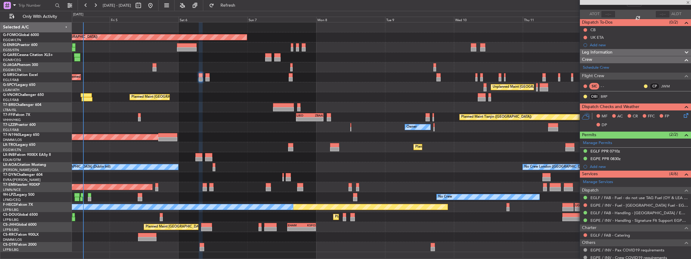
type input "4"
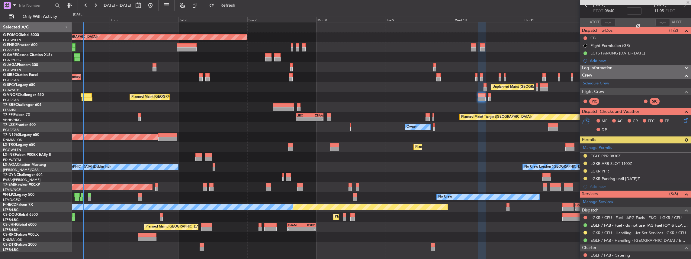
scroll to position [60, 0]
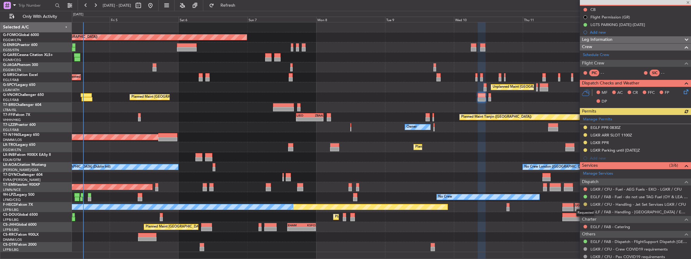
click at [586, 202] on button at bounding box center [586, 204] width 4 height 4
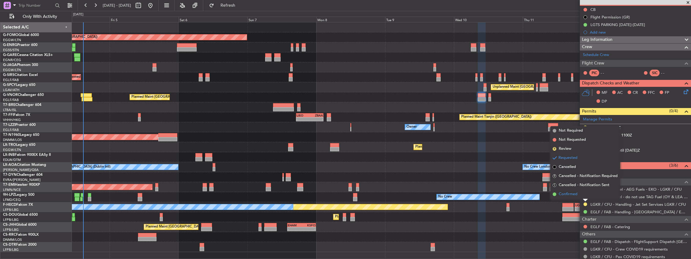
click at [576, 194] on span "Confirmed" at bounding box center [568, 194] width 19 height 6
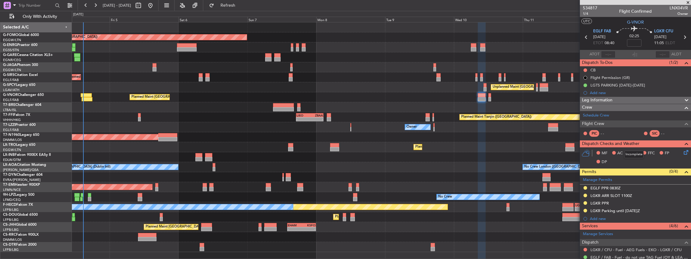
scroll to position [20, 0]
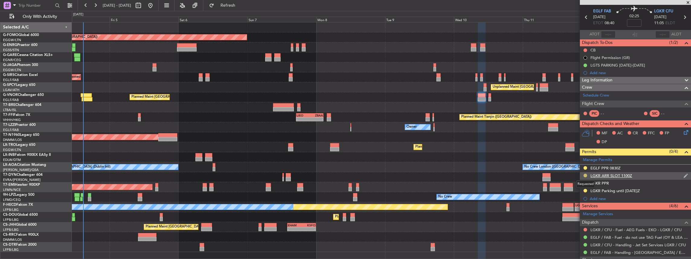
click at [586, 175] on button at bounding box center [586, 175] width 4 height 4
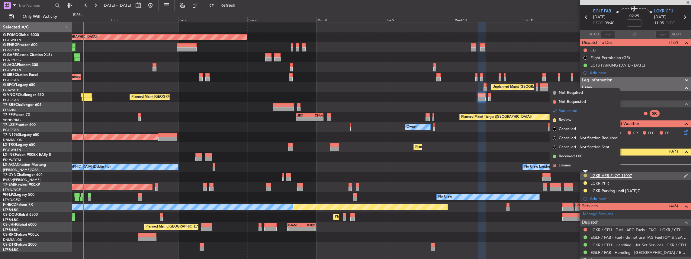
click at [584, 173] on button at bounding box center [586, 175] width 4 height 4
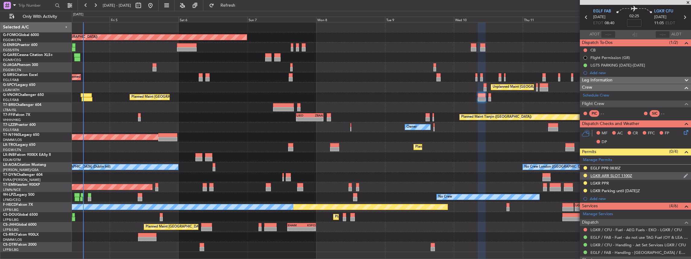
click at [651, 173] on div "LGKR ARR SLOT 1100Z" at bounding box center [635, 176] width 111 height 8
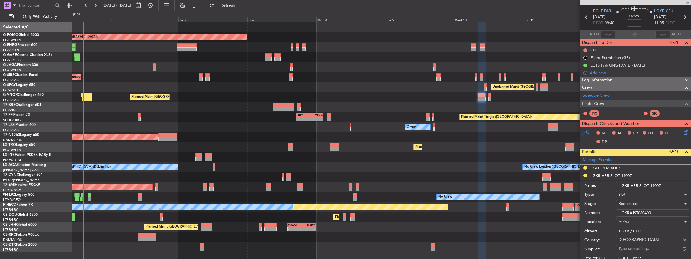
click at [655, 184] on input "LGKR ARR SLOT 1100Z" at bounding box center [652, 185] width 73 height 7
type input "LGKR ARR SLOT 1120Z"
click at [631, 201] on span "Requested" at bounding box center [628, 203] width 19 height 5
click at [631, 249] on span "Received OK" at bounding box center [651, 250] width 65 height 9
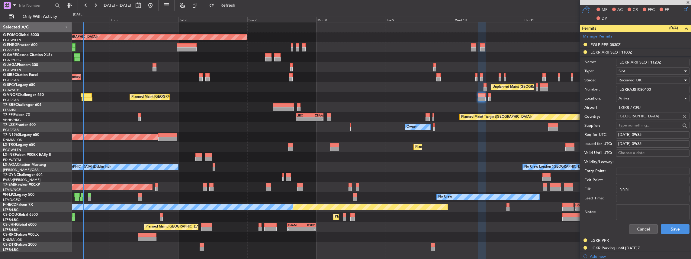
scroll to position [161, 0]
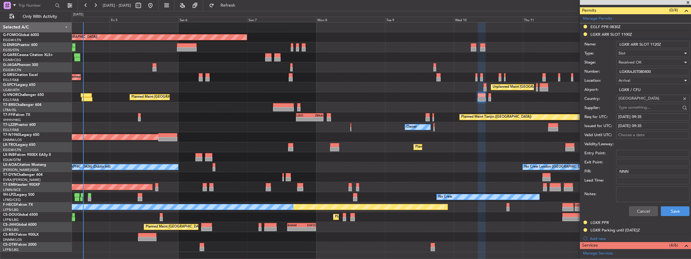
click at [651, 69] on input "LGKRAJST080400" at bounding box center [652, 71] width 73 height 7
paste input "535100"
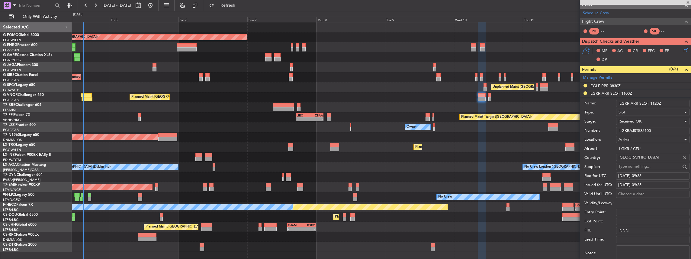
scroll to position [101, 0]
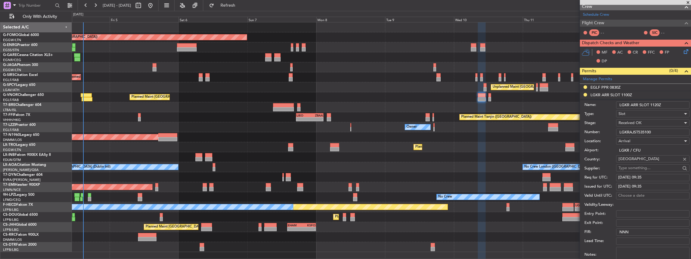
type input "LGKRAJST535100"
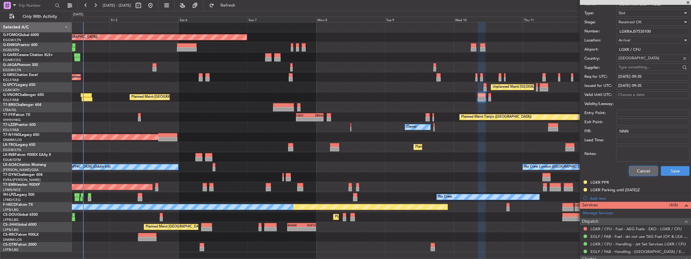
click at [639, 172] on button "Cancel" at bounding box center [643, 171] width 29 height 10
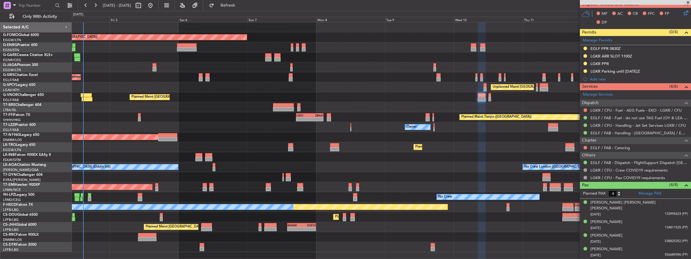
scroll to position [132, 0]
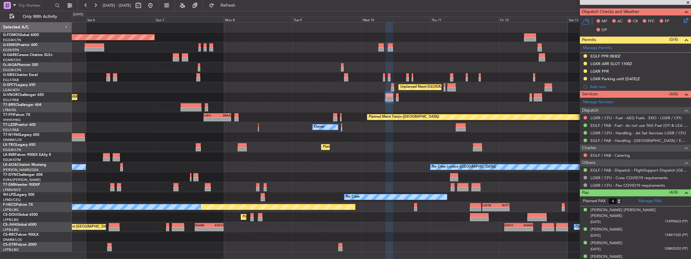
click at [447, 129] on div "Owner" at bounding box center [381, 127] width 619 height 10
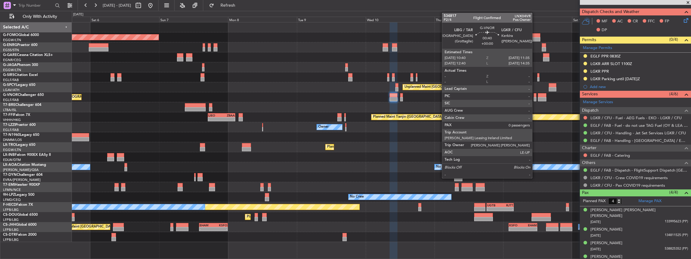
click at [535, 96] on div at bounding box center [535, 95] width 3 height 4
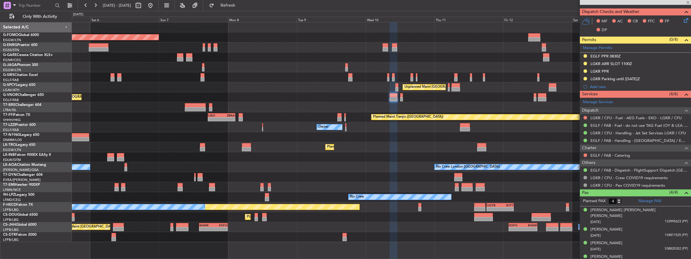
type input "0"
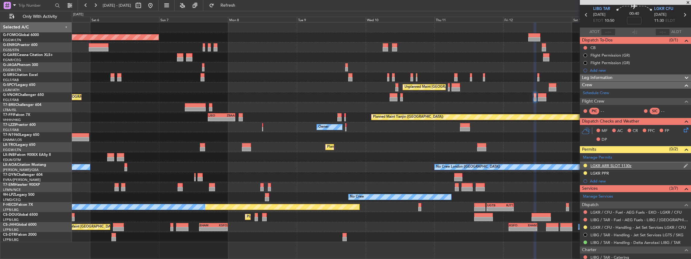
scroll to position [40, 0]
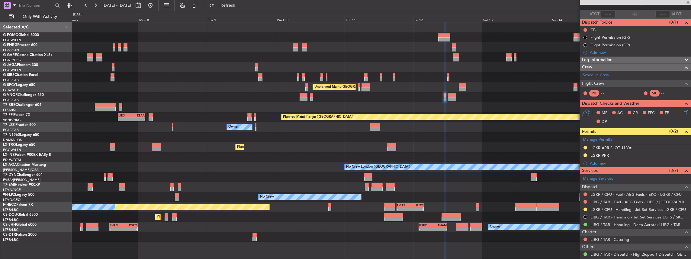
click at [431, 124] on div "Planned Maint London (Luton) Unplanned Maint Athens (Eleftherios Venizelos Intl…" at bounding box center [381, 131] width 619 height 219
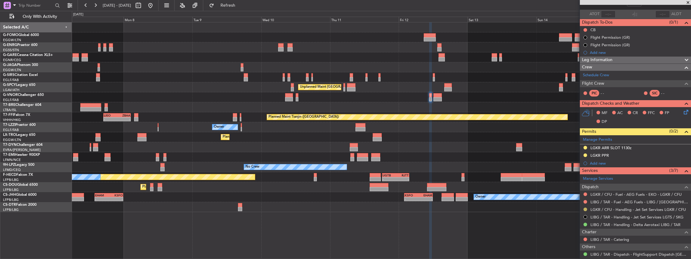
click at [584, 207] on button at bounding box center [586, 209] width 4 height 4
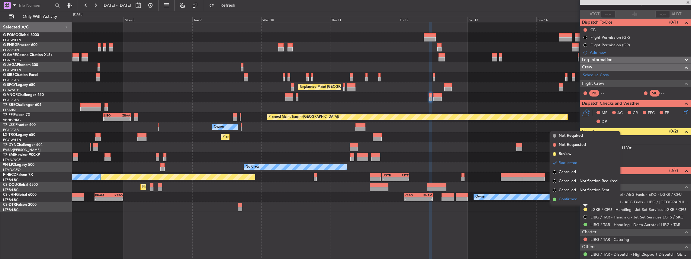
click at [578, 200] on li "Confirmed" at bounding box center [585, 199] width 70 height 9
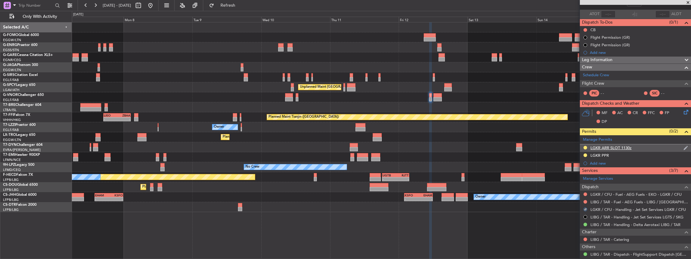
click at [649, 149] on div "LGKR ARR SLOT 1130z" at bounding box center [635, 148] width 111 height 8
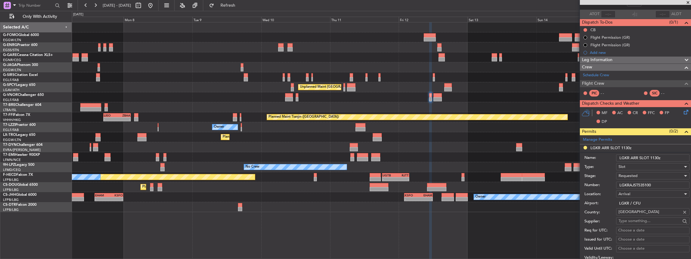
click at [655, 158] on input "LGKR ARR SLOT 1130z" at bounding box center [652, 157] width 73 height 7
type input "LGKR ARR SLOT 1120z"
click at [651, 175] on div "Requested" at bounding box center [651, 175] width 64 height 9
click at [640, 222] on span "Received OK" at bounding box center [651, 220] width 65 height 9
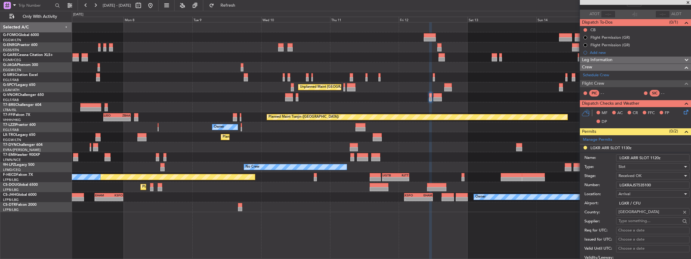
drag, startPoint x: 666, startPoint y: 183, endPoint x: 599, endPoint y: 184, distance: 67.4
click at [599, 184] on div "Number: LGKRAJST535100" at bounding box center [636, 184] width 105 height 9
paste input "text"
type input "LGKRAJST535100"
click at [605, 200] on label "Airport:" at bounding box center [600, 203] width 32 height 6
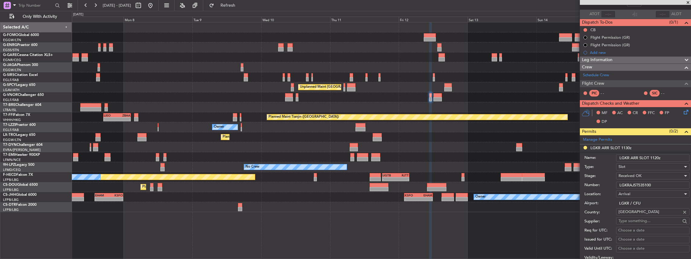
click at [616, 199] on input "LGKR / CFU" at bounding box center [652, 202] width 73 height 7
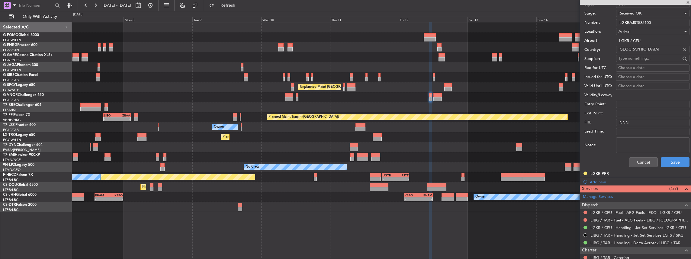
scroll to position [221, 0]
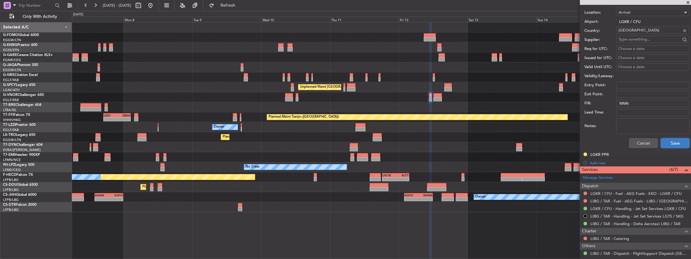
click at [674, 139] on button "Save" at bounding box center [675, 143] width 29 height 10
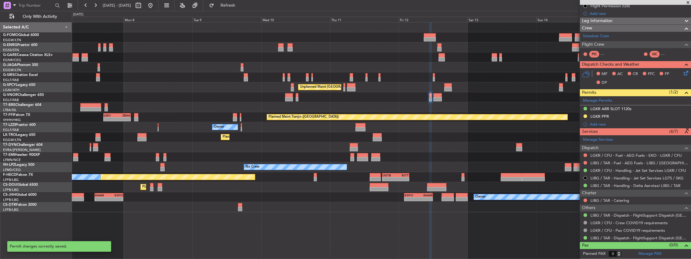
scroll to position [41, 0]
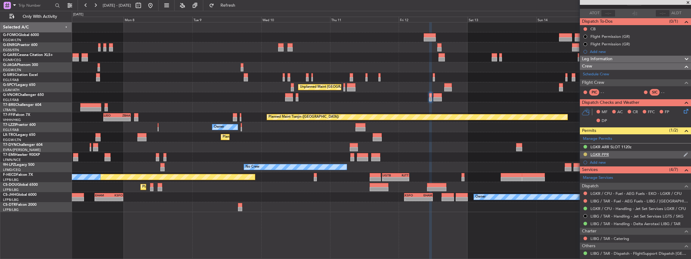
click at [584, 152] on button at bounding box center [586, 154] width 4 height 4
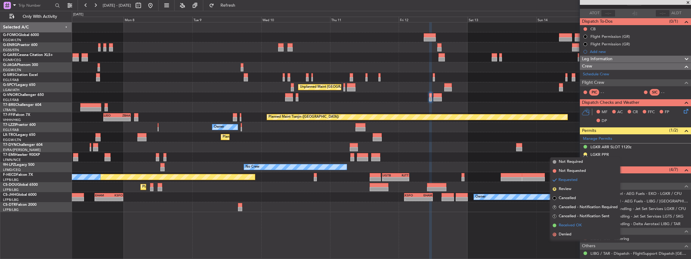
click at [572, 225] on span "Received OK" at bounding box center [570, 225] width 23 height 6
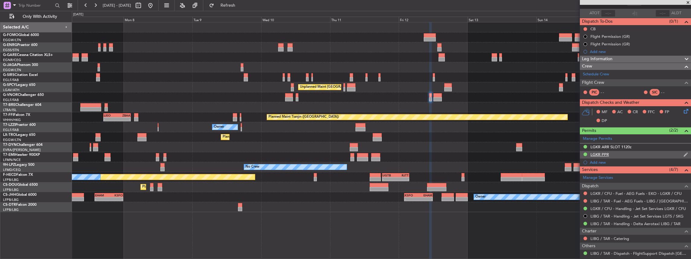
click at [637, 153] on div "LGKR PPR" at bounding box center [635, 155] width 111 height 8
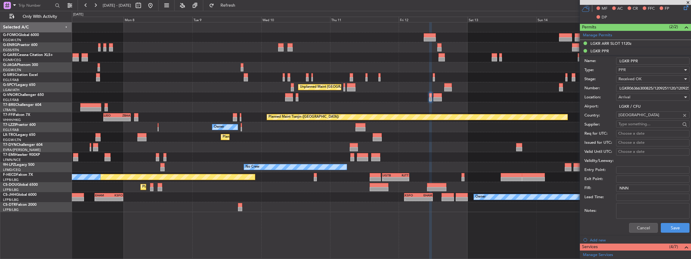
scroll to position [142, 0]
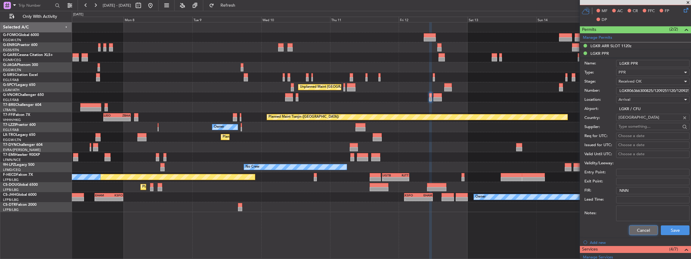
click at [649, 229] on button "Cancel" at bounding box center [643, 230] width 29 height 10
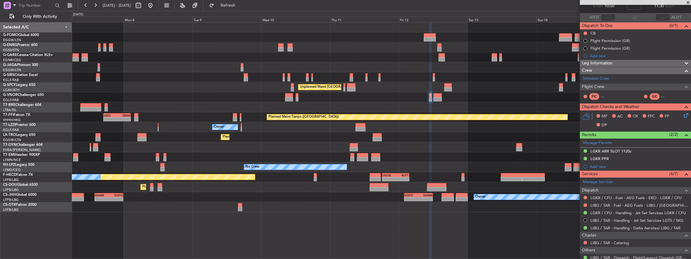
scroll to position [0, 0]
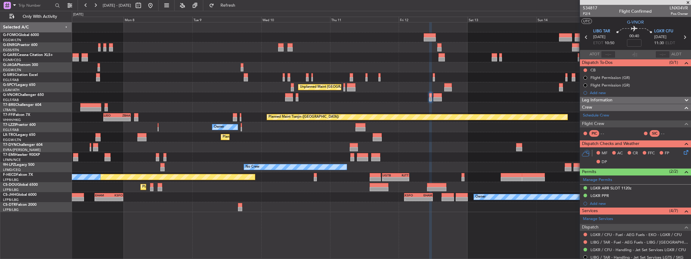
click at [682, 38] on icon at bounding box center [685, 37] width 8 height 8
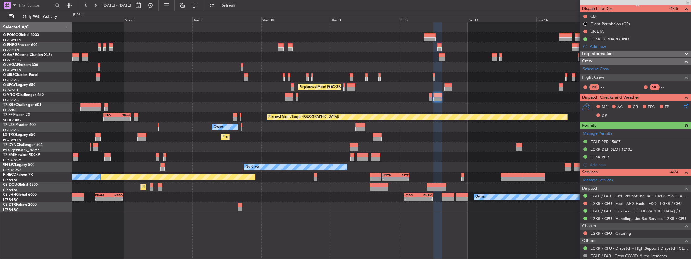
scroll to position [60, 0]
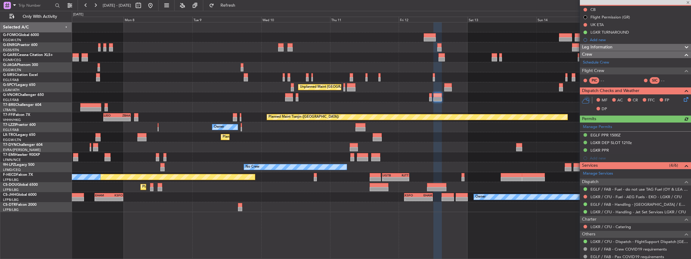
click at [644, 141] on div "Manage Permits EGLF PPR 1500Z LGKR DEP SLOT 1210z LGKR PPR Add new" at bounding box center [635, 142] width 111 height 40
click at [639, 144] on div "LGKR DEP SLOT 1210z" at bounding box center [635, 143] width 111 height 8
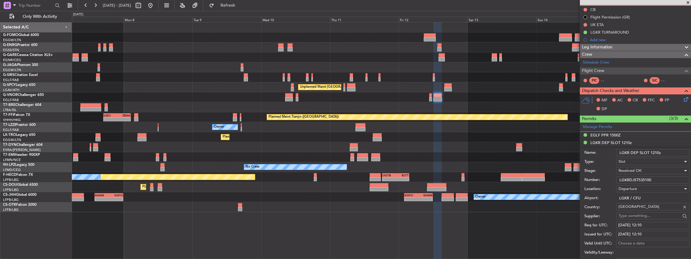
scroll to position [0, 0]
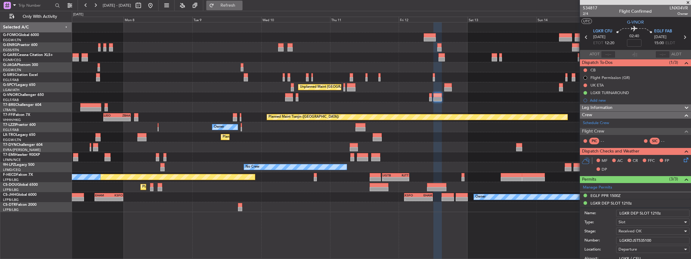
click at [241, 5] on span "Refresh" at bounding box center [227, 5] width 25 height 4
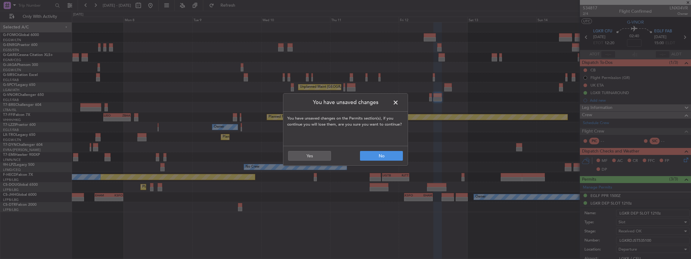
click at [399, 98] on span at bounding box center [399, 104] width 0 height 12
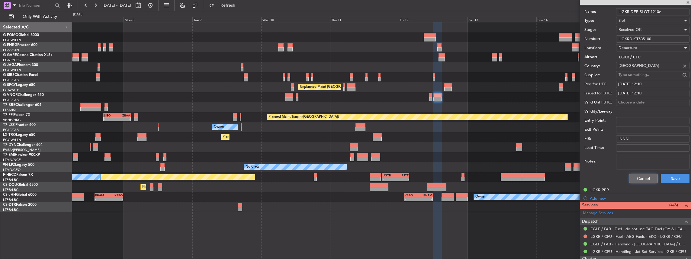
click at [648, 177] on button "Cancel" at bounding box center [643, 178] width 29 height 10
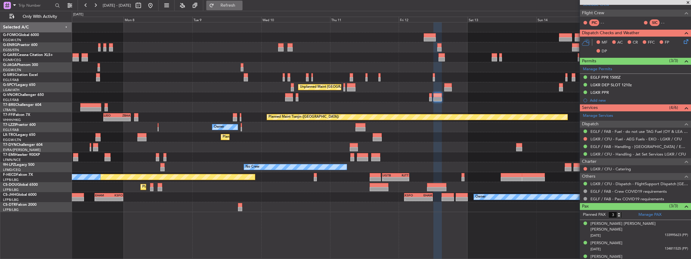
click at [241, 3] on span "Refresh" at bounding box center [227, 5] width 25 height 4
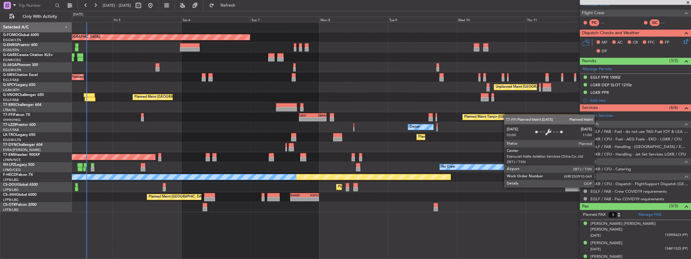
click at [507, 115] on div "Planned Maint London (Luton) Planned Maint London (Farnborough) Unplanned Maint…" at bounding box center [381, 116] width 619 height 189
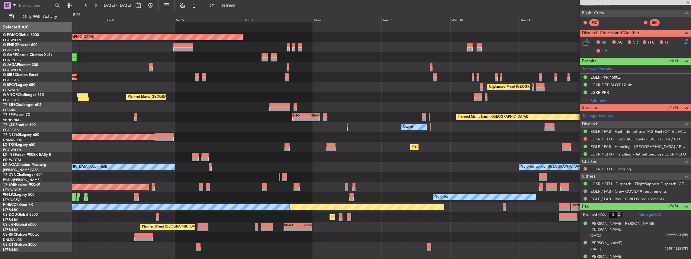
click at [501, 94] on div "Planned Maint London (Luton) Planned Maint London (Farnborough) Unplanned Maint…" at bounding box center [381, 136] width 619 height 229
click at [300, 150] on div "Planned Maint Dusseldorf" at bounding box center [381, 147] width 619 height 10
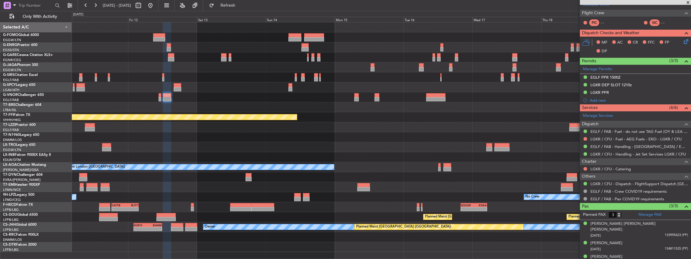
click at [190, 132] on div "Unplanned Maint Athens (Eleftherios Venizelos Intl) Planned Maint Tianjin (Binh…" at bounding box center [381, 136] width 619 height 229
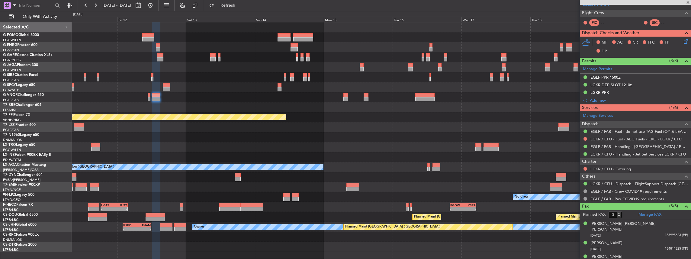
click at [174, 125] on div "Owner" at bounding box center [381, 127] width 619 height 10
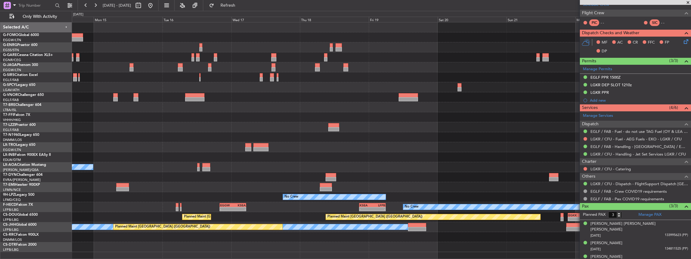
click at [204, 128] on div at bounding box center [381, 127] width 619 height 10
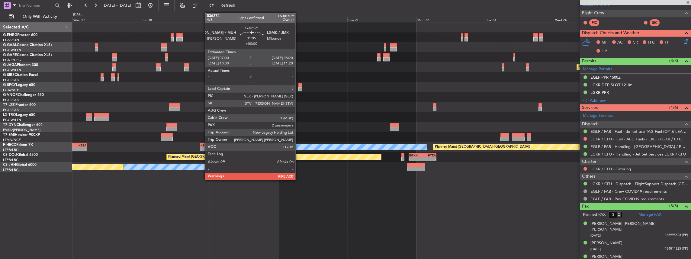
click at [298, 89] on div at bounding box center [300, 89] width 4 height 4
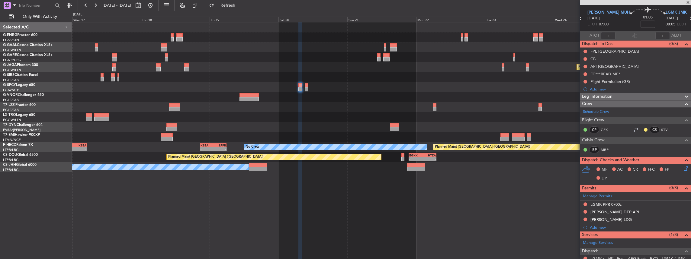
scroll to position [0, 0]
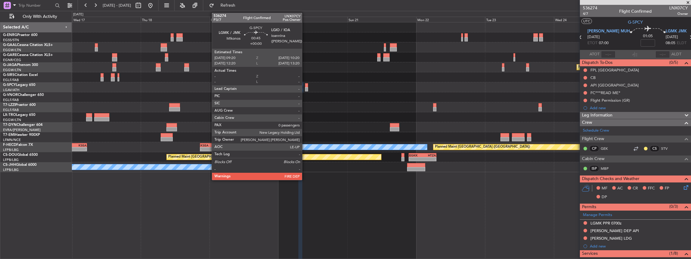
click at [305, 88] on div at bounding box center [306, 89] width 3 height 4
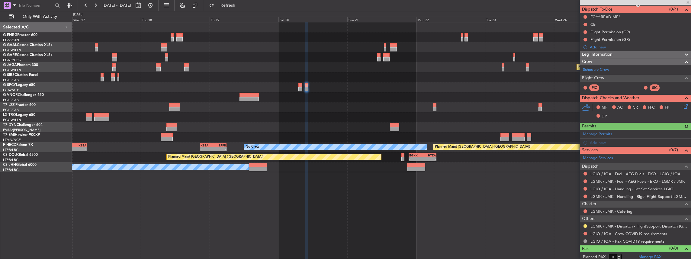
scroll to position [55, 0]
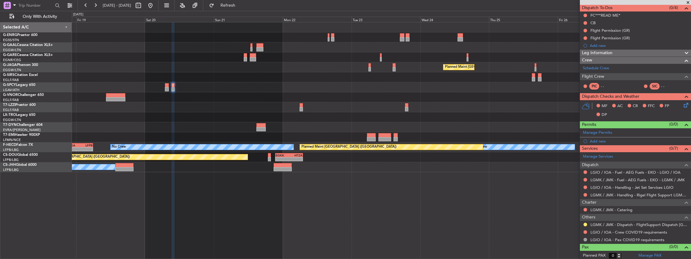
click at [362, 183] on div "Planned Maint Dusseldorf Planned Maint London (Luton) No Crew No Crew Planned M…" at bounding box center [381, 140] width 619 height 237
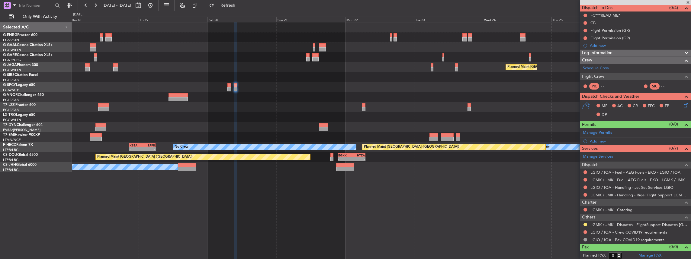
click at [427, 190] on div "Planned Maint Dusseldorf Planned Maint London (Luton) No Crew No Crew Planned M…" at bounding box center [381, 140] width 619 height 237
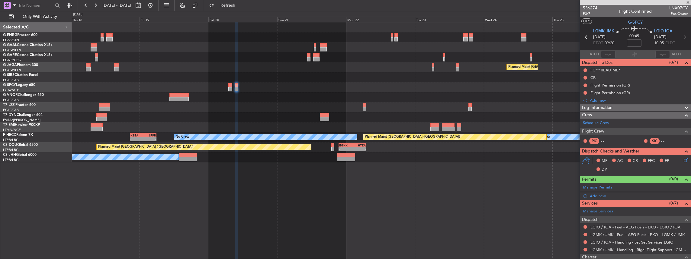
scroll to position [0, 0]
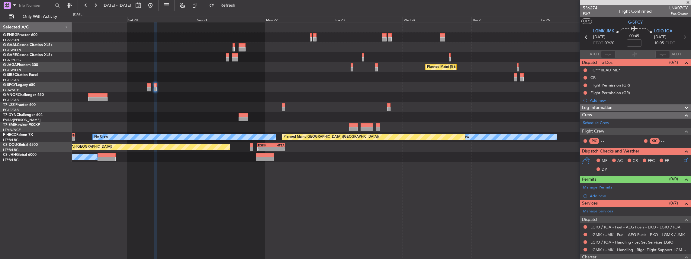
click at [432, 161] on div "Planned Maint Dusseldorf Planned Maint London (Luton) No Crew No Crew Planned M…" at bounding box center [381, 92] width 619 height 140
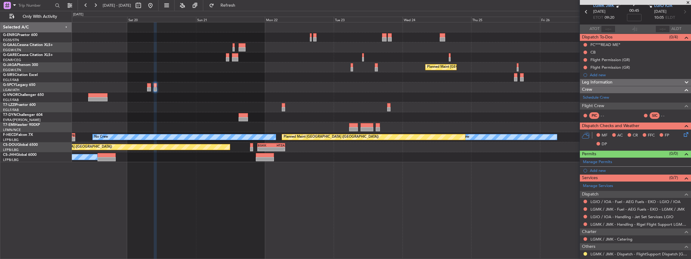
scroll to position [40, 0]
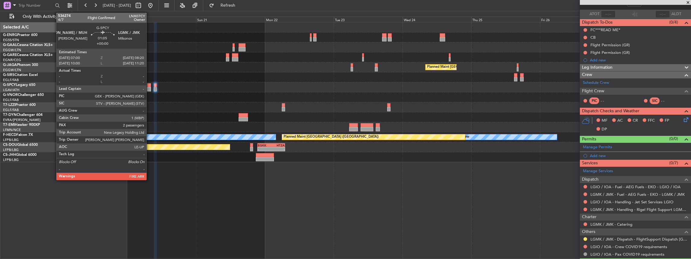
click at [150, 88] on div at bounding box center [149, 89] width 4 height 4
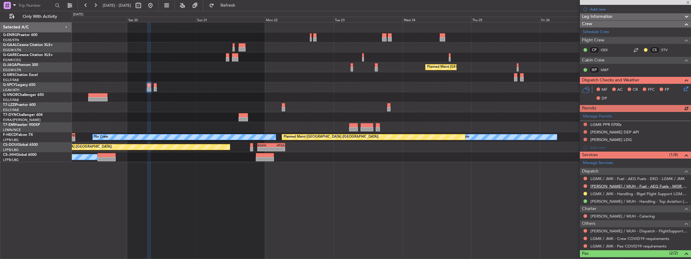
scroll to position [101, 0]
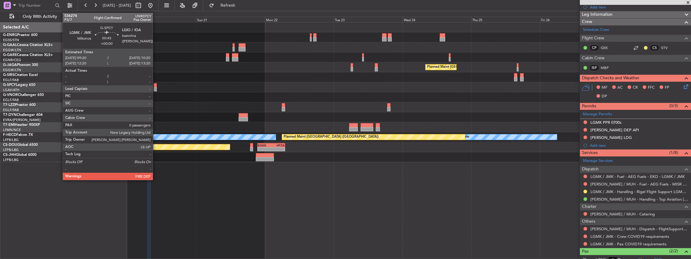
click at [156, 89] on div at bounding box center [155, 89] width 3 height 4
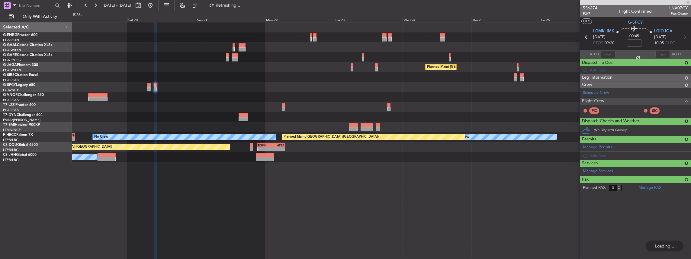
scroll to position [0, 0]
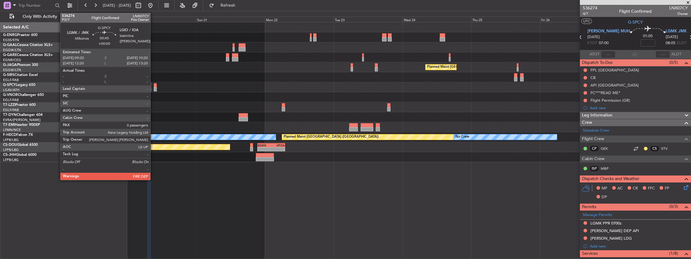
click at [154, 86] on div at bounding box center [155, 85] width 3 height 4
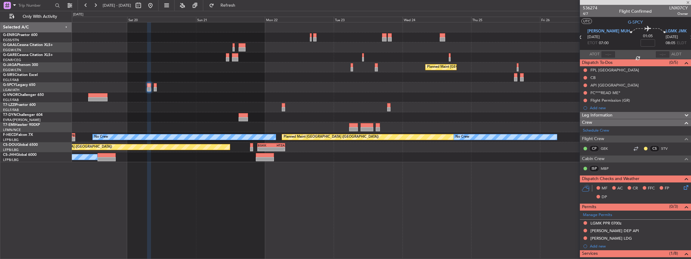
type input "0"
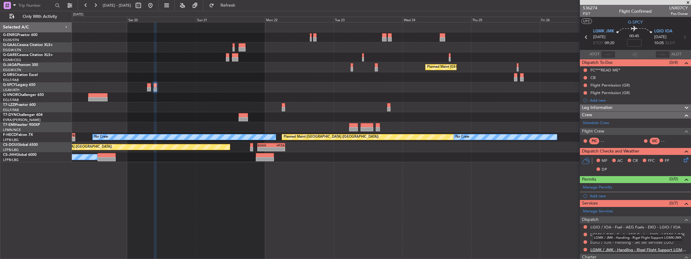
click at [604, 248] on link "LGMK / JMK - Handling - Rigel Flight Support LGMK/JMK" at bounding box center [639, 249] width 98 height 5
click at [241, 5] on span "Refresh" at bounding box center [227, 5] width 25 height 4
click at [648, 240] on link "LGIO / IOA - Handling - Jet Set Services LGIO" at bounding box center [631, 241] width 83 height 5
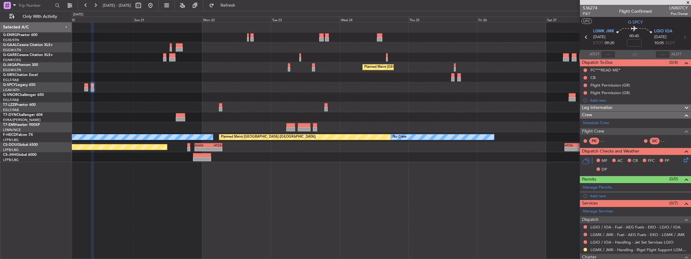
click at [321, 165] on div "Planned Maint London (Luton) Planned Maint Paris (Le Bourget) No Crew No Crew K…" at bounding box center [381, 140] width 619 height 237
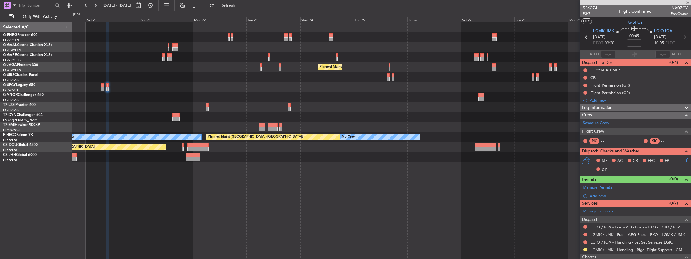
click at [300, 159] on div "Planned Maint Dusseldorf Planned Maint London (Luton) Planned Maint Paris (Le B…" at bounding box center [381, 140] width 619 height 237
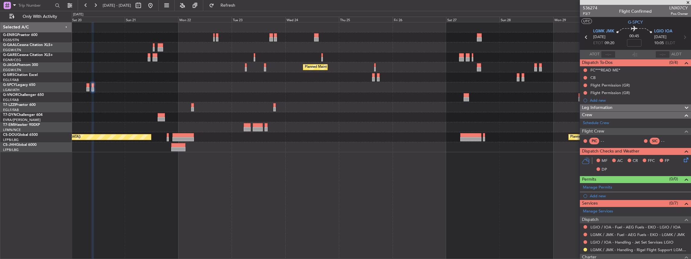
click at [354, 150] on div "Planned Maint London (Luton) Planned Maint Paris (Le Bourget) Planned Maint Par…" at bounding box center [381, 87] width 619 height 130
click at [241, 5] on span "Refresh" at bounding box center [227, 5] width 25 height 4
click at [607, 98] on div "Add new" at bounding box center [636, 100] width 93 height 5
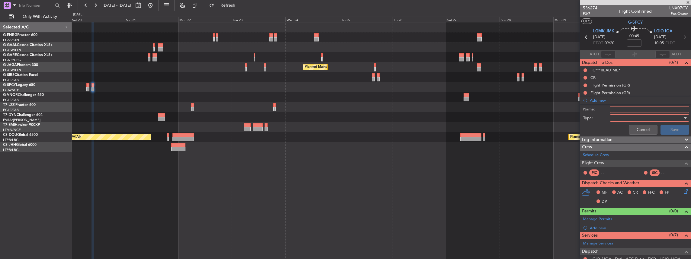
click at [642, 108] on input "Name:" at bounding box center [649, 109] width 79 height 7
drag, startPoint x: 645, startPoint y: 109, endPoint x: 658, endPoint y: 108, distance: 13.3
click at [658, 108] on input "Fictive Departure 06JUN" at bounding box center [649, 109] width 79 height 7
type input "Fictive Departure 27SEP"
click at [665, 118] on div at bounding box center [647, 117] width 70 height 9
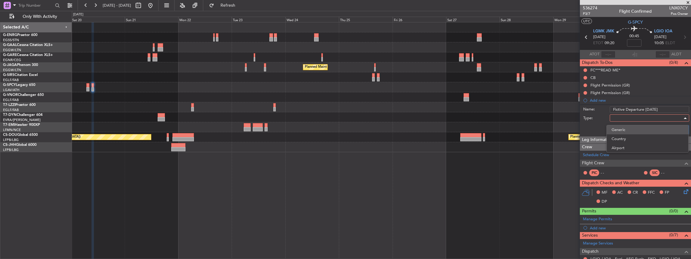
click at [622, 129] on span "Generic" at bounding box center [648, 129] width 72 height 9
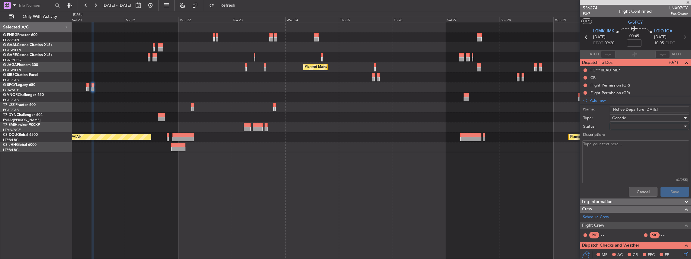
click at [618, 124] on div at bounding box center [647, 126] width 70 height 9
click at [627, 144] on span "In Progress" at bounding box center [648, 147] width 72 height 9
click at [613, 149] on textarea "Description:" at bounding box center [635, 161] width 107 height 43
paste textarea "Sked ETD LGIO/IOA 27/Sep 1200Z - ETA LGMK/JMK 27/Sep 1300Z Crew 0 PAX 0"
type textarea "Sked ETD LGIO/IOA 27/Sep 1200Z - ETA LGMK/JMK 27/Sep 1300Z Crew 0 PAX 0"
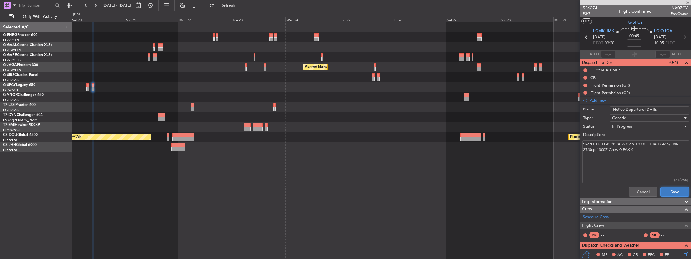
click at [674, 191] on button "Save" at bounding box center [675, 192] width 29 height 10
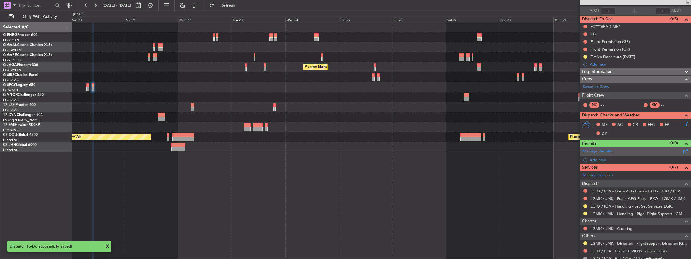
scroll to position [22, 0]
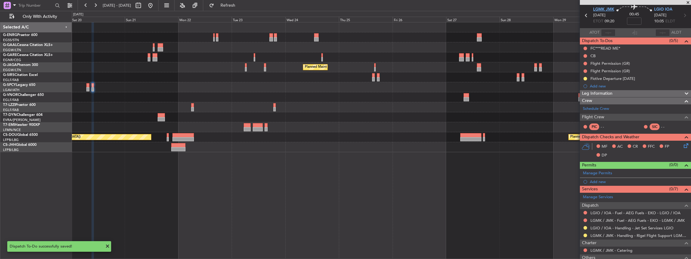
click at [605, 11] on span "LGMK JMK" at bounding box center [603, 10] width 21 height 6
click at [657, 10] on span "LGIO IOA" at bounding box center [663, 10] width 18 height 6
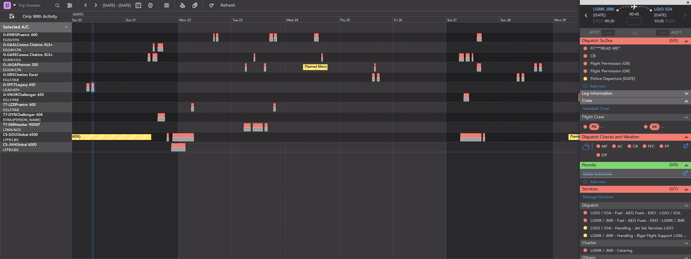
click at [682, 171] on span at bounding box center [685, 171] width 7 height 5
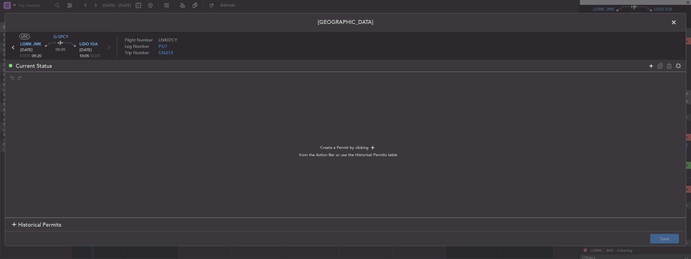
click at [652, 65] on icon at bounding box center [651, 65] width 7 height 7
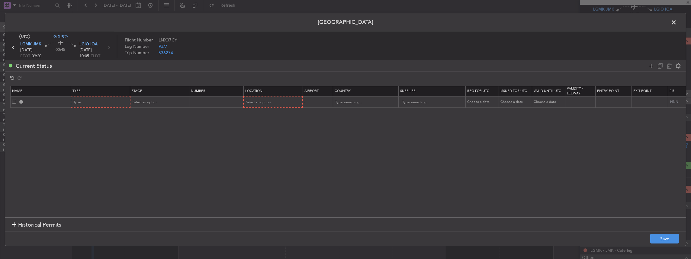
click at [652, 65] on icon at bounding box center [651, 65] width 7 height 7
click at [95, 103] on div "Type" at bounding box center [99, 102] width 50 height 9
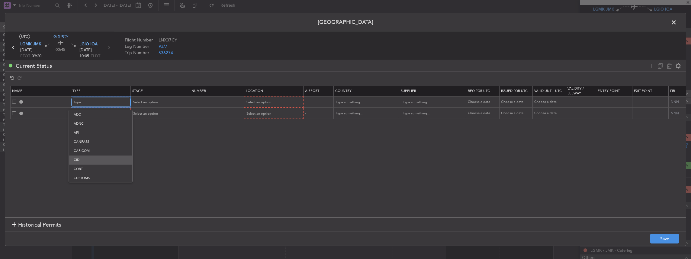
scroll to position [161, 0]
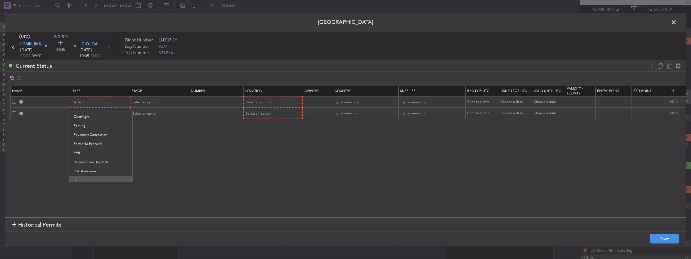
click at [82, 179] on span "Slot" at bounding box center [101, 179] width 54 height 9
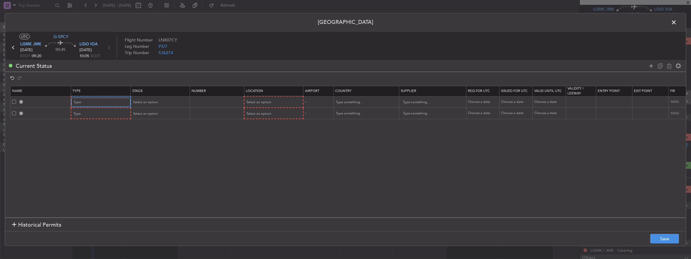
scroll to position [182, 0]
click at [86, 111] on div "Type" at bounding box center [99, 113] width 50 height 9
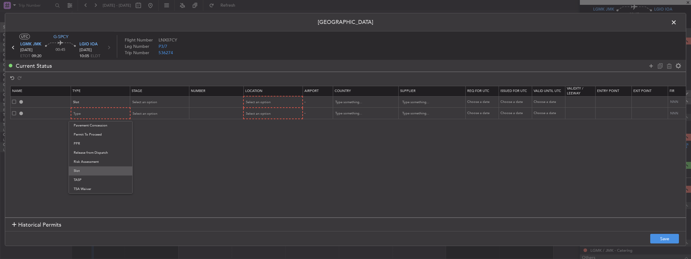
click at [86, 173] on span "Slot" at bounding box center [101, 170] width 54 height 9
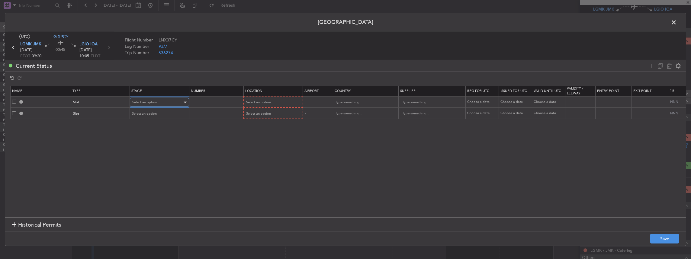
click at [147, 101] on span "Select an option" at bounding box center [144, 102] width 25 height 5
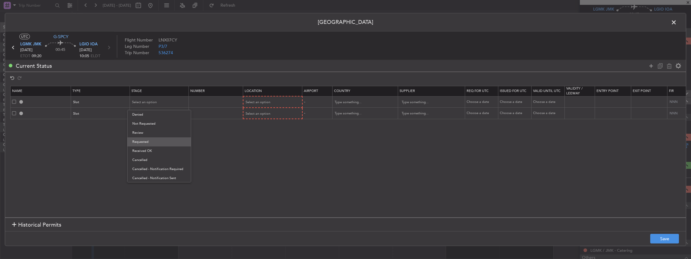
click at [147, 142] on span "Requested" at bounding box center [159, 141] width 54 height 9
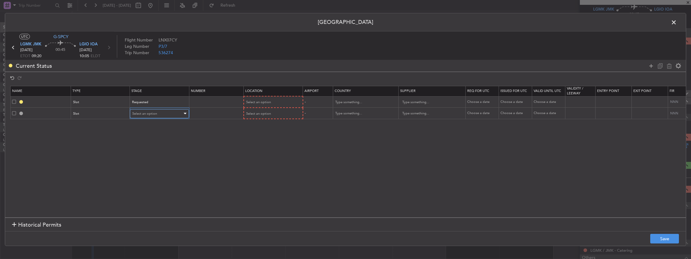
click at [144, 115] on div "Select an option" at bounding box center [157, 113] width 50 height 9
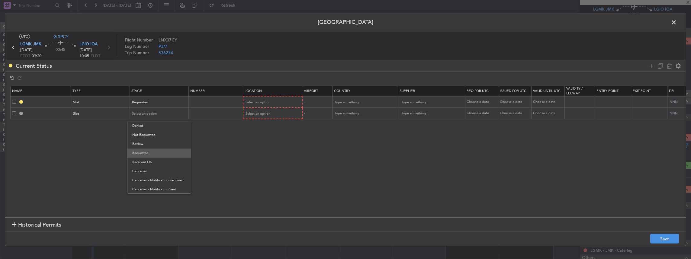
click at [147, 155] on span "Requested" at bounding box center [159, 152] width 54 height 9
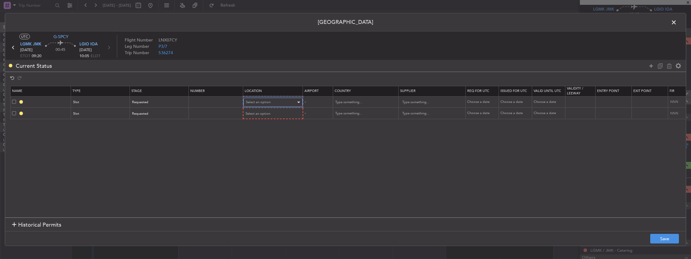
click at [272, 101] on div "Select an option" at bounding box center [271, 102] width 50 height 9
click at [261, 114] on span "Departure" at bounding box center [273, 114] width 54 height 9
click at [260, 112] on span "Select an option" at bounding box center [258, 113] width 25 height 5
click at [256, 142] on span "Arrival" at bounding box center [273, 143] width 54 height 9
click at [660, 237] on button "Save" at bounding box center [664, 238] width 29 height 10
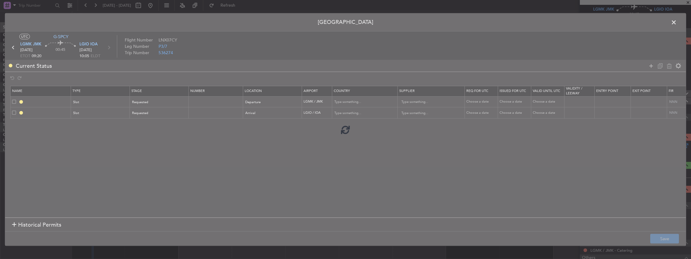
type input "LGMK DEP SLOT"
type input "Greece"
type input "NNN"
type input "LGIO ARR SLOT"
type input "Greece"
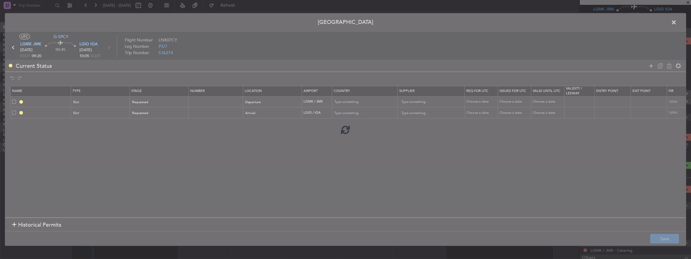
type input "NNN"
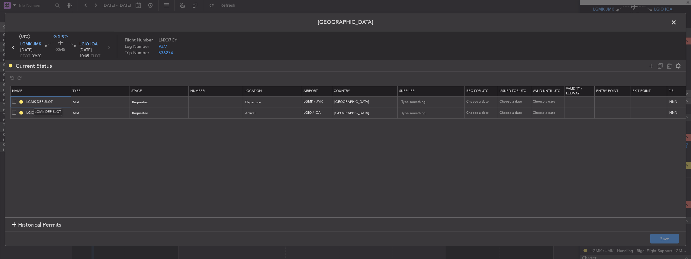
click at [61, 100] on input "LGMK DEP SLOT" at bounding box center [47, 101] width 45 height 5
type input "LGMK DEP SLOT 0920z"
click at [58, 113] on input "LGIO ARR SLOT" at bounding box center [47, 112] width 45 height 5
type input "LGIO ARR SLOT 1020z"
click at [662, 237] on button "Save" at bounding box center [664, 238] width 29 height 10
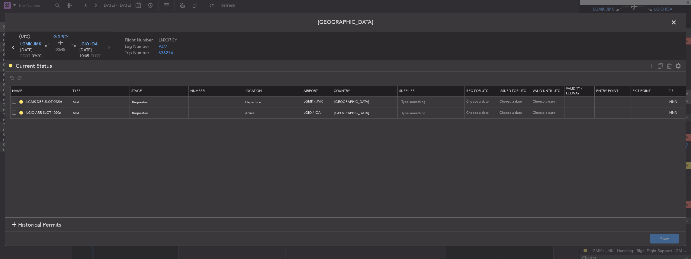
click at [677, 21] on span at bounding box center [677, 24] width 0 height 12
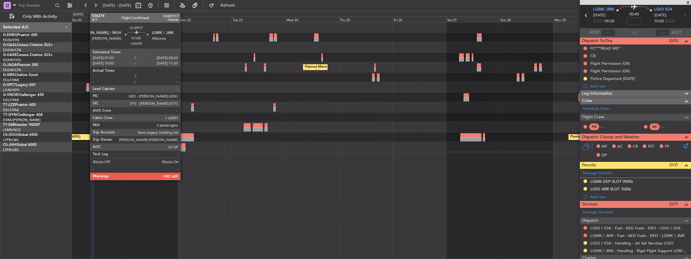
click at [87, 87] on div at bounding box center [87, 89] width 3 height 4
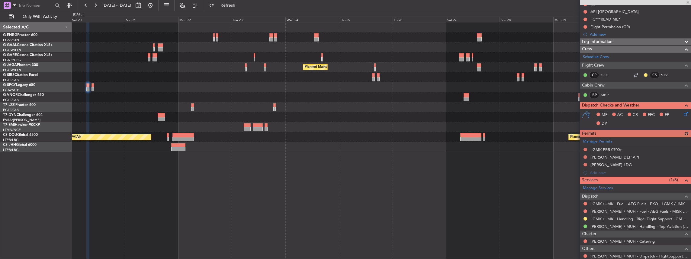
scroll to position [80, 0]
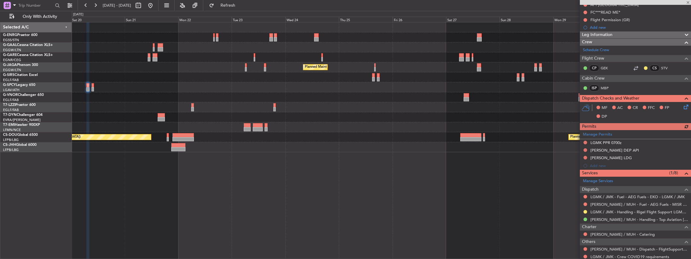
click at [584, 141] on button at bounding box center [586, 142] width 4 height 4
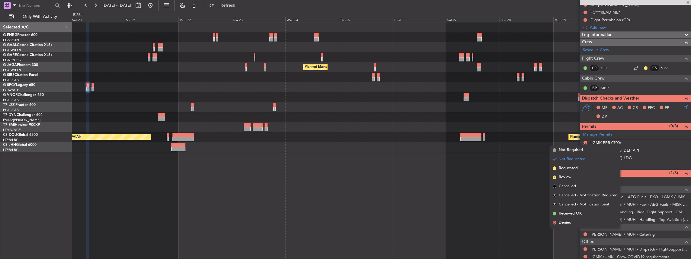
click at [513, 134] on div "Planned Maint Paris (Le Bourget) Planned Maint Paris (Le Bourget)" at bounding box center [381, 137] width 619 height 10
click at [550, 120] on div at bounding box center [381, 117] width 619 height 10
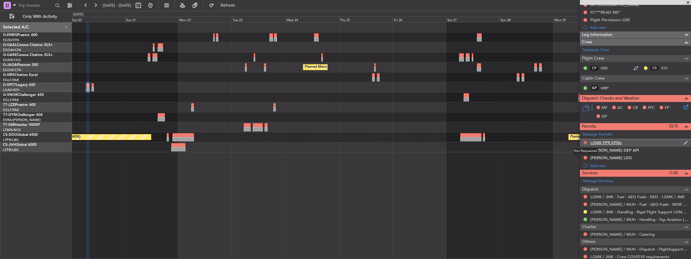
click at [585, 140] on button at bounding box center [586, 142] width 4 height 4
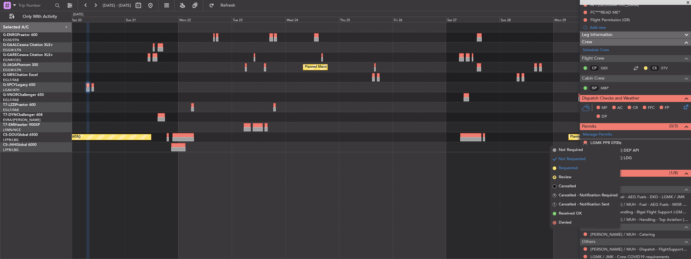
click at [577, 164] on li "Requested" at bounding box center [585, 167] width 70 height 9
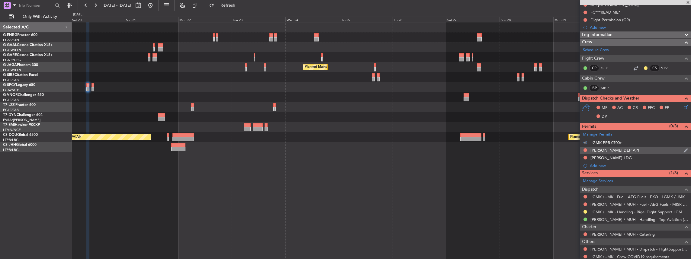
scroll to position [0, 0]
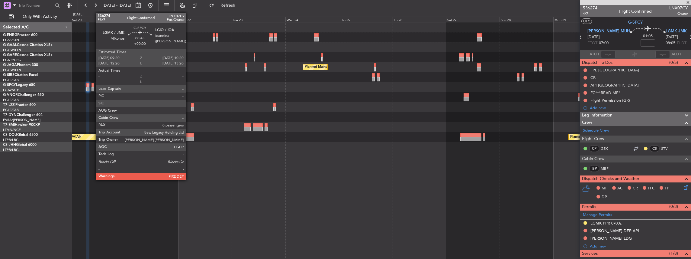
click at [93, 89] on div at bounding box center [93, 89] width 2 height 4
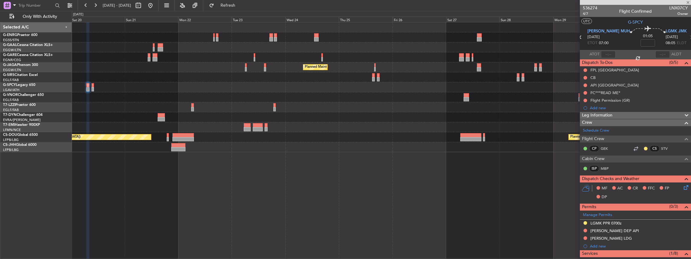
type input "0"
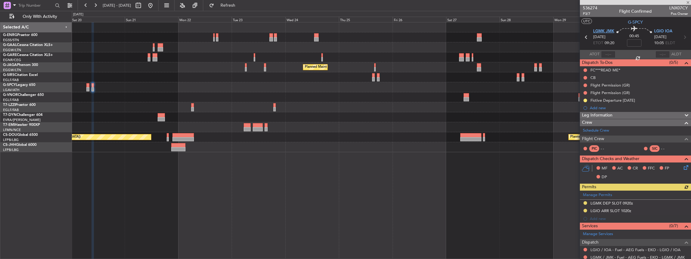
click at [605, 33] on span "LGMK JMK" at bounding box center [603, 31] width 21 height 6
click at [663, 30] on span "LGIO IOA" at bounding box center [663, 31] width 18 height 6
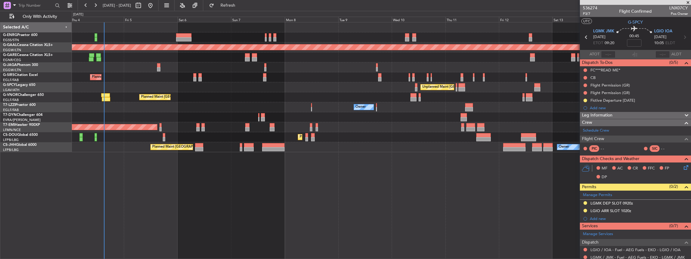
click at [691, 54] on html "20 Sep 2025 - 01 Oct 2025 Refresh Quick Links Only With Activity Planned Maint …" at bounding box center [345, 129] width 691 height 259
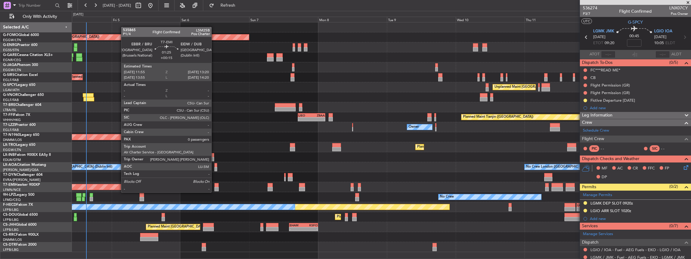
click at [214, 187] on div at bounding box center [216, 189] width 4 height 4
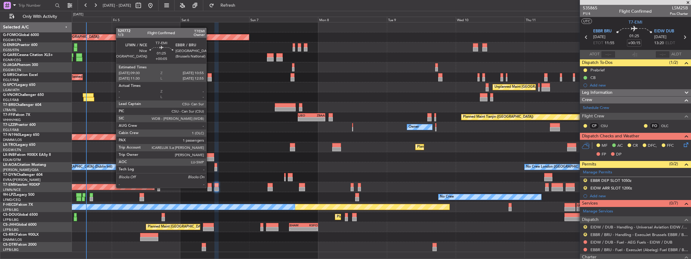
click at [209, 188] on div at bounding box center [210, 189] width 4 height 4
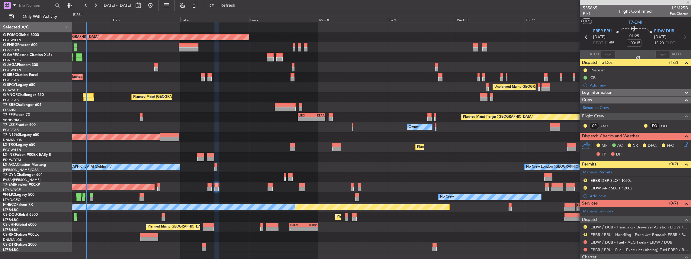
type input "+00:05"
type input "1"
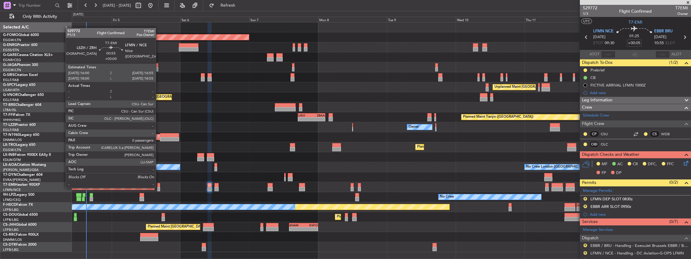
click at [159, 187] on div at bounding box center [158, 189] width 3 height 4
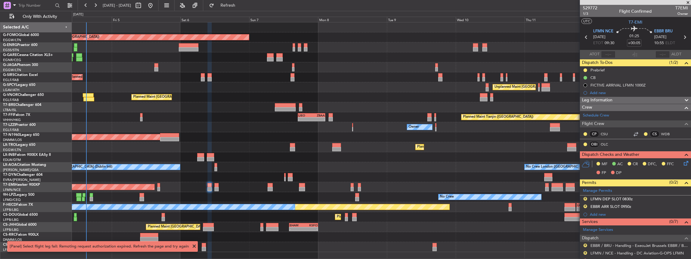
click at [156, 187] on div "Planned Maint [GEOGRAPHIC_DATA]" at bounding box center [381, 187] width 619 height 10
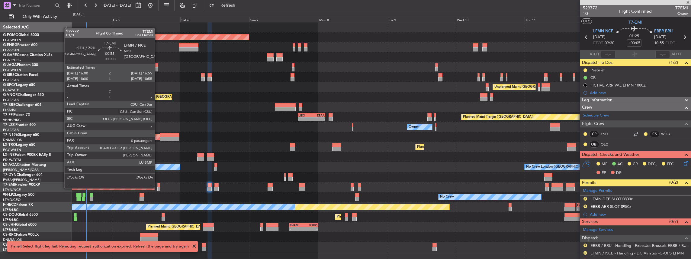
click at [158, 187] on div at bounding box center [158, 189] width 3 height 4
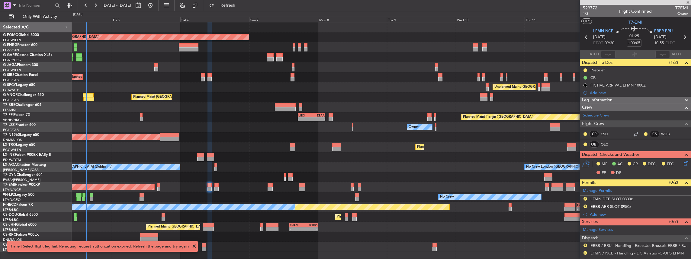
click at [243, 0] on fb-refresh-button "Refresh" at bounding box center [224, 5] width 42 height 11
click at [241, 4] on span "Refresh" at bounding box center [227, 5] width 25 height 4
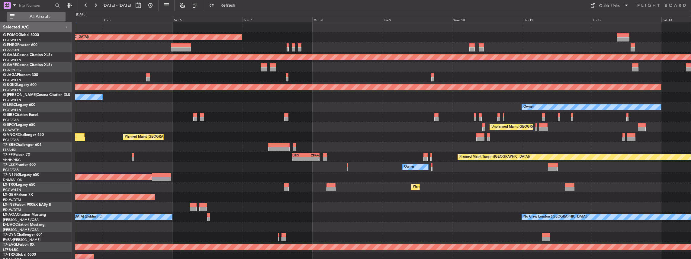
click at [37, 14] on span "All Aircraft" at bounding box center [40, 16] width 48 height 4
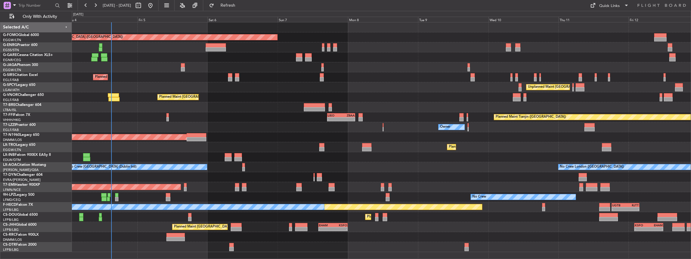
click at [195, 100] on div "Planned Maint [GEOGRAPHIC_DATA] ([GEOGRAPHIC_DATA])" at bounding box center [381, 97] width 619 height 10
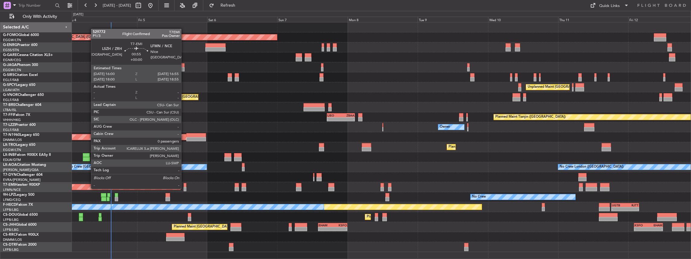
click at [184, 188] on div at bounding box center [185, 189] width 3 height 4
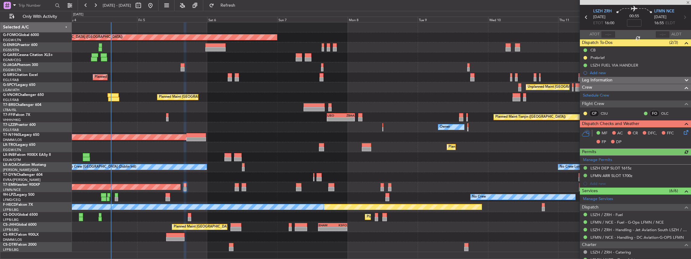
scroll to position [55, 0]
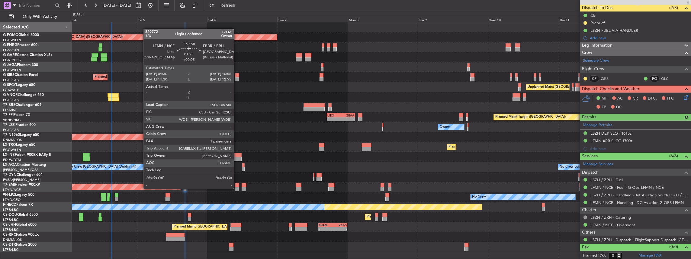
click at [237, 188] on div at bounding box center [237, 189] width 4 height 4
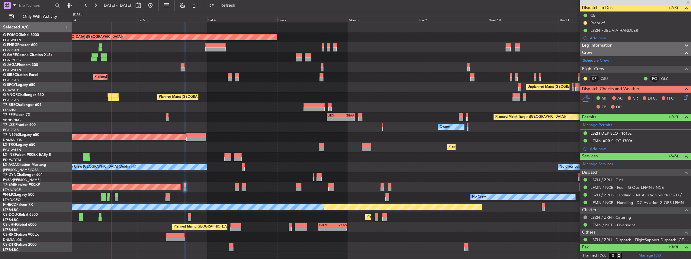
type input "+00:05"
type input "1"
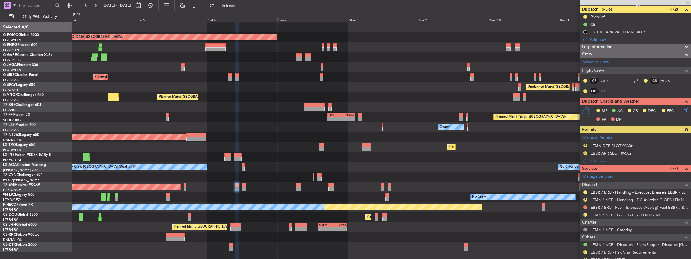
scroll to position [60, 0]
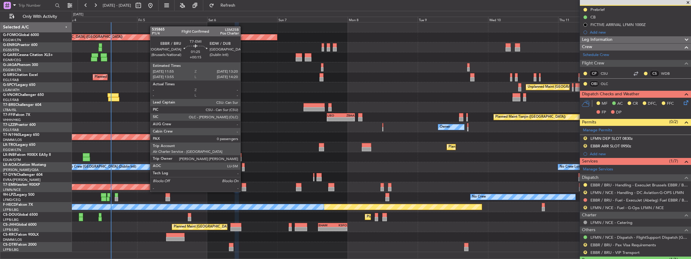
click at [243, 186] on div at bounding box center [244, 185] width 4 height 4
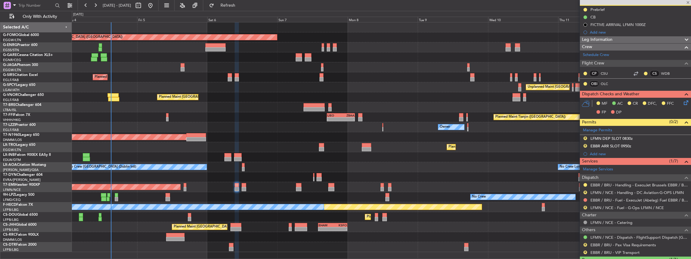
type input "+00:15"
type input "0"
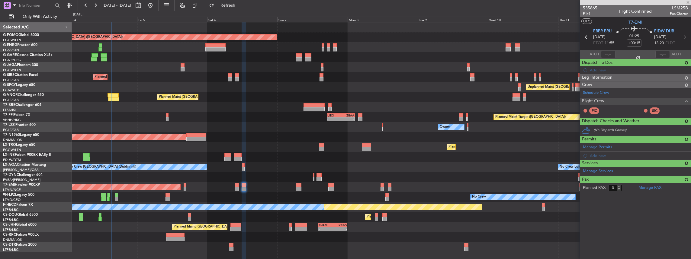
scroll to position [0, 0]
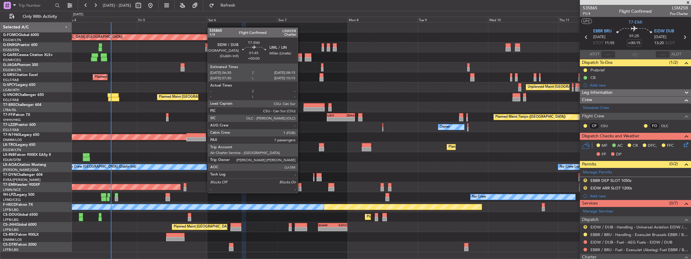
click at [301, 187] on div at bounding box center [298, 189] width 5 height 4
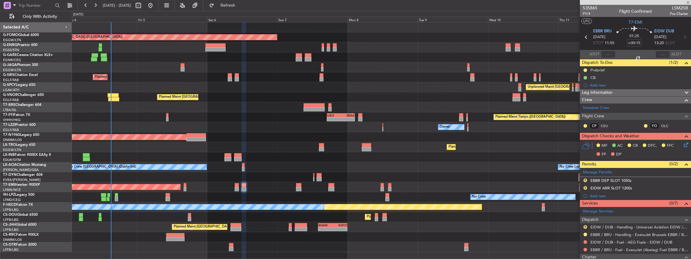
type input "7"
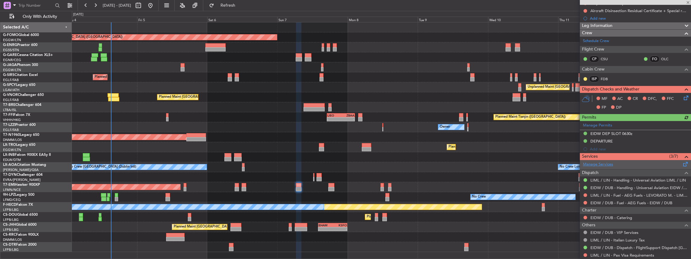
scroll to position [101, 0]
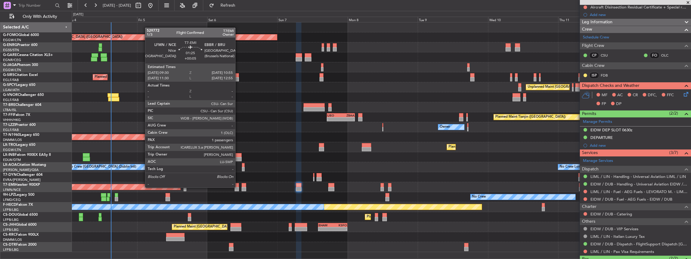
click at [238, 187] on div at bounding box center [237, 189] width 4 height 4
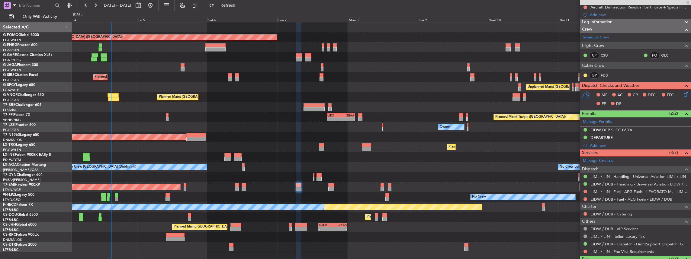
type input "+00:05"
type input "1"
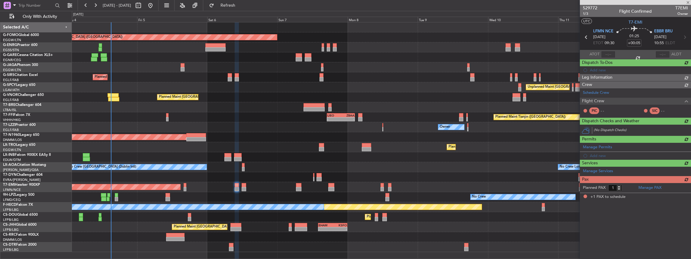
scroll to position [0, 0]
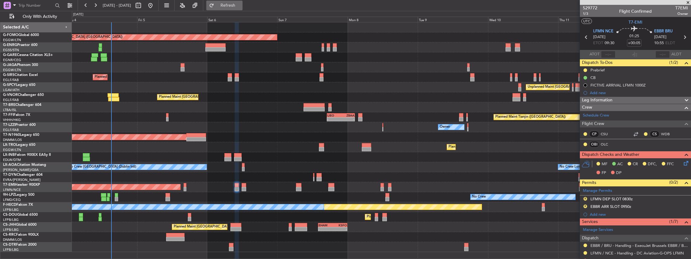
click at [240, 6] on span "Refresh" at bounding box center [227, 5] width 25 height 4
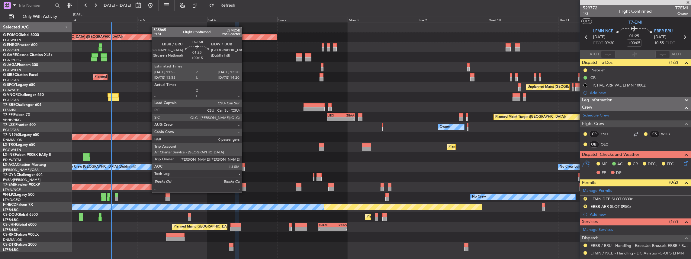
click at [245, 187] on div at bounding box center [244, 189] width 4 height 4
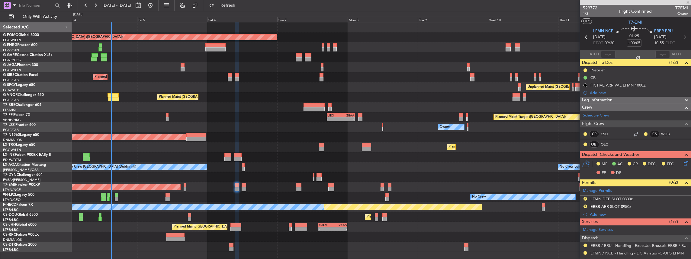
type input "+00:15"
type input "0"
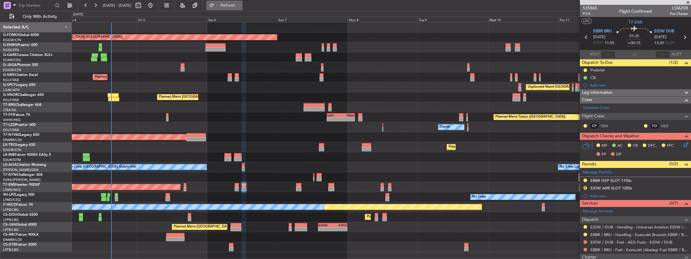
click at [239, 7] on span "Refresh" at bounding box center [227, 5] width 25 height 4
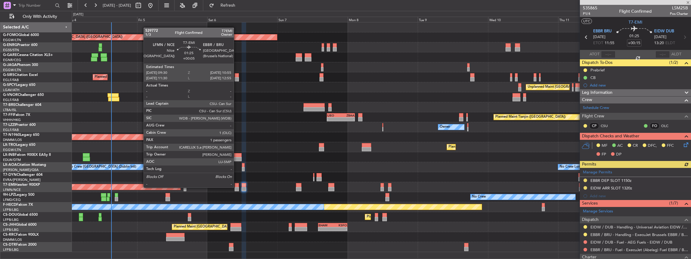
click at [236, 187] on div at bounding box center [237, 189] width 4 height 4
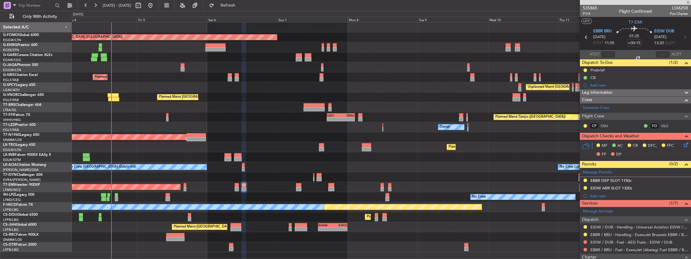
type input "+00:05"
type input "1"
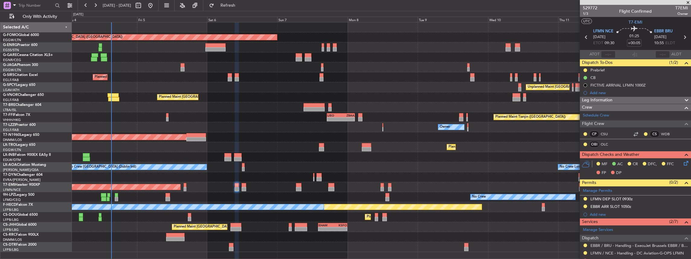
drag, startPoint x: 274, startPoint y: 177, endPoint x: 283, endPoint y: 188, distance: 14.4
click at [283, 191] on div "Planned Maint [GEOGRAPHIC_DATA]" at bounding box center [381, 187] width 619 height 10
